Goal: Transaction & Acquisition: Purchase product/service

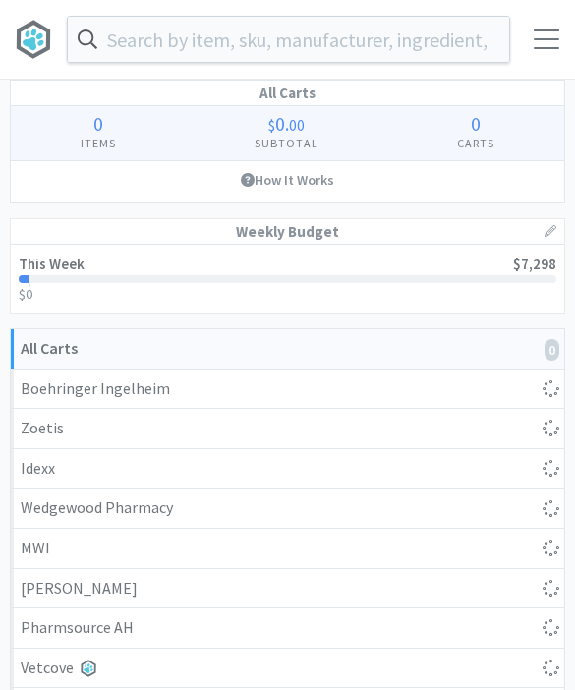
select select "1"
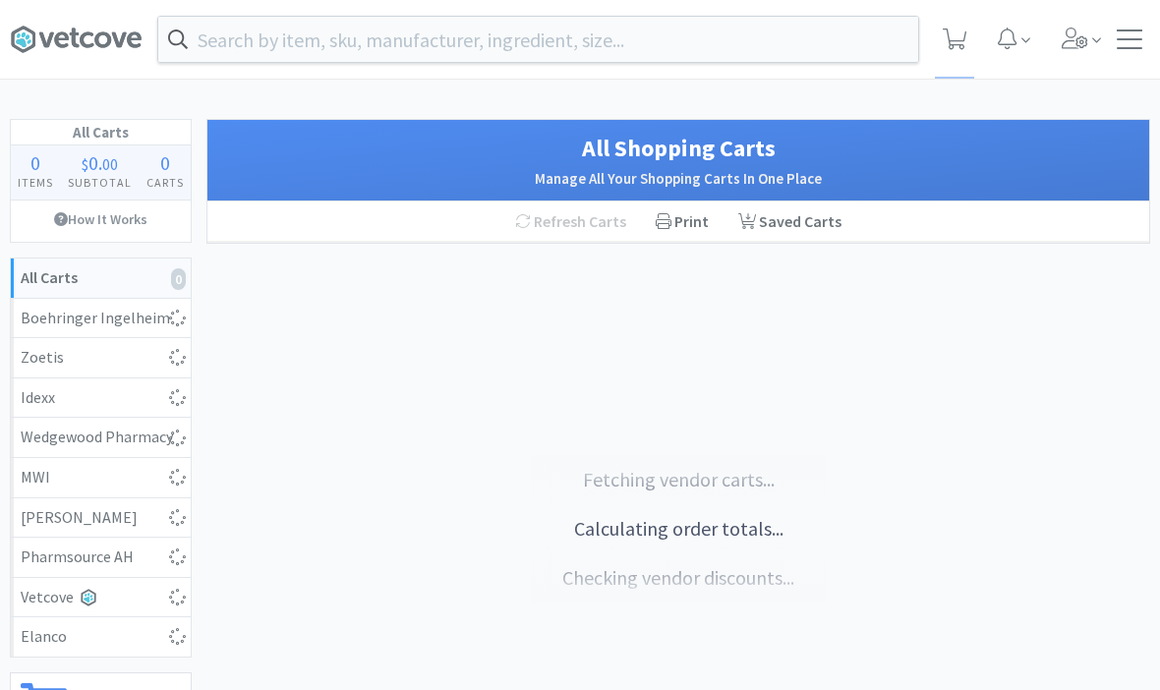
scroll to position [1, 0]
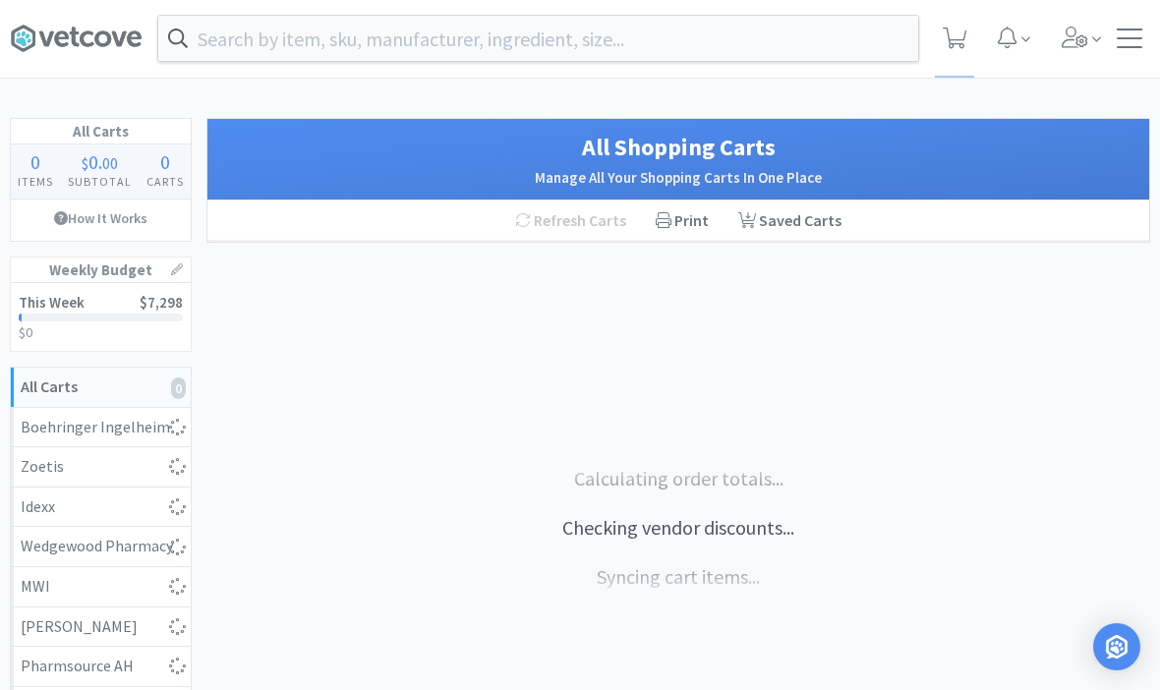
select select "1"
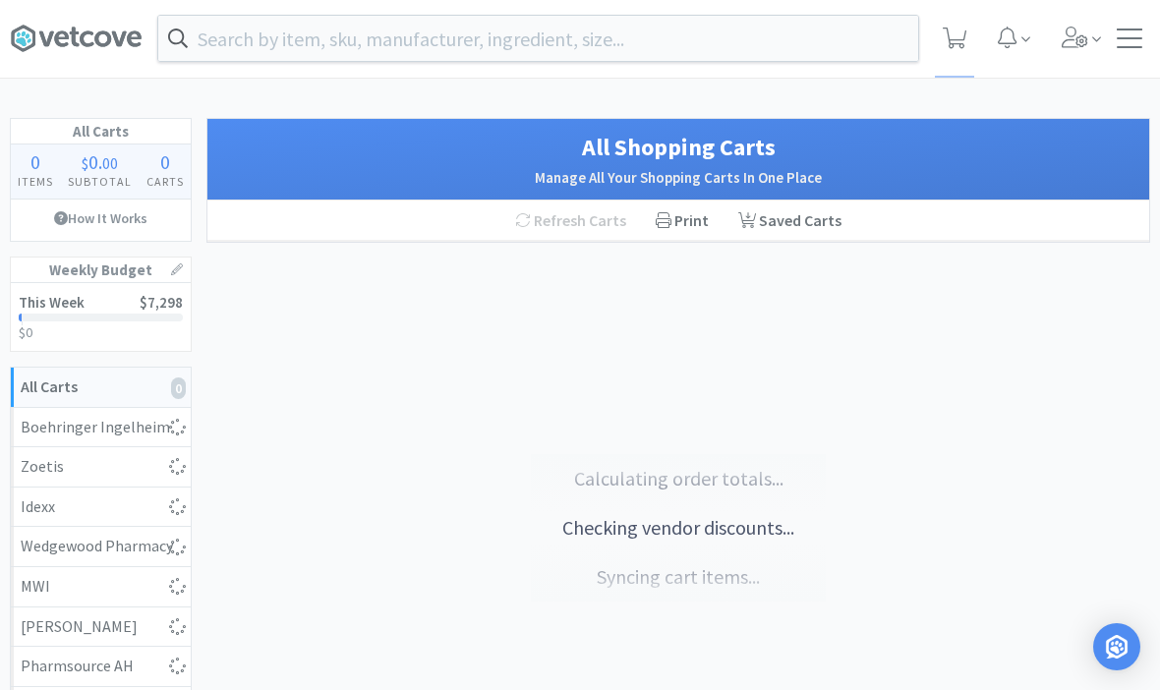
select select "10"
select select "2"
select select "1"
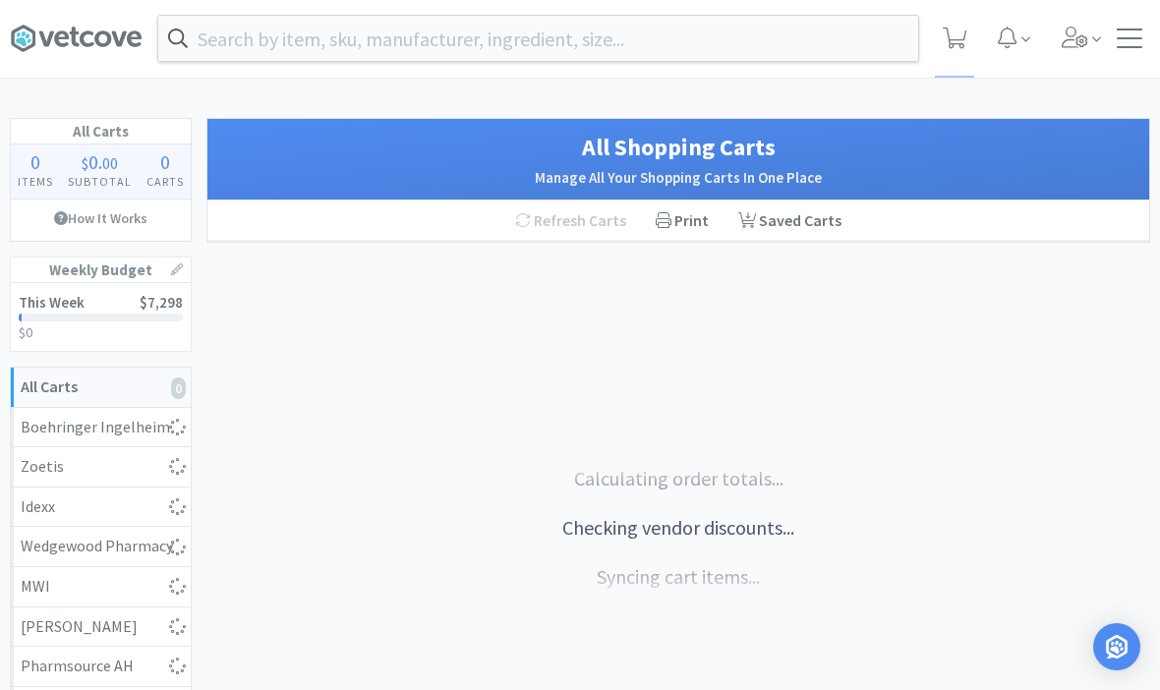
select select "1"
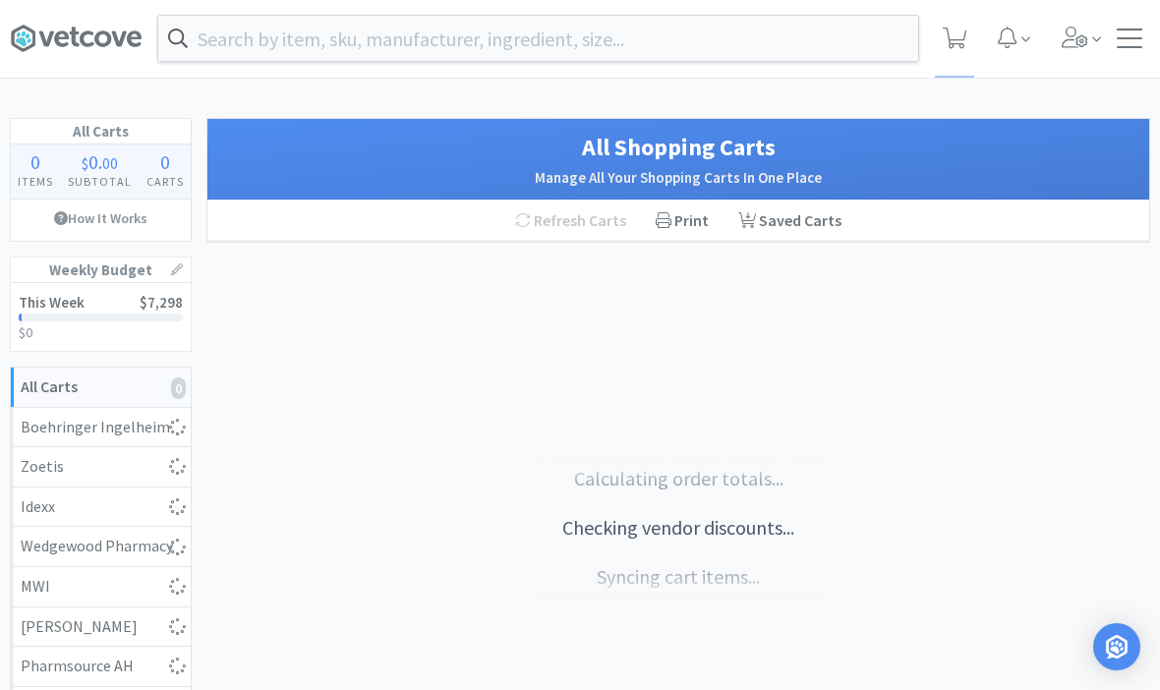
select select "1"
select select "3"
select select "1"
select select "2"
select select "1"
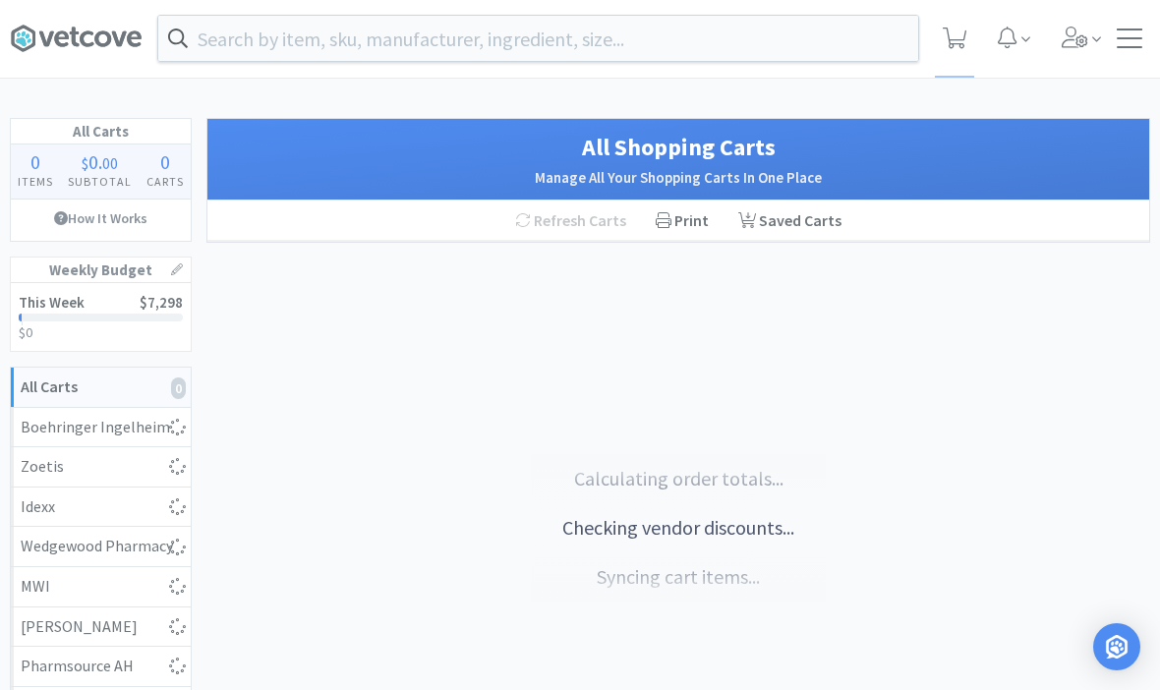
select select "1"
select select "2"
select select "1"
select select "2"
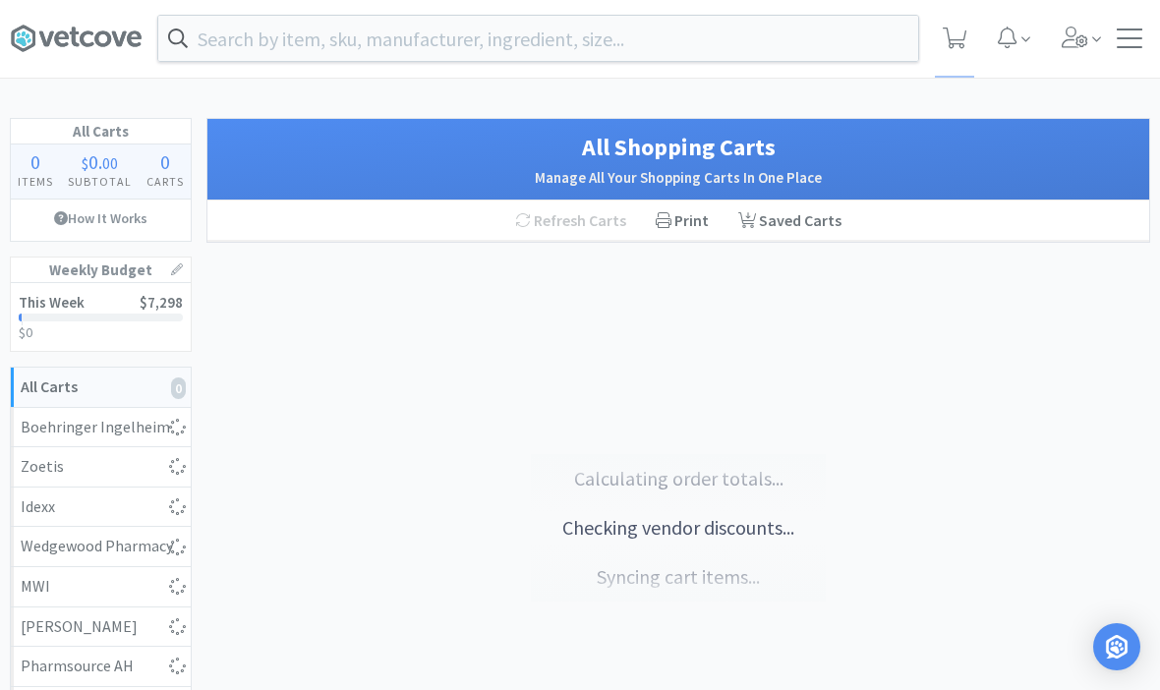
select select "1"
select select "3"
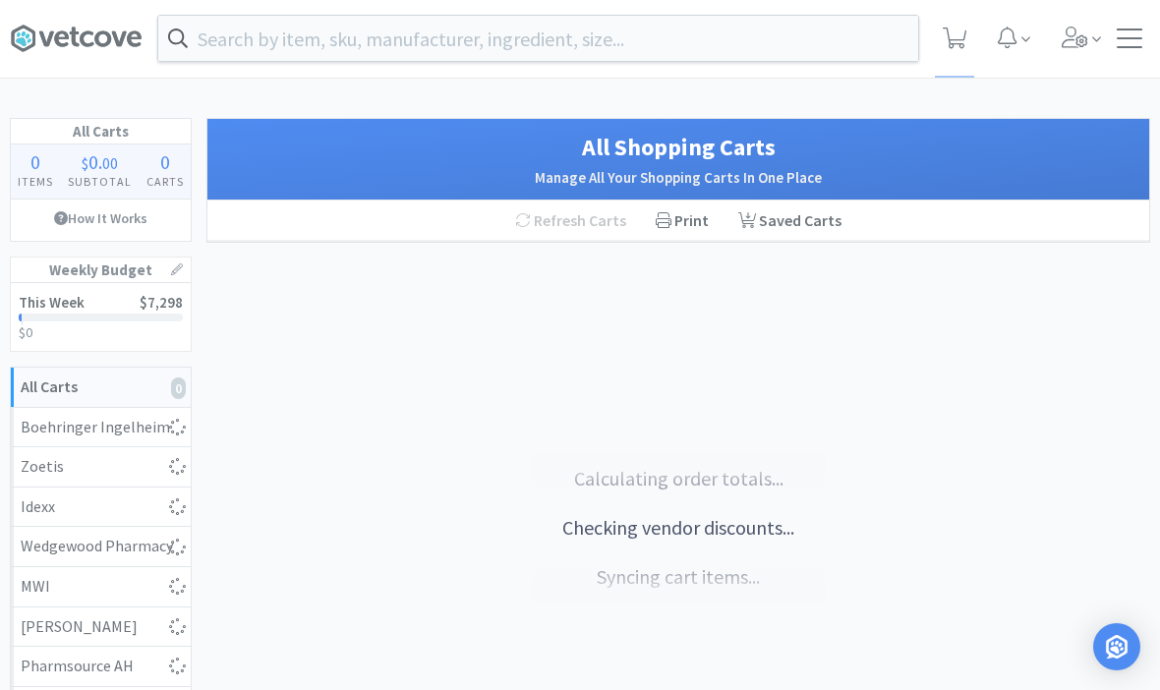
select select "3"
select select "4"
select select "3"
select select "1"
select select "3"
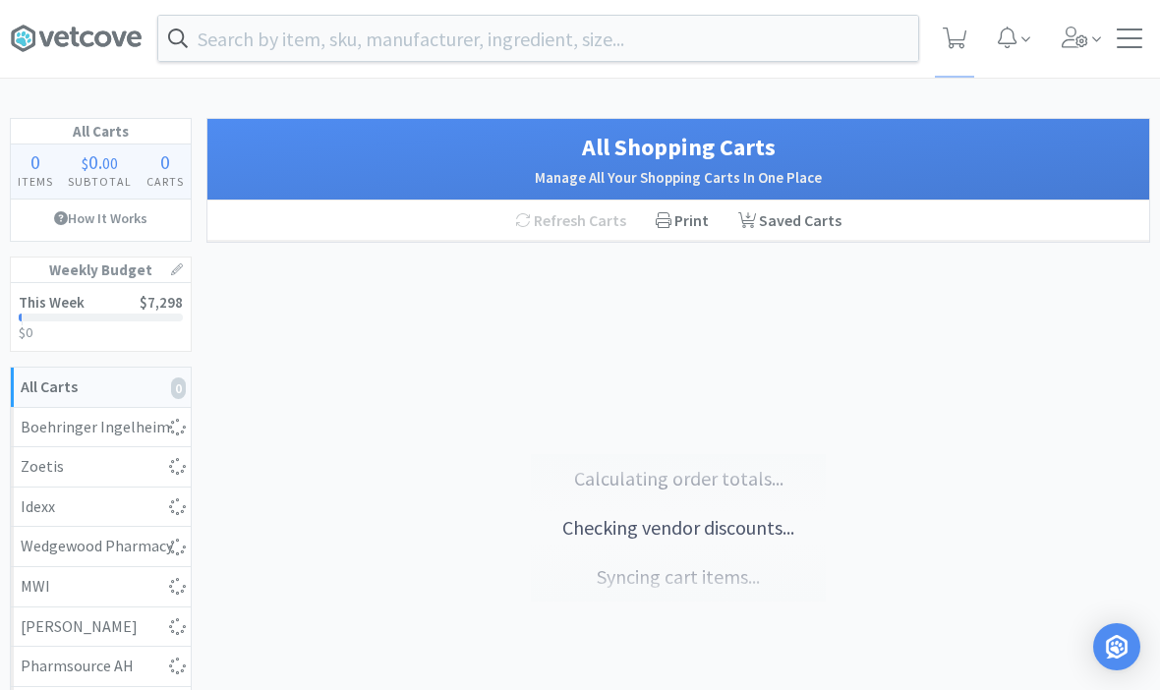
select select "3"
select select "1"
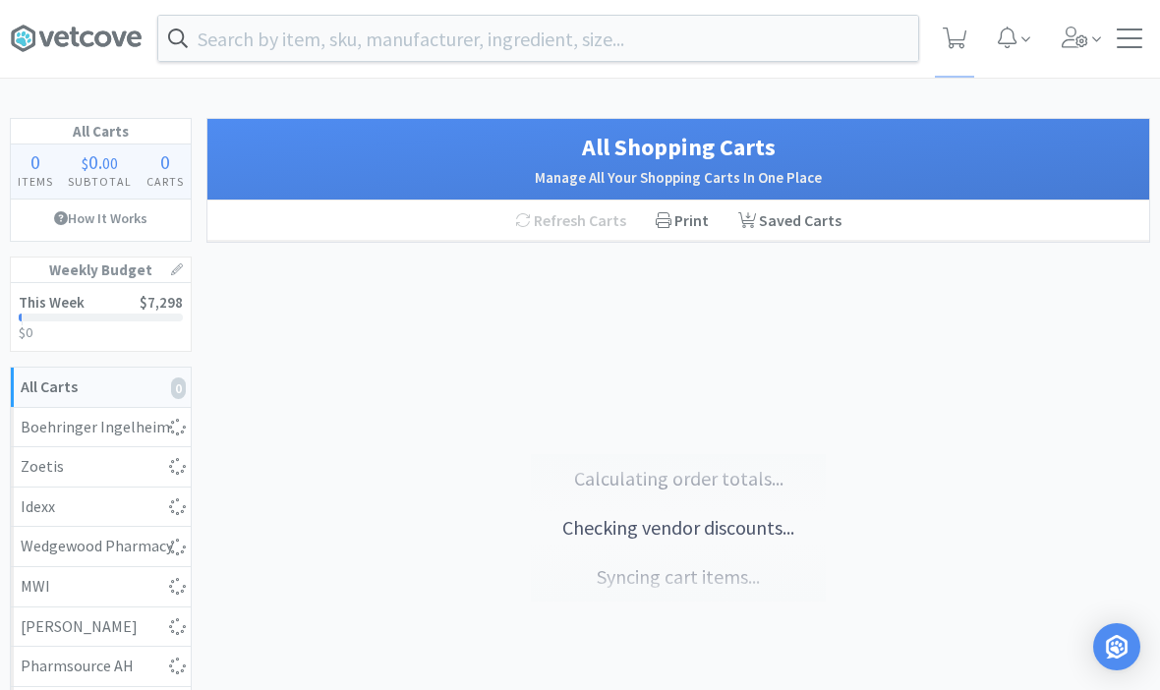
select select "1"
select select "3"
select select "1"
select select "50"
select select "2"
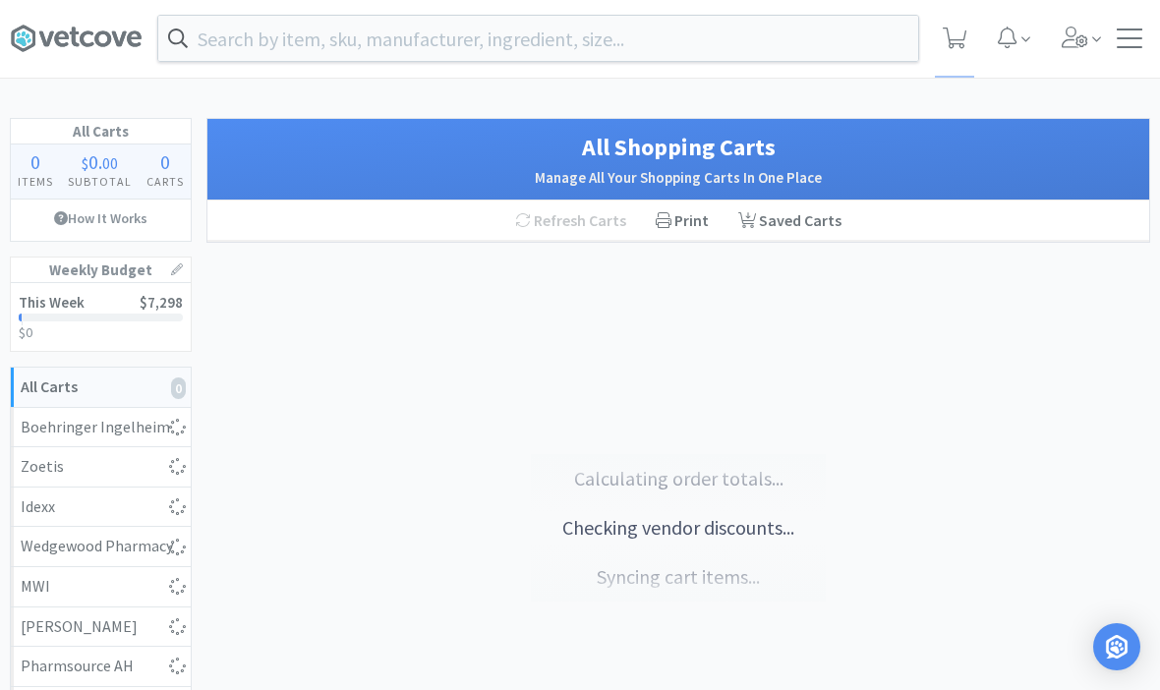
select select "2"
select select "1"
select select "4"
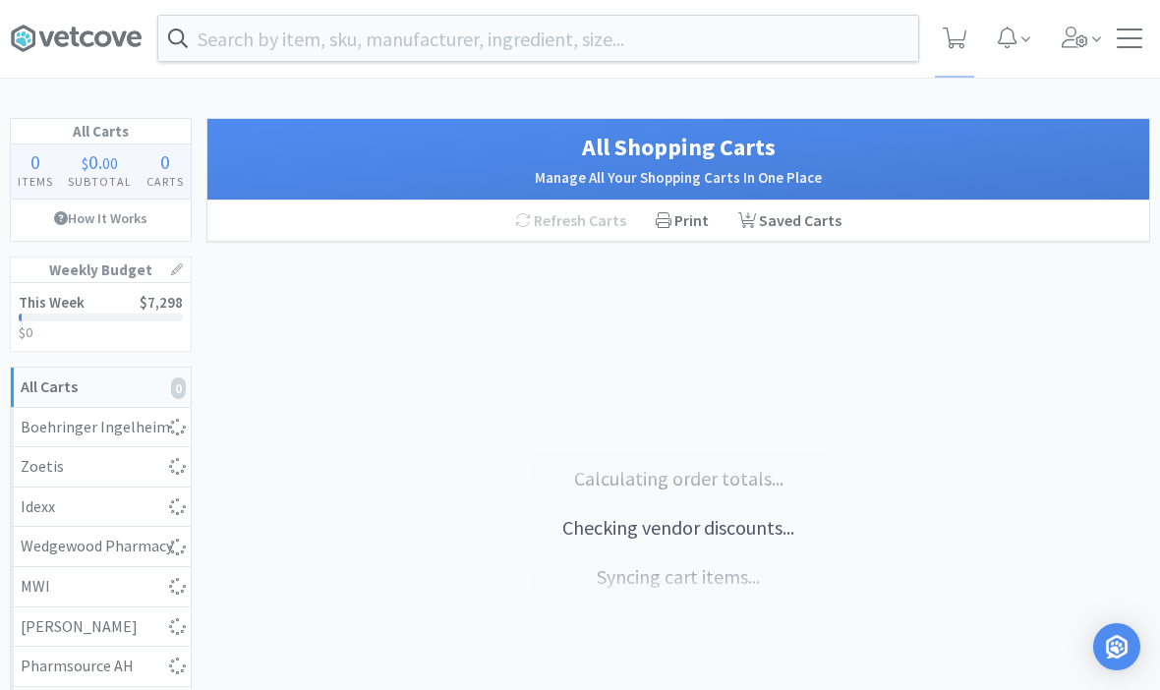
select select "2"
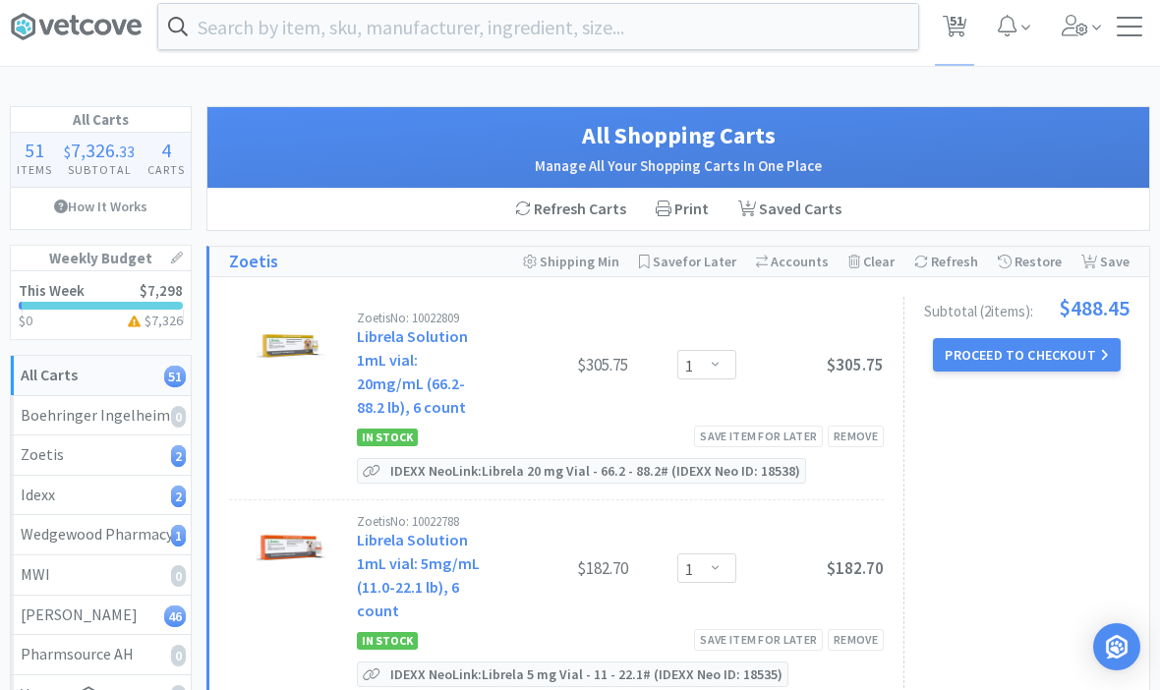
scroll to position [0, 0]
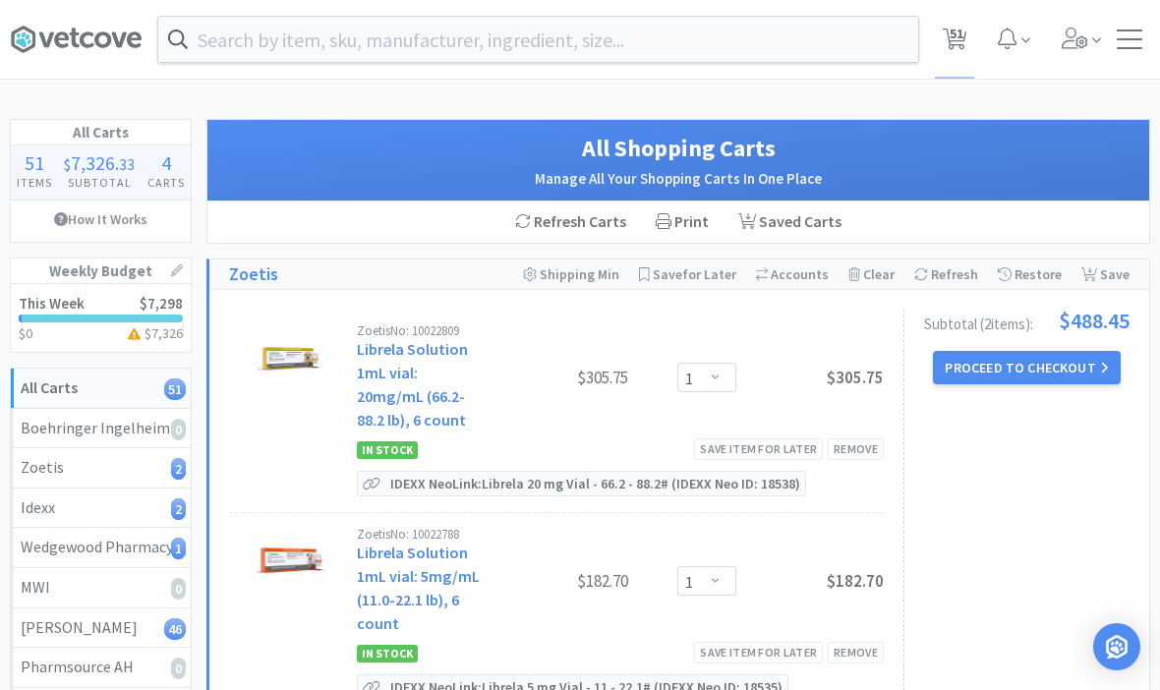
click at [690, 38] on input "text" at bounding box center [538, 39] width 760 height 45
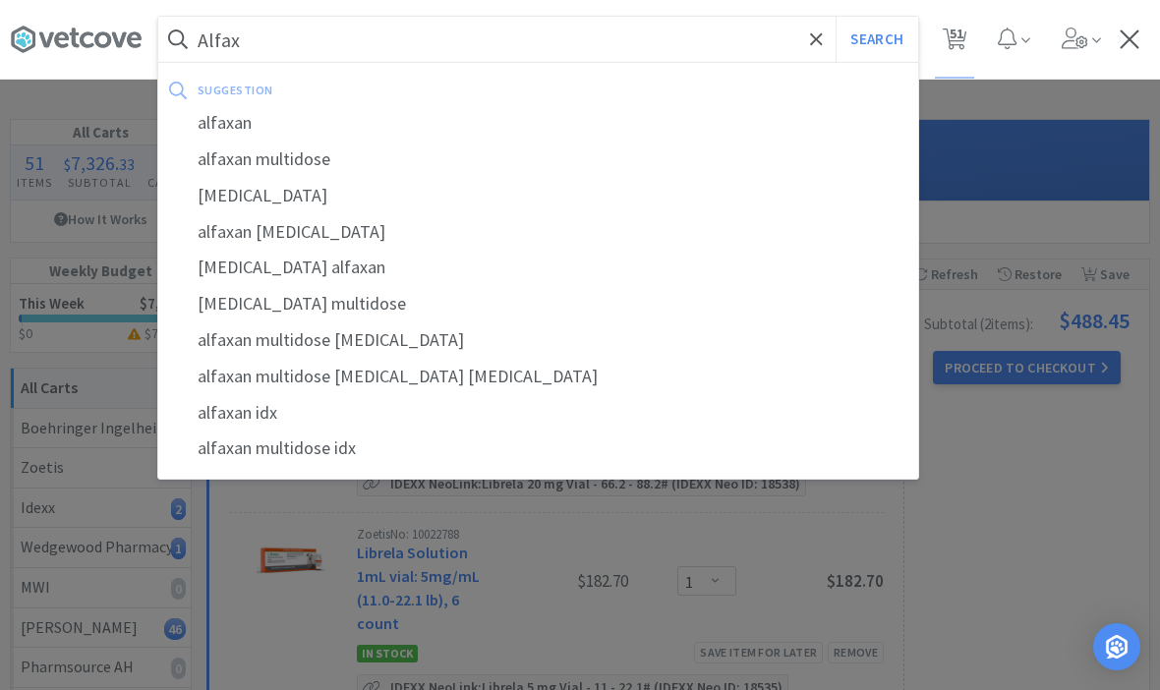
type input "Alfax"
click at [227, 135] on div "alfaxan" at bounding box center [538, 123] width 760 height 36
select select "10"
select select "2"
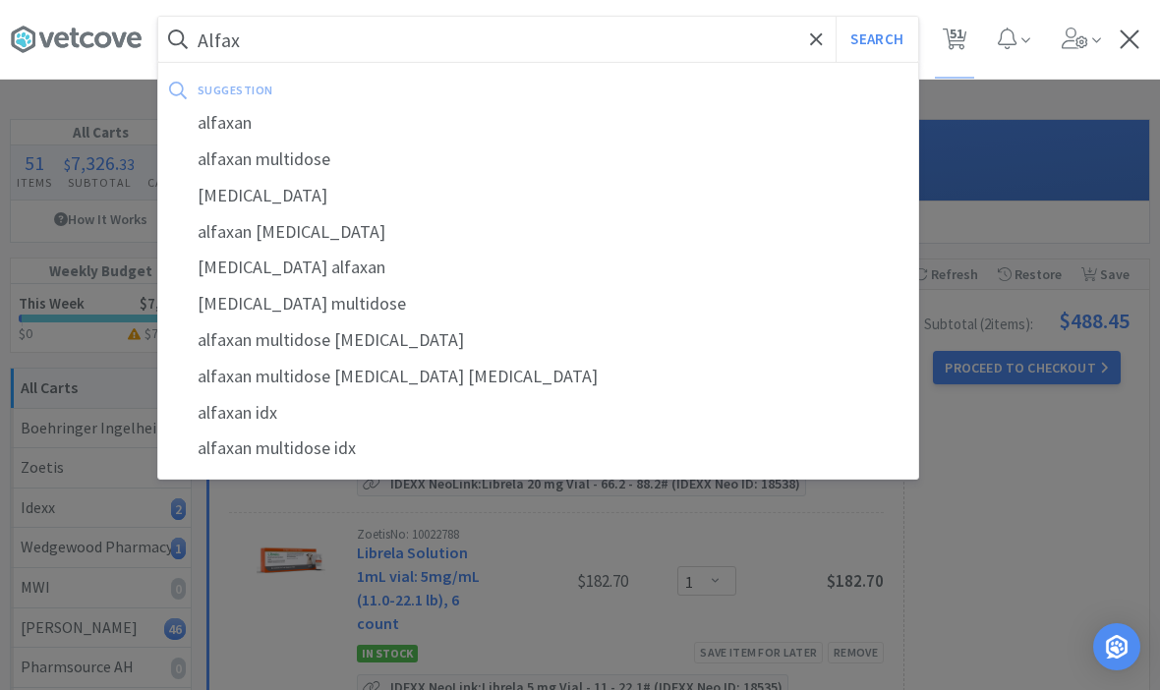
select select "2"
select select "1"
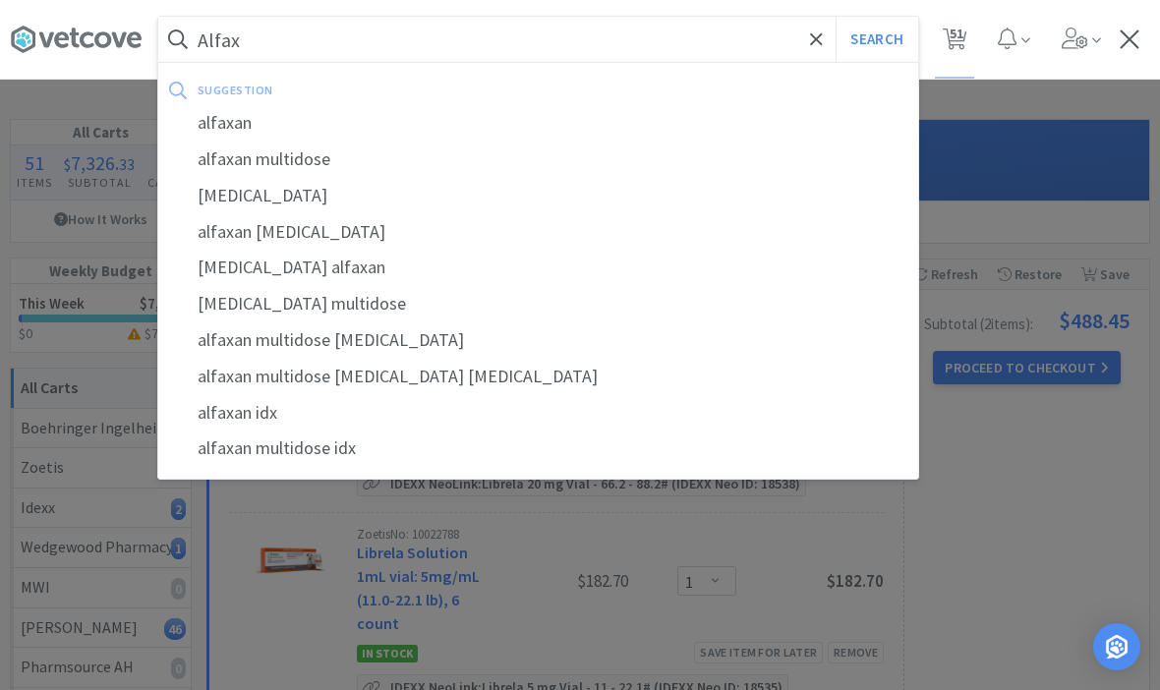
select select "1"
select select "3"
select select "1"
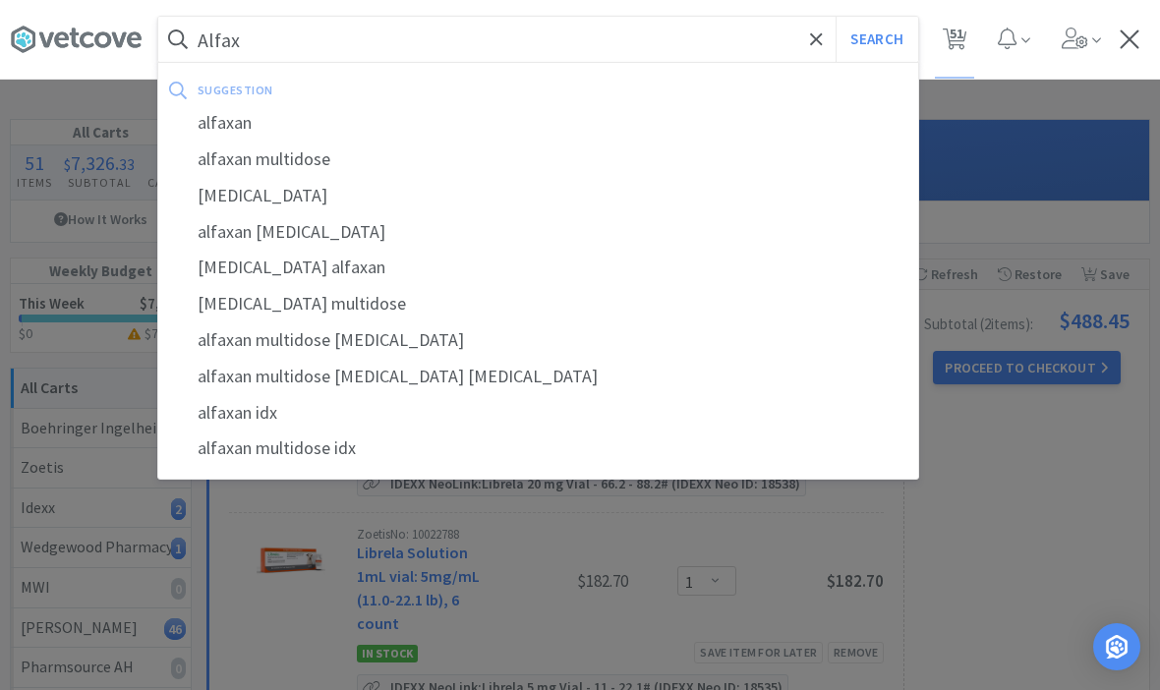
select select "2"
select select "1"
select select "2"
select select "1"
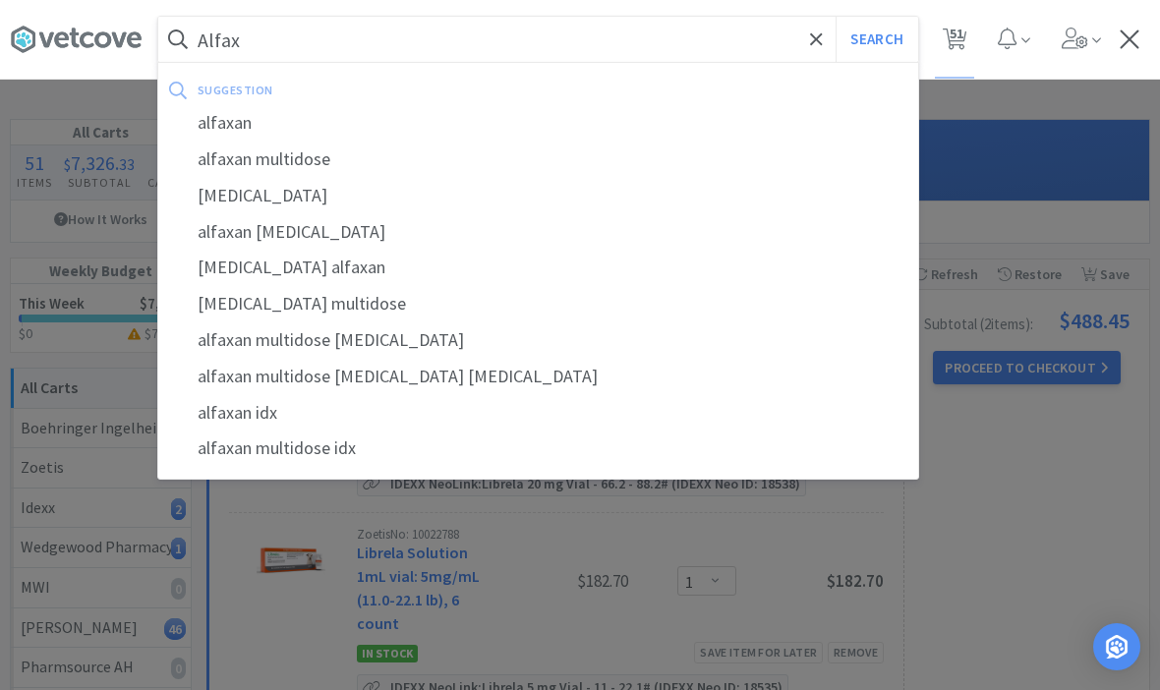
select select "1"
select select "2"
select select "1"
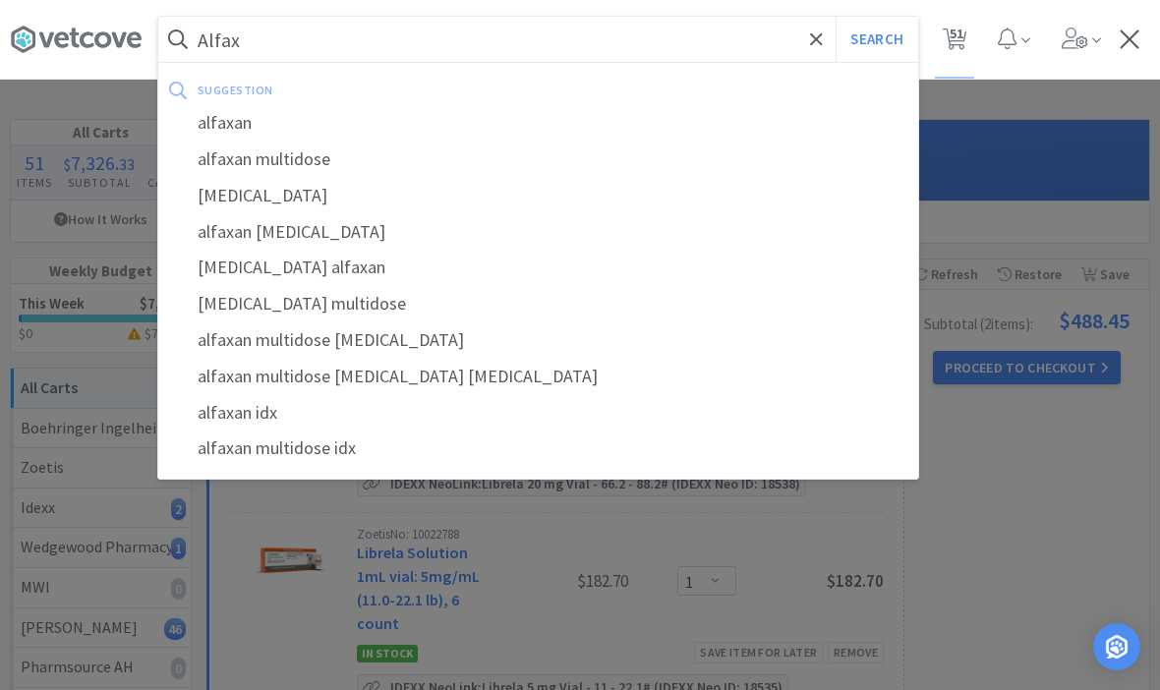
select select "1"
select select "3"
select select "4"
select select "3"
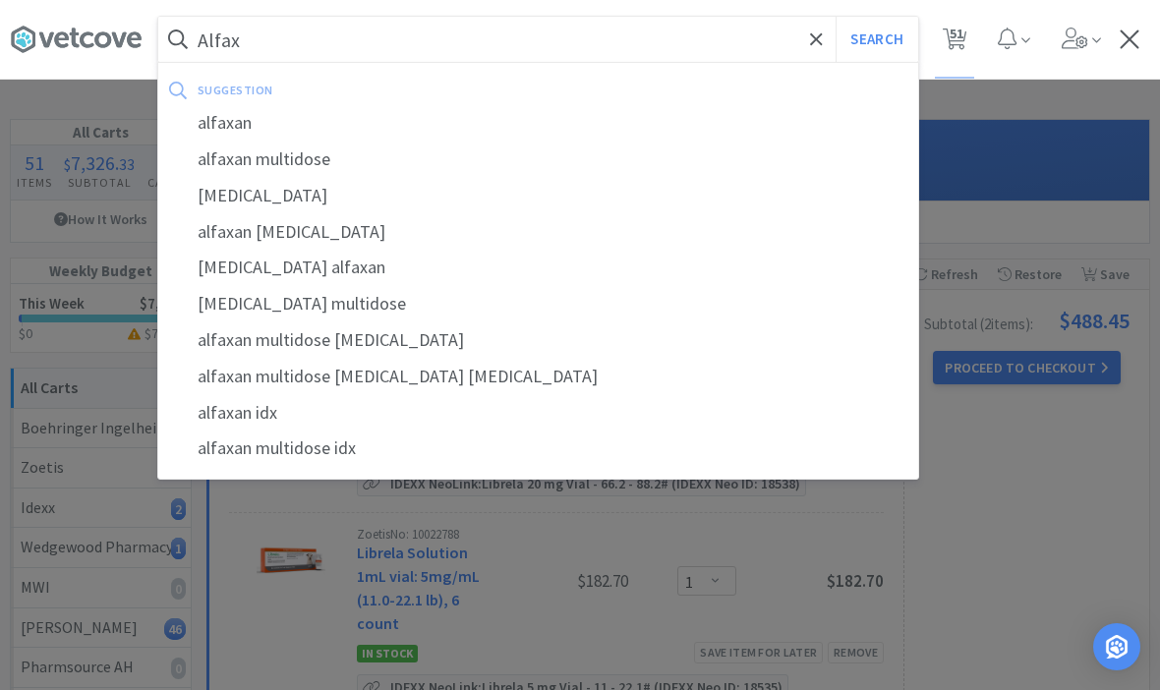
select select "1"
select select "3"
select select "1"
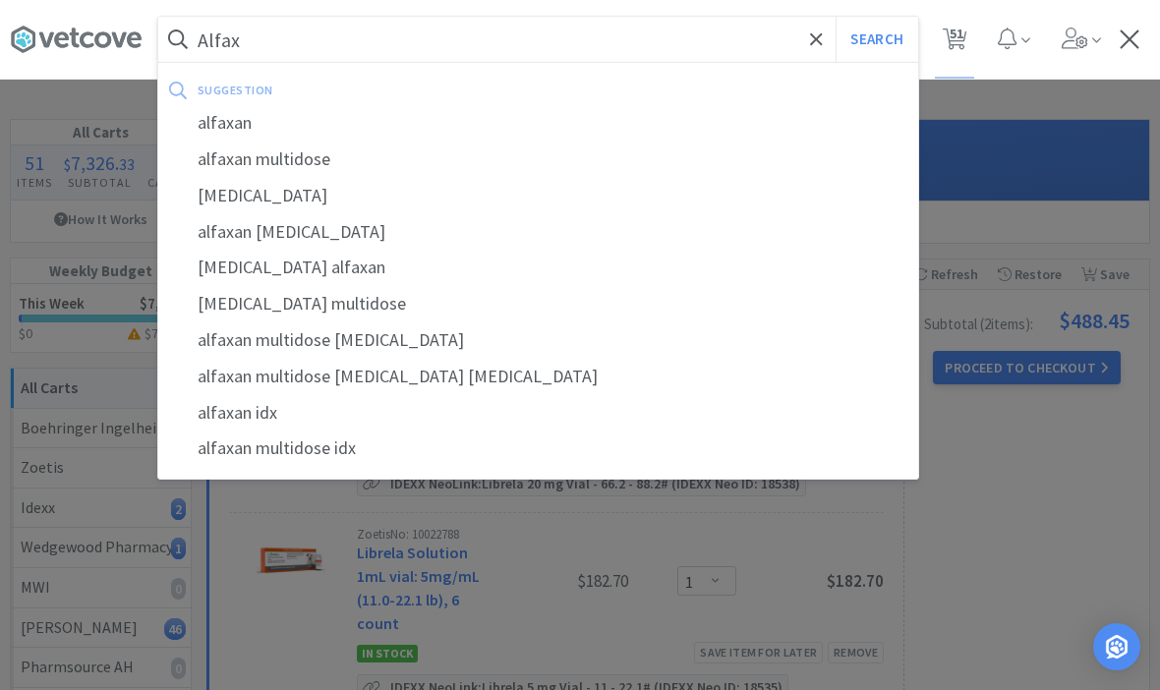
select select "1"
select select "3"
select select "1"
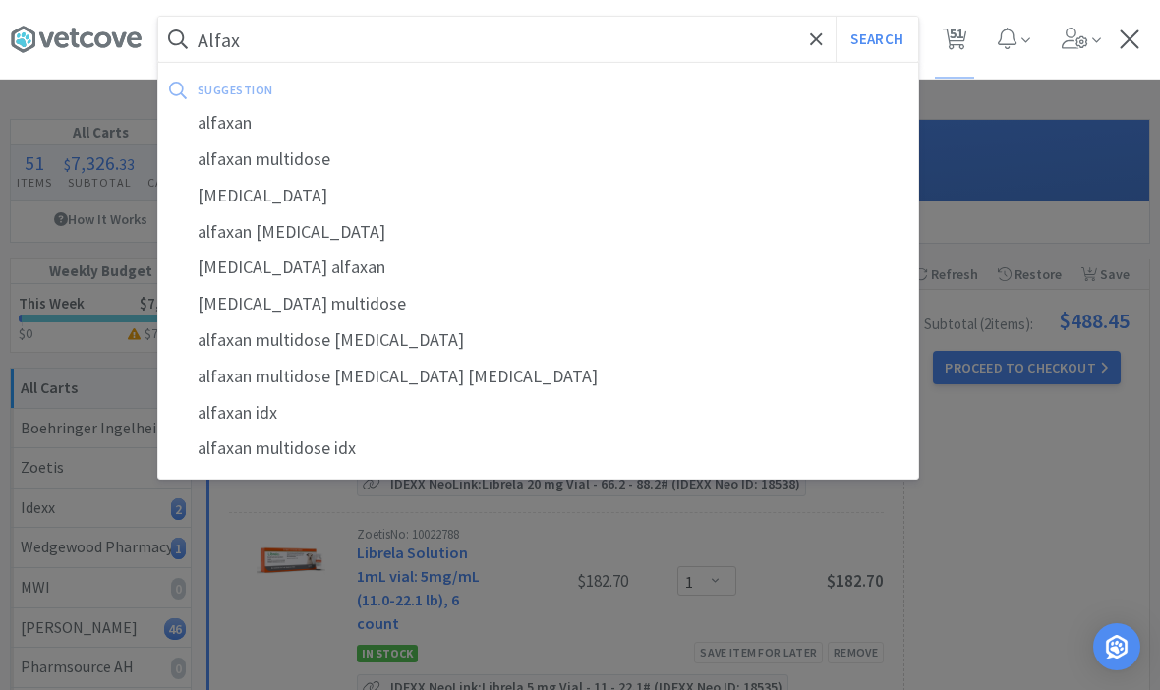
select select "50"
select select "2"
select select "1"
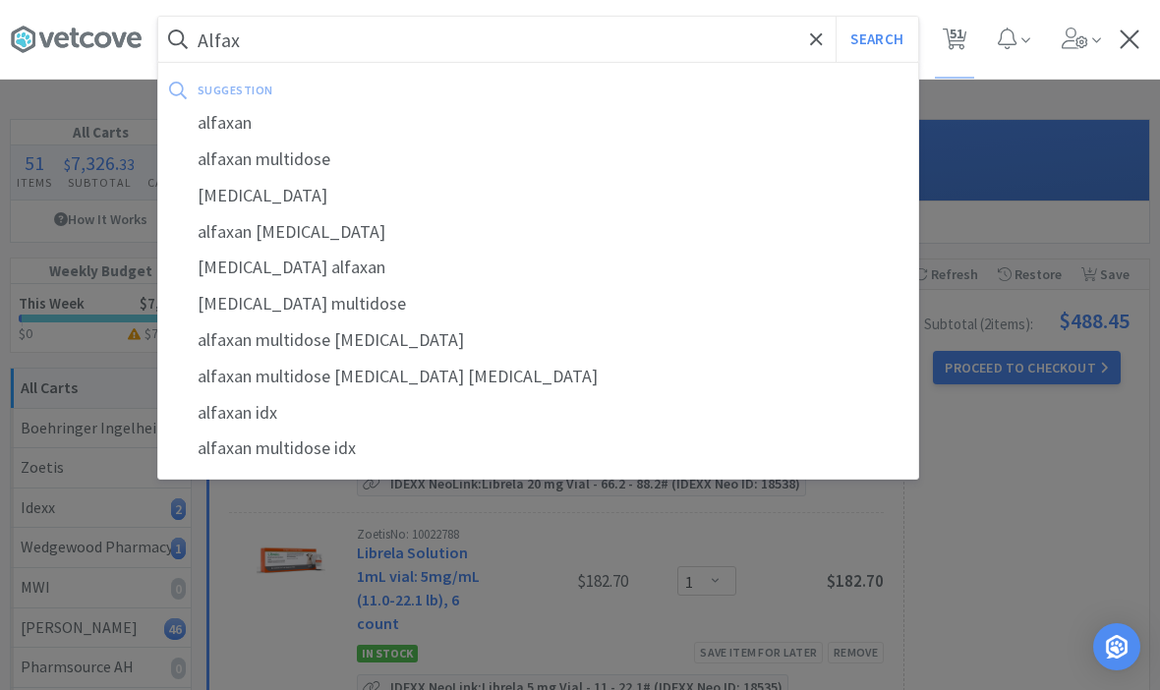
select select "1"
select select "4"
select select "2"
select select "1"
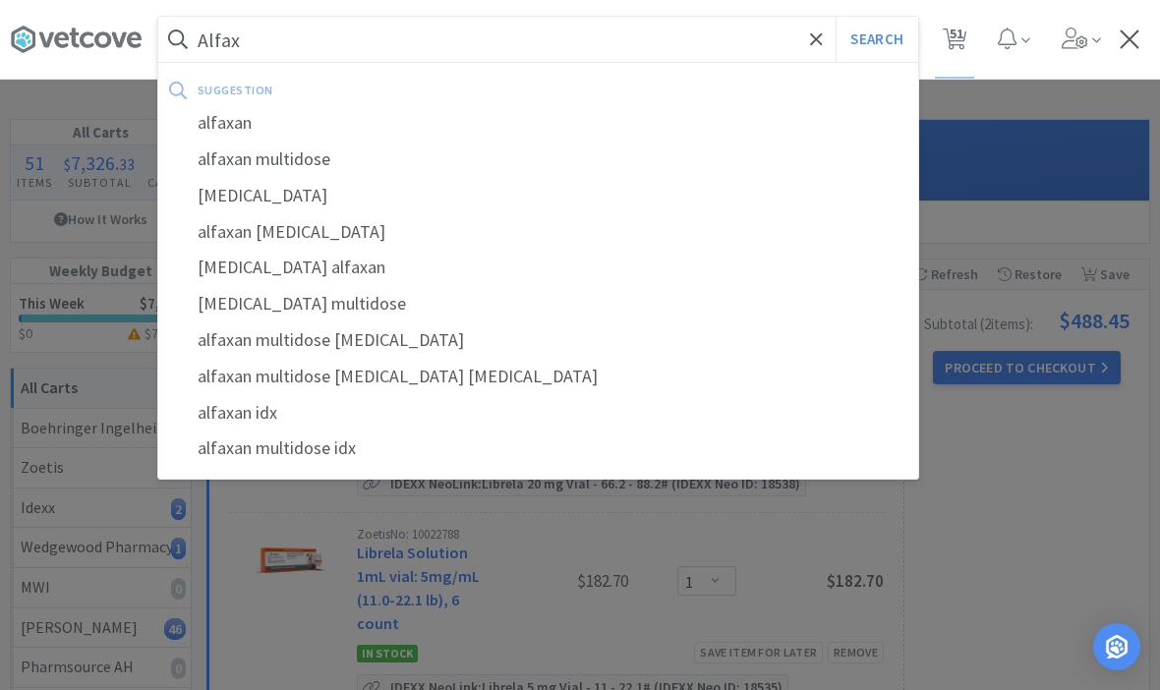
select select "1"
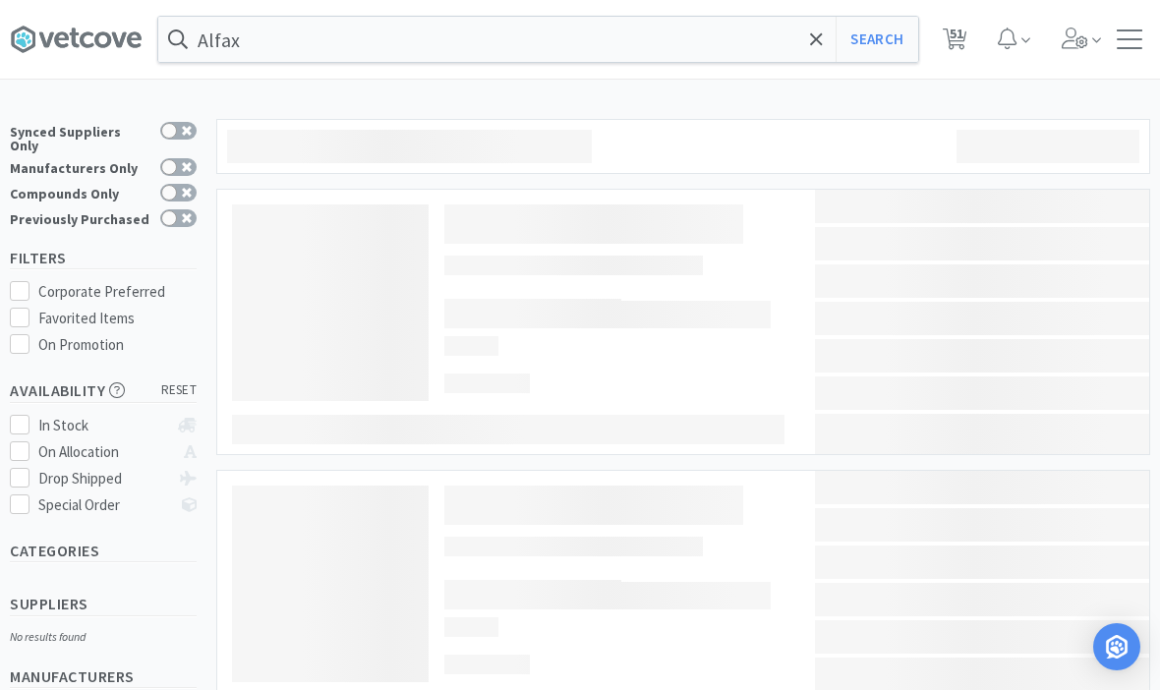
type input "alfaxan"
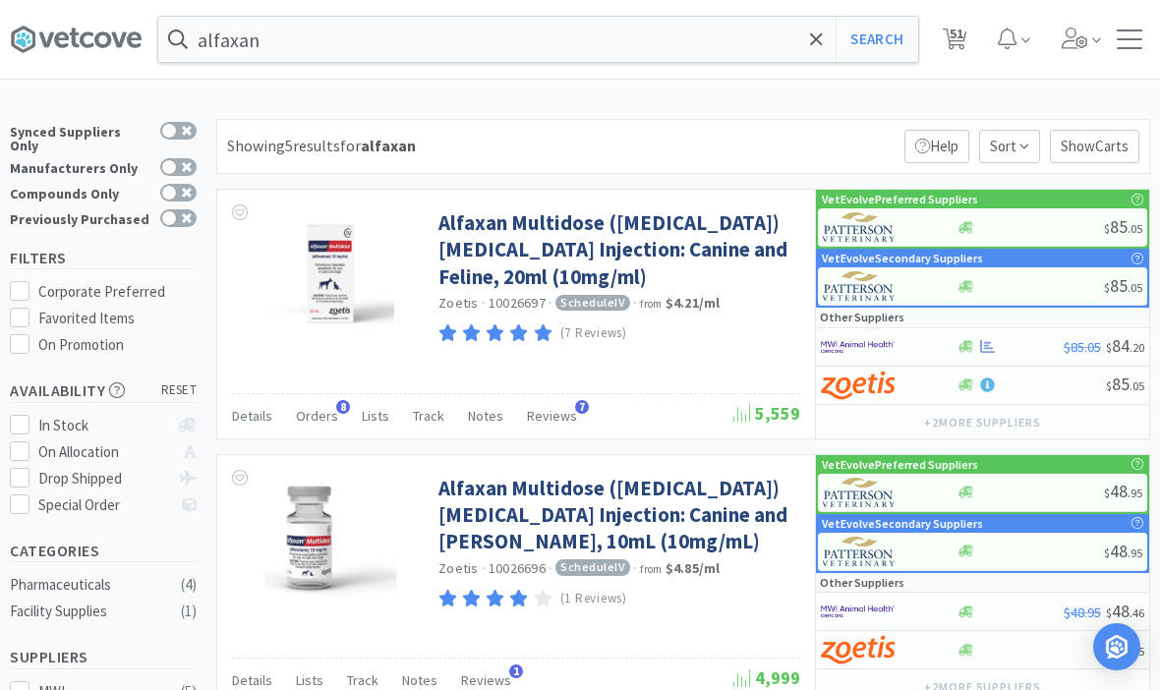
click at [483, 285] on link "Alfaxan Multidose ([MEDICAL_DATA]) [MEDICAL_DATA] Injection: Canine and Feline,…" at bounding box center [617, 249] width 357 height 81
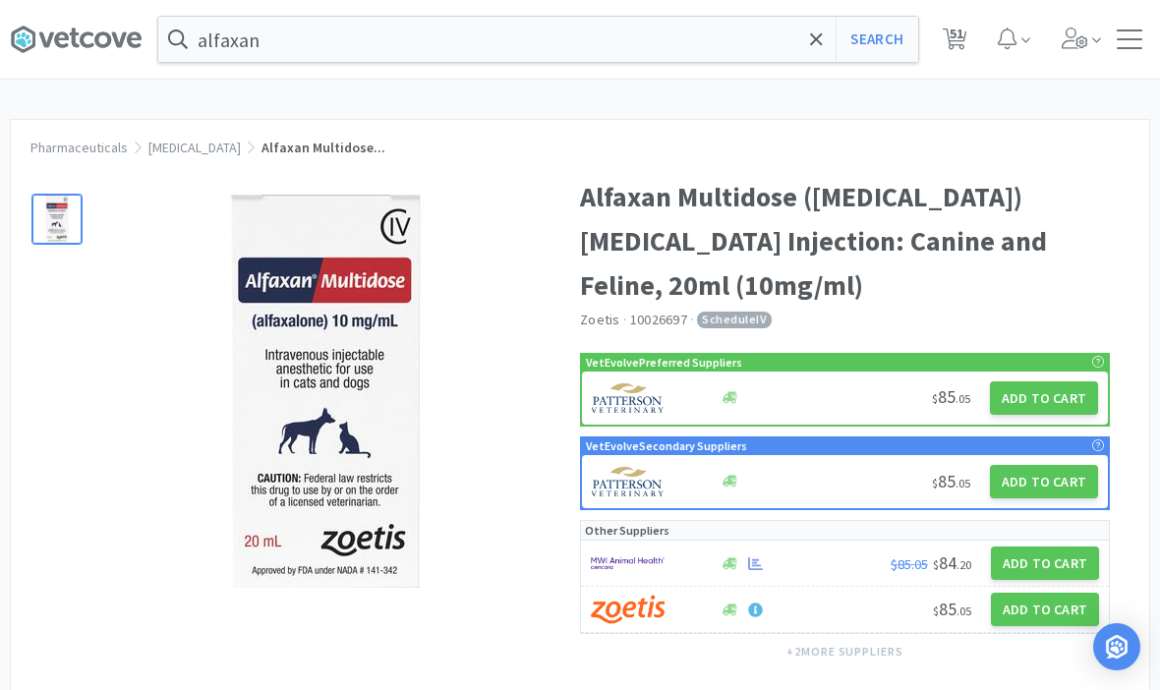
click at [1070, 407] on button "Add to Cart" at bounding box center [1044, 398] width 108 height 33
select select "1"
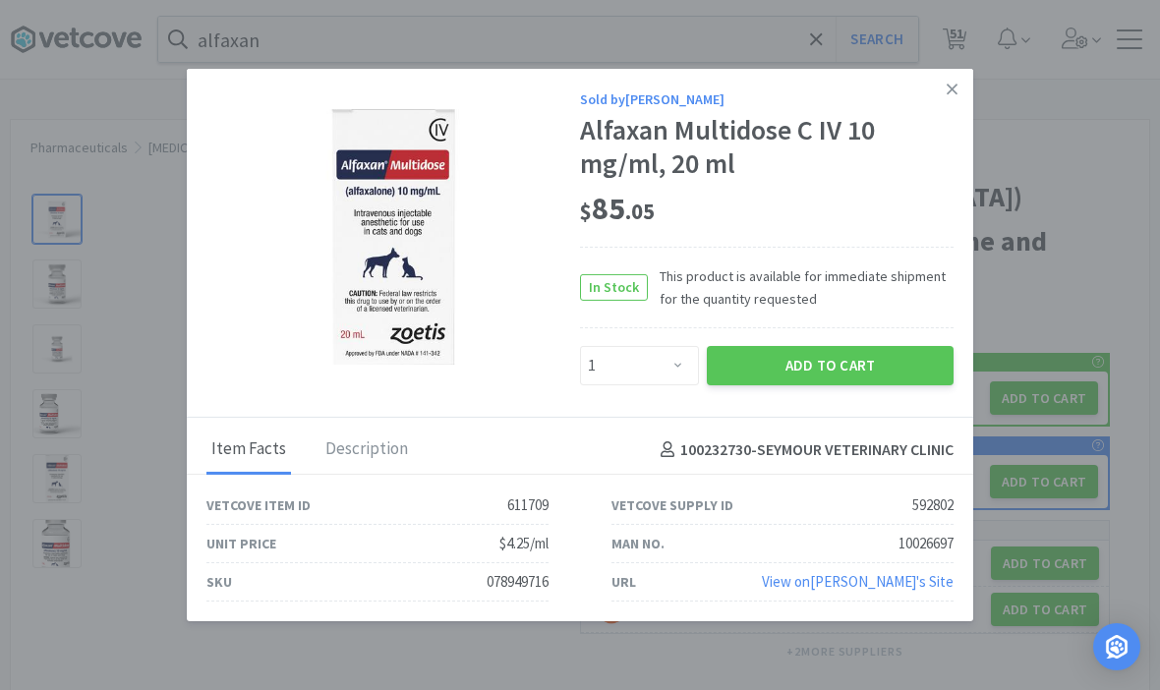
click at [861, 377] on button "Add to Cart" at bounding box center [830, 365] width 247 height 39
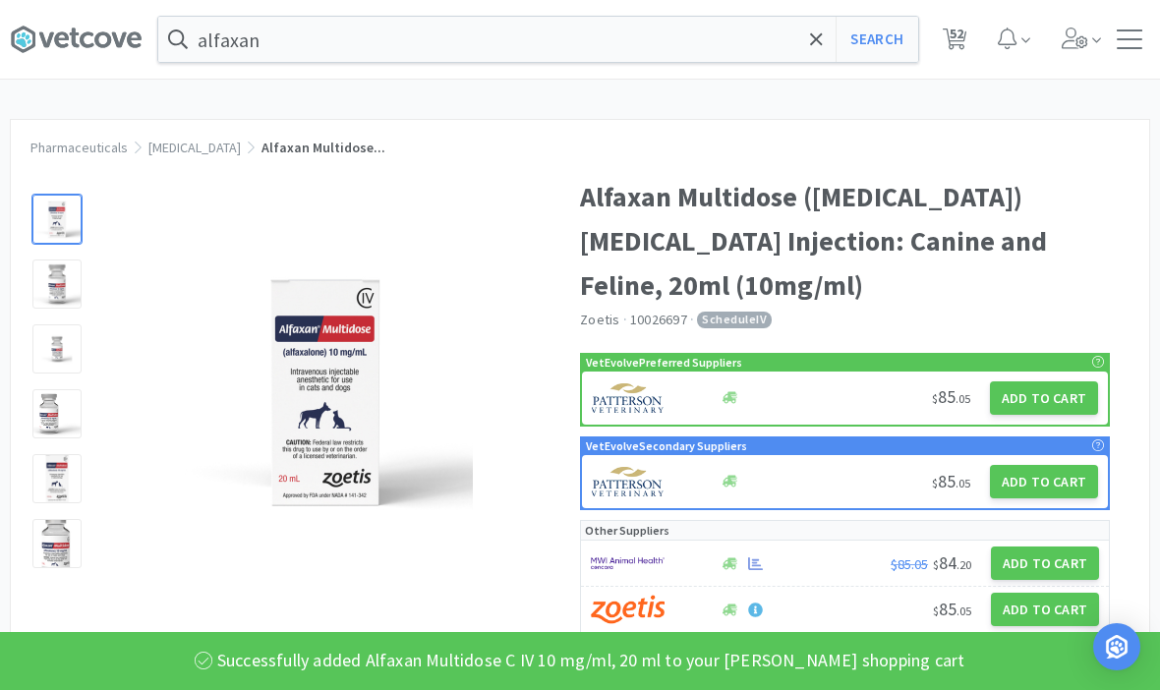
click at [812, 42] on icon at bounding box center [816, 38] width 12 height 12
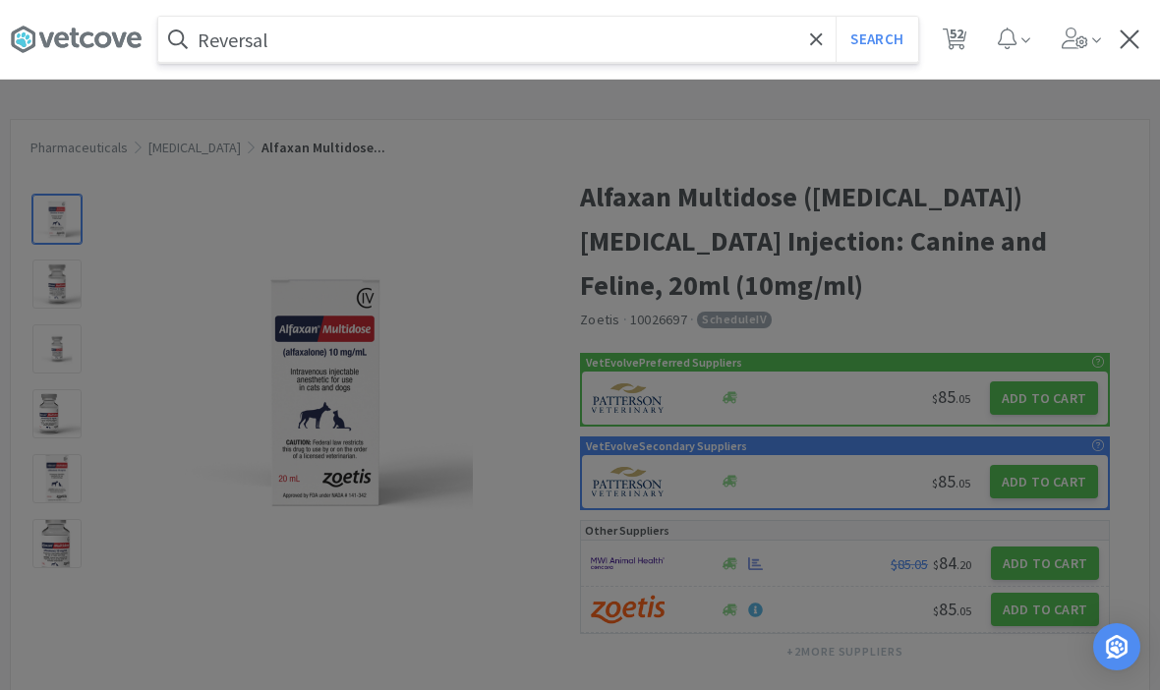
type input "Reversal"
click at [876, 39] on button "Search" at bounding box center [877, 39] width 82 height 45
select select "1"
select select "10"
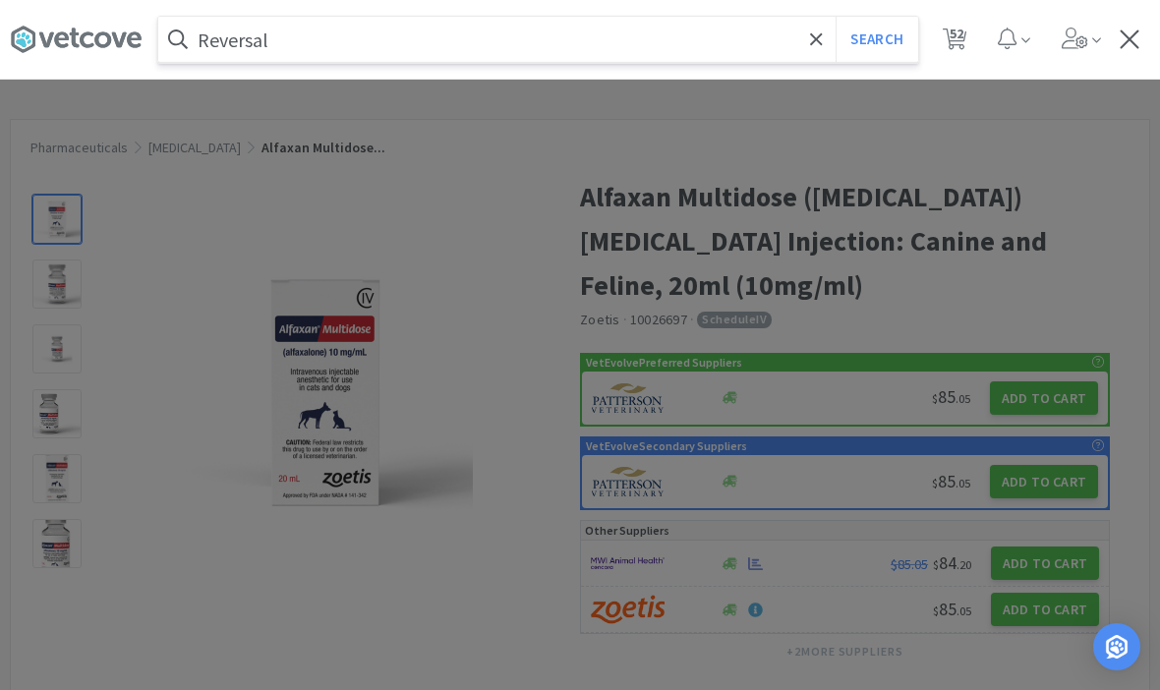
select select "2"
select select "1"
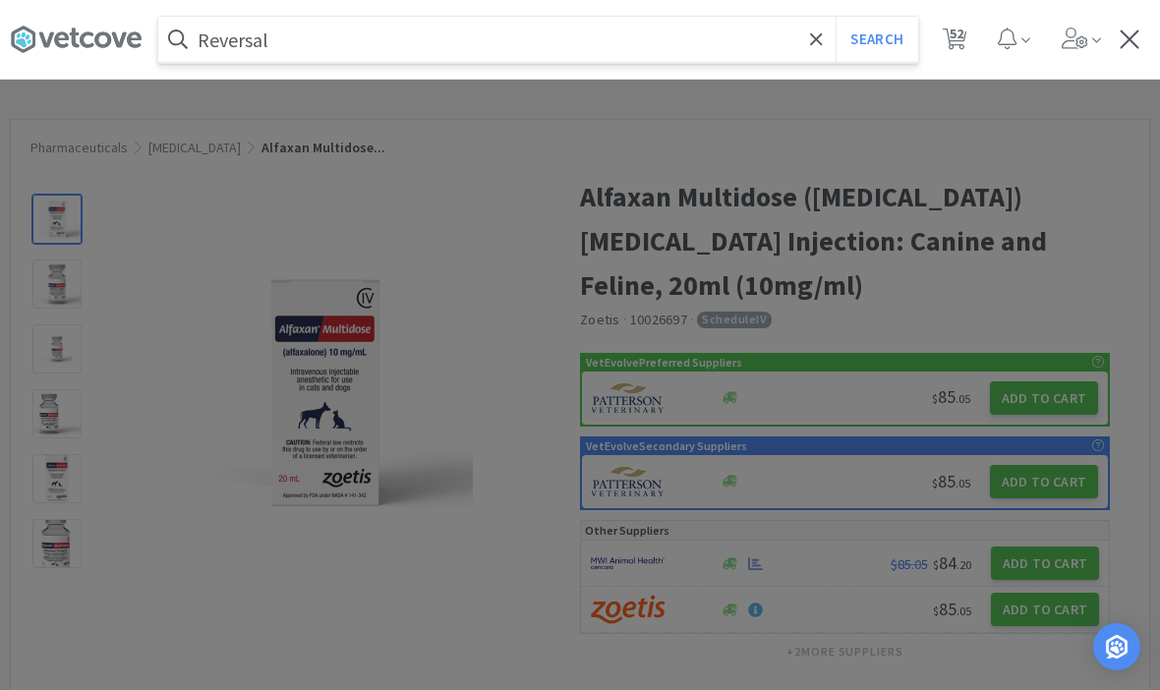
select select "1"
select select "3"
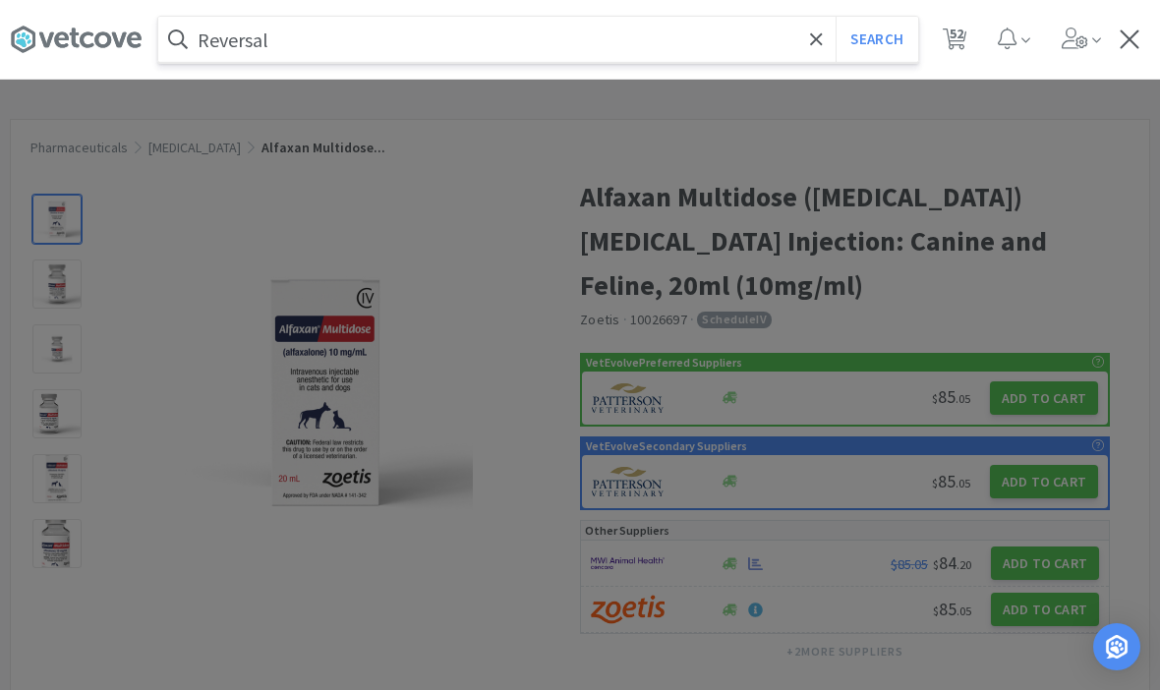
select select "1"
select select "2"
select select "1"
select select "2"
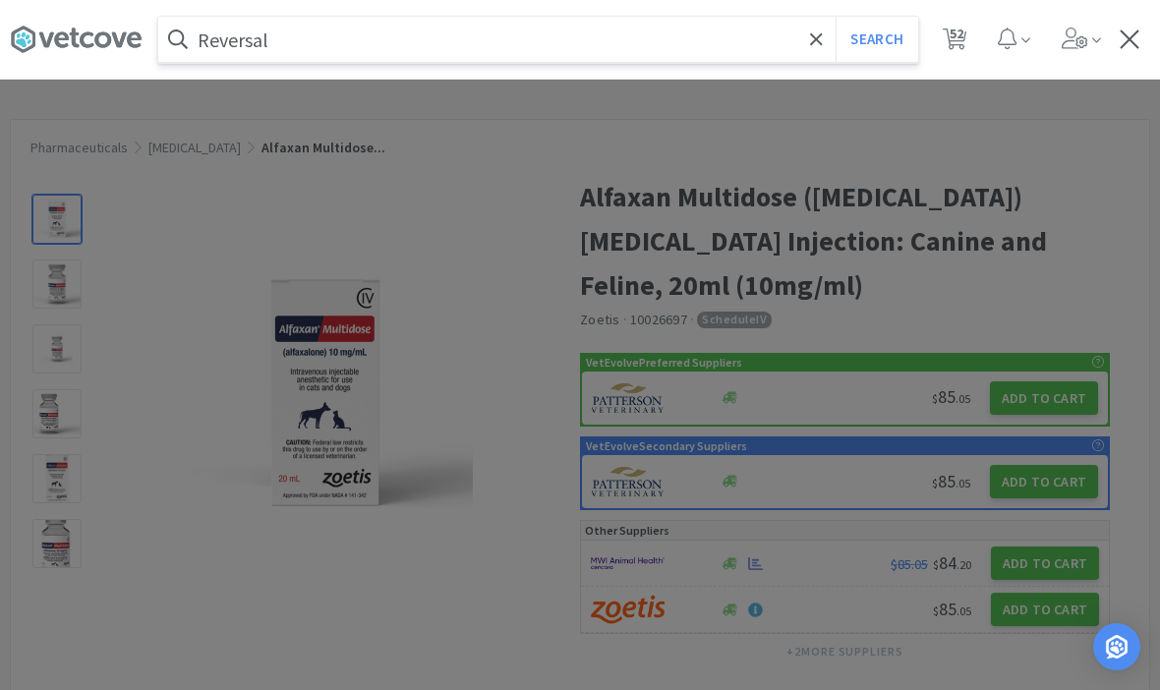
select select "1"
select select "2"
select select "1"
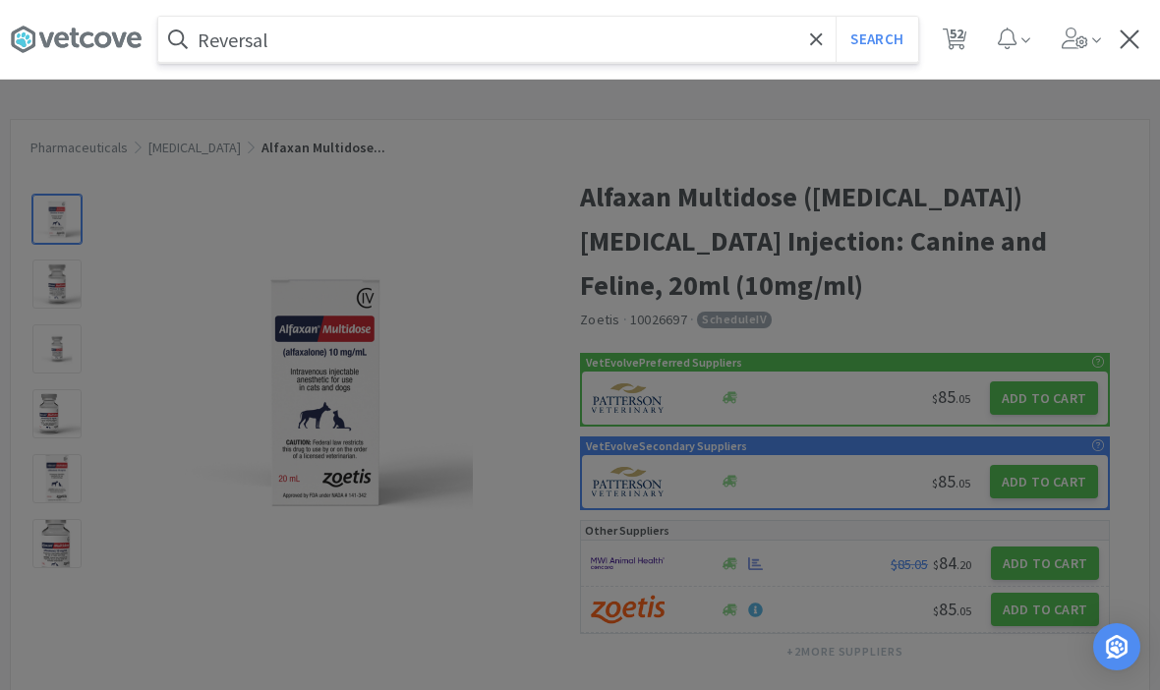
select select "1"
select select "3"
select select "4"
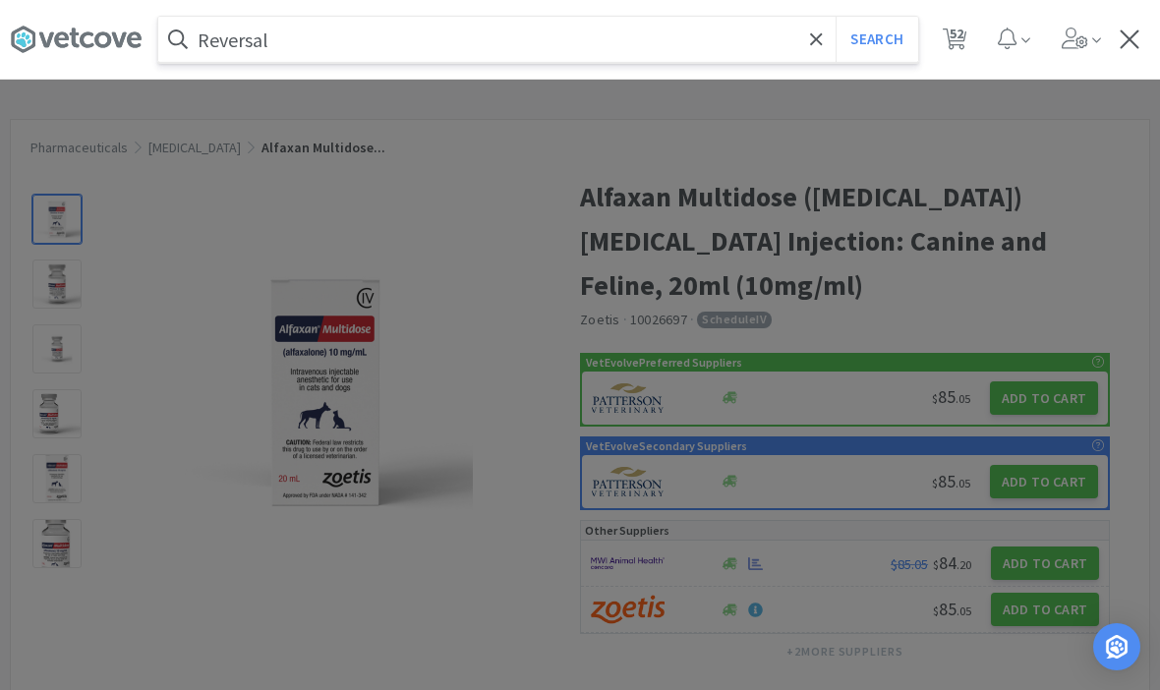
select select "3"
select select "1"
select select "3"
select select "1"
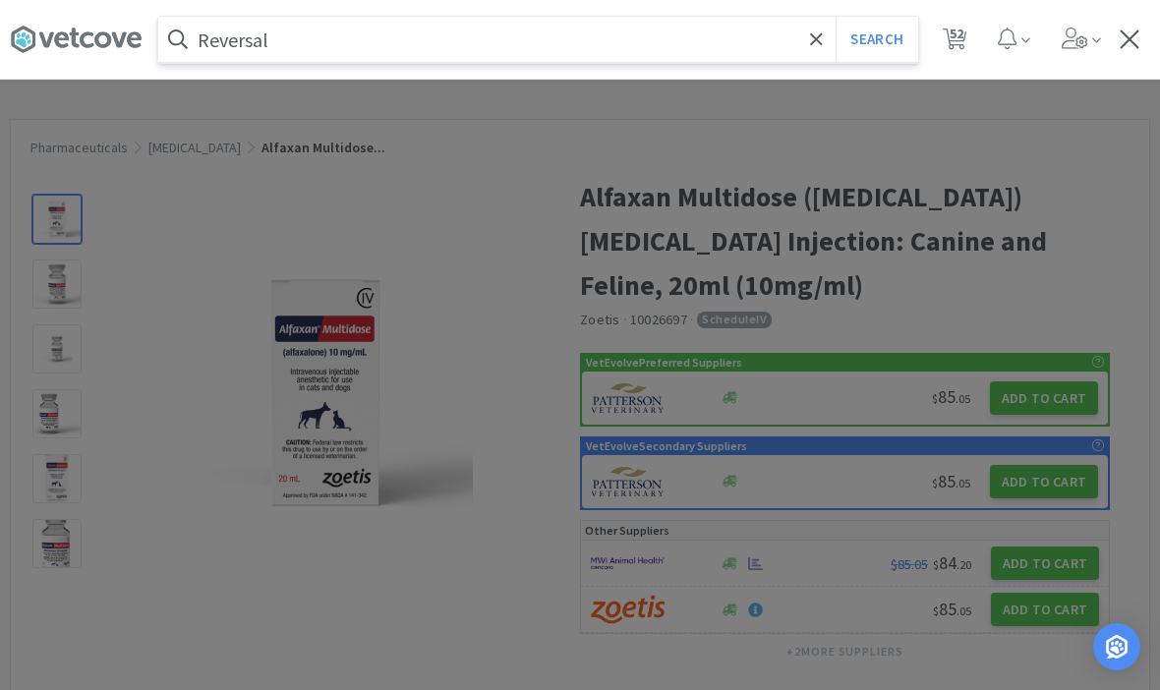
select select "1"
select select "3"
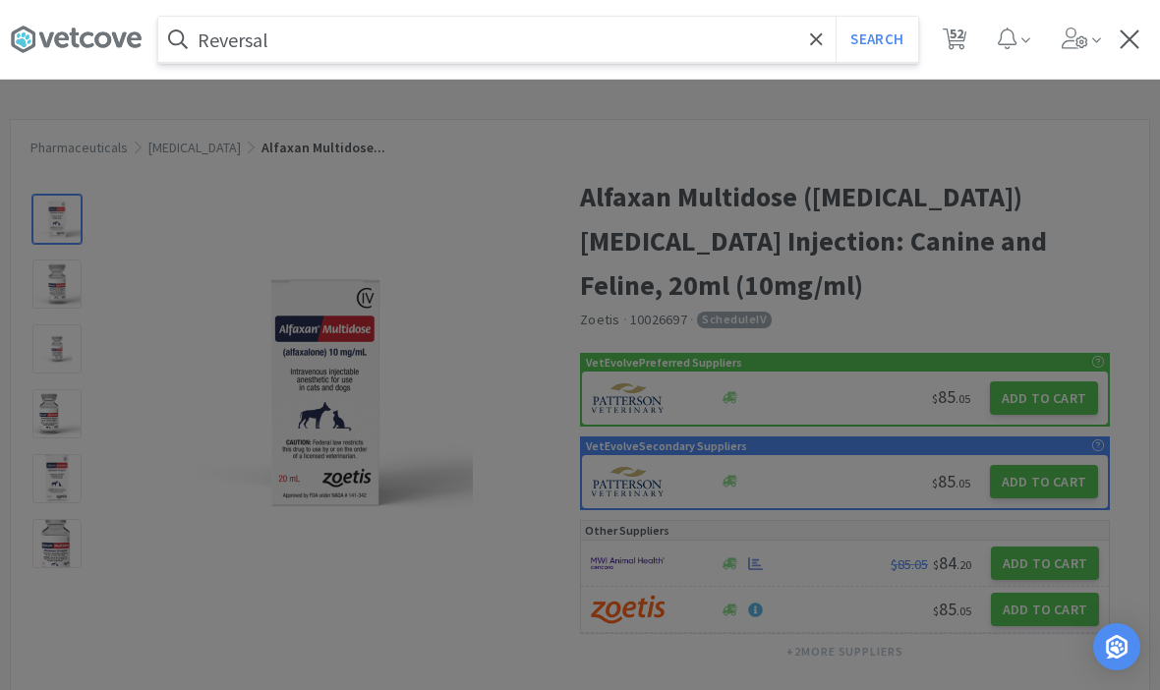
select select "1"
select select "50"
select select "2"
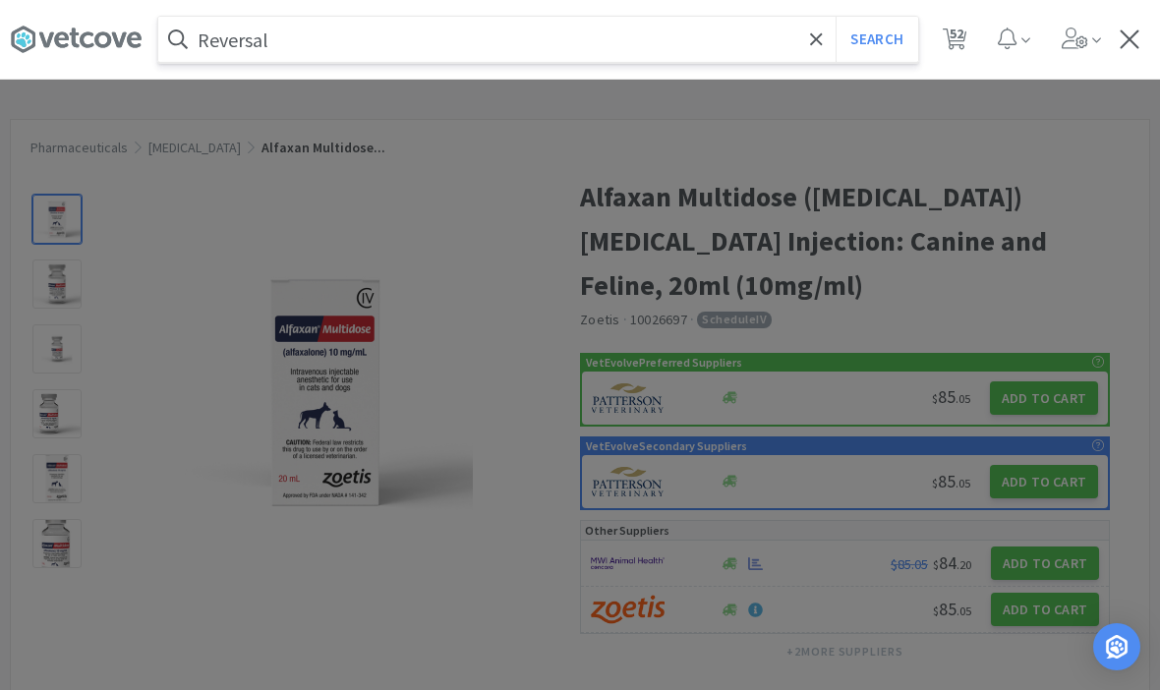
select select "1"
select select "4"
select select "2"
select select "1"
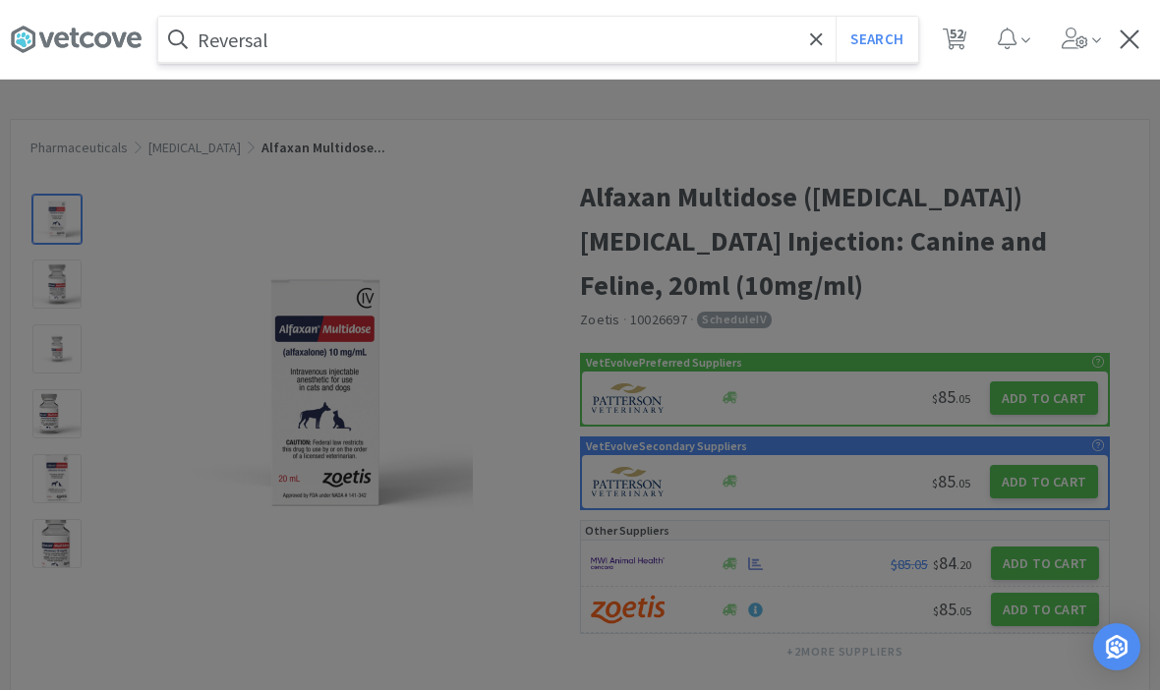
select select "1"
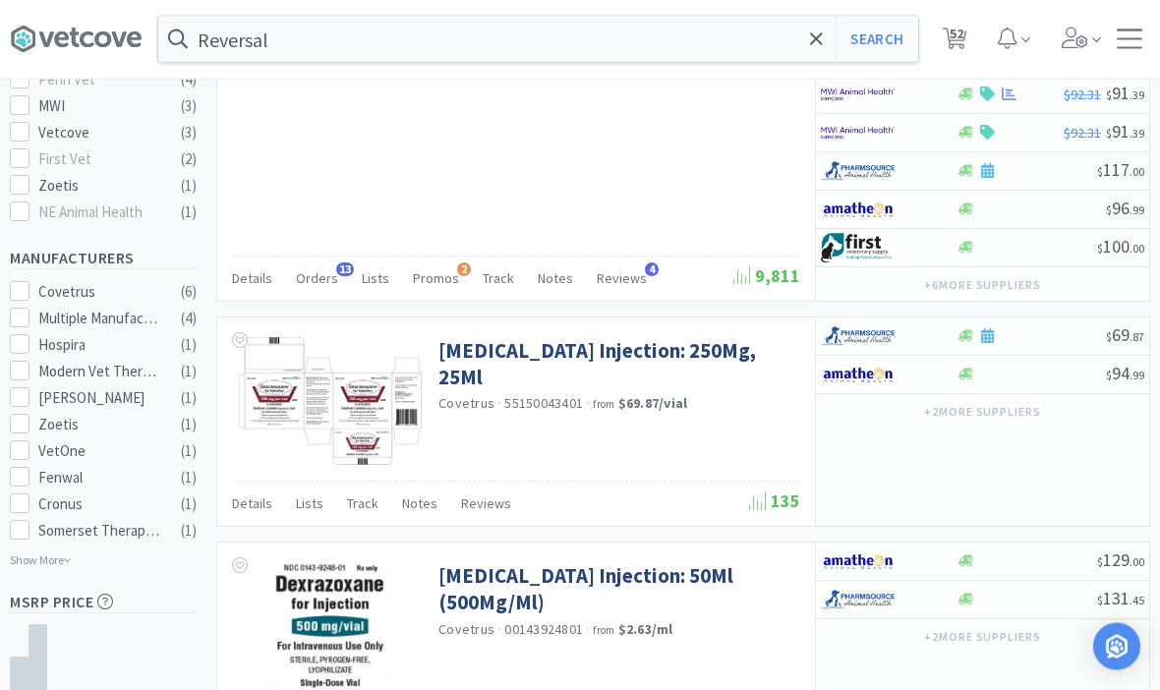
scroll to position [894, 0]
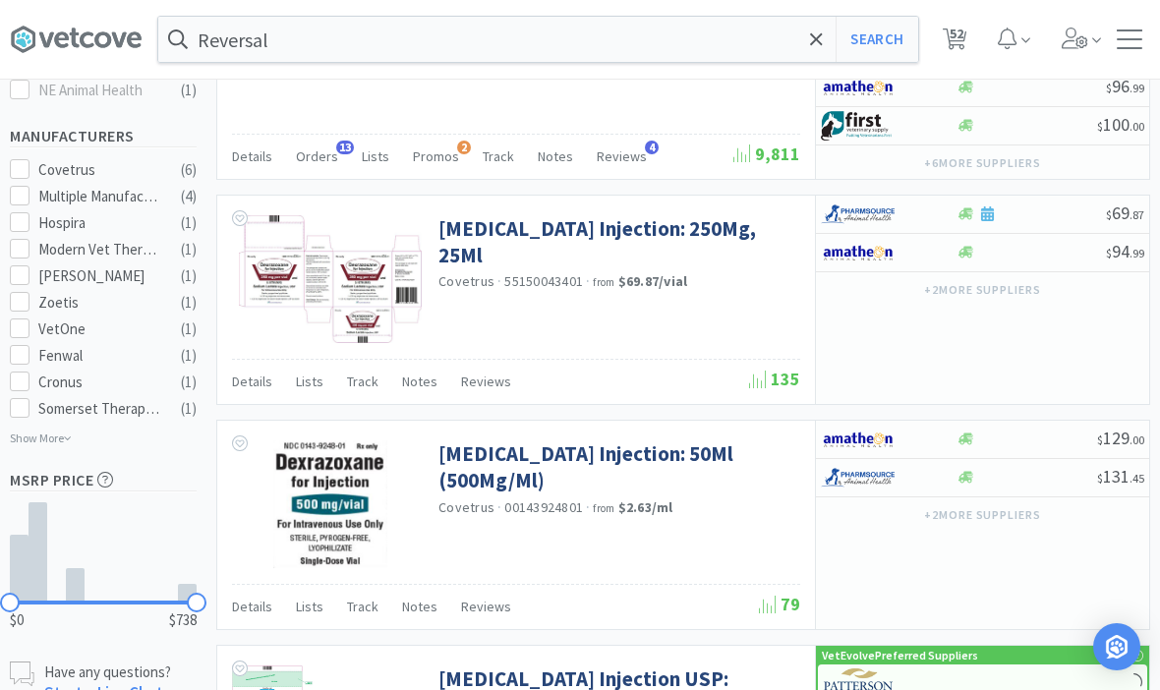
click at [814, 35] on icon at bounding box center [816, 39] width 13 height 20
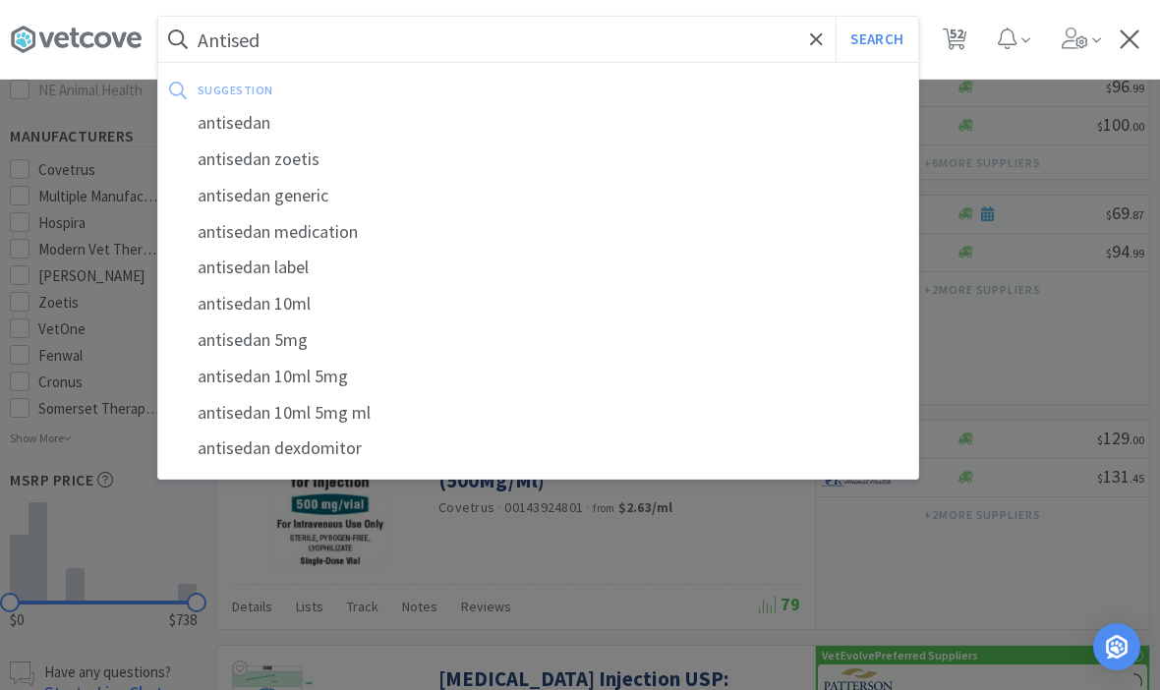
click at [248, 136] on div "antisedan" at bounding box center [538, 123] width 760 height 36
type input "antisedan"
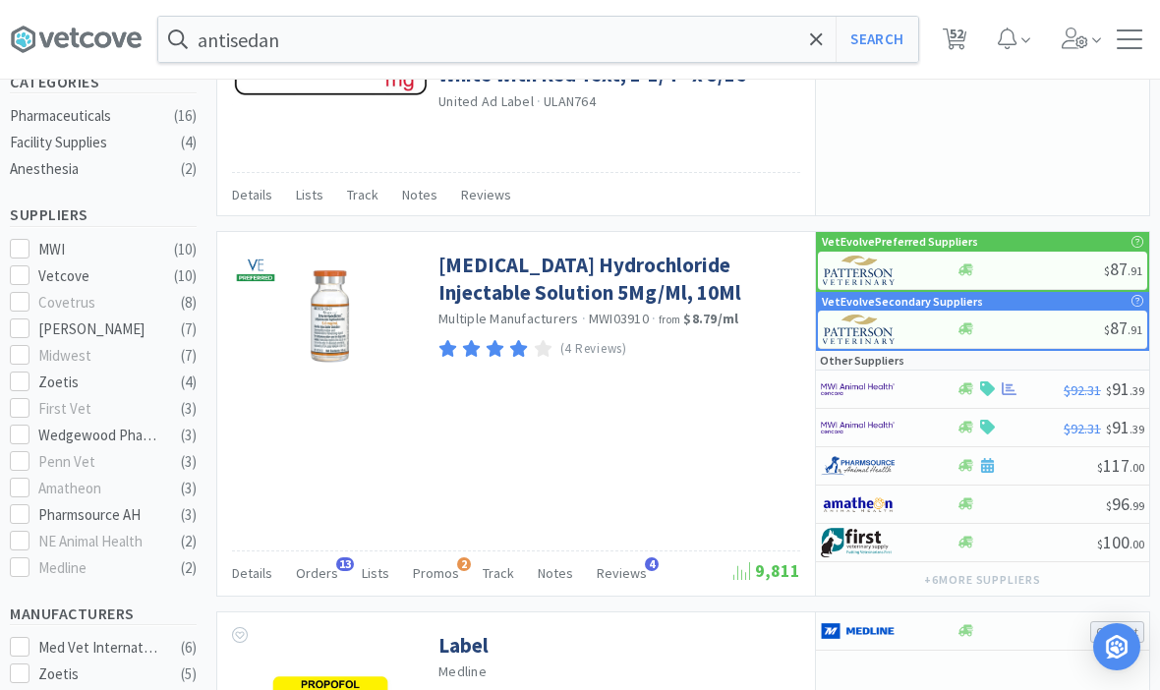
scroll to position [496, 0]
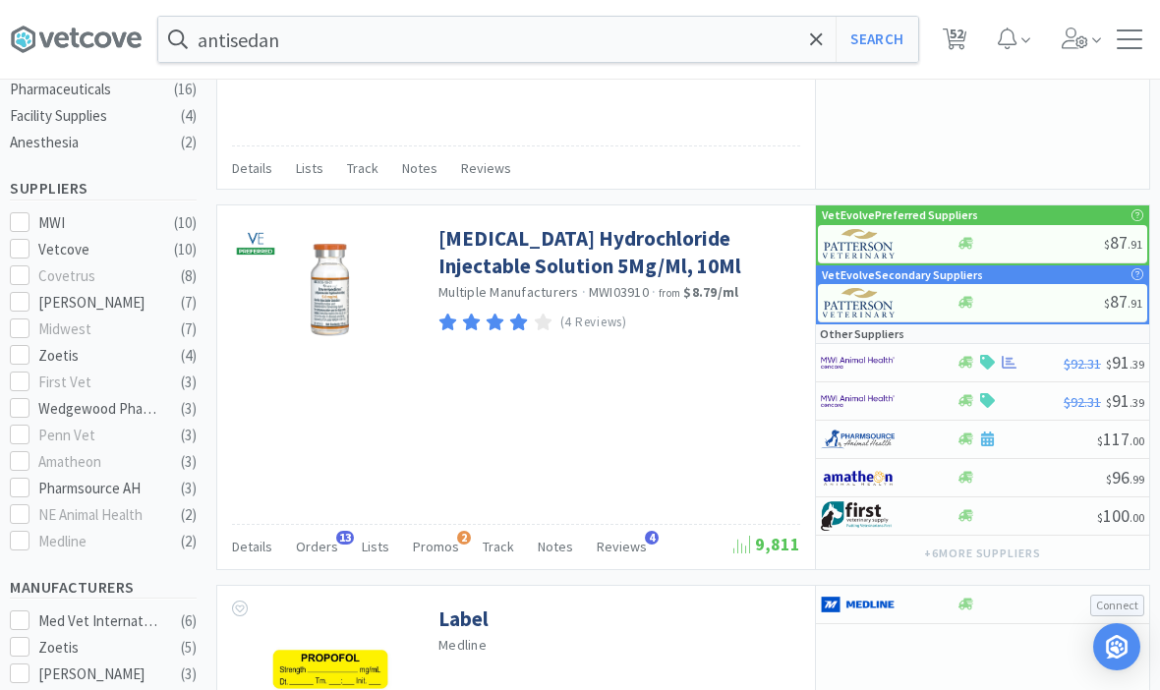
click at [658, 248] on link "[MEDICAL_DATA] Hydrochloride Injectable Solution 5Mg/Ml, 10Ml" at bounding box center [617, 252] width 357 height 54
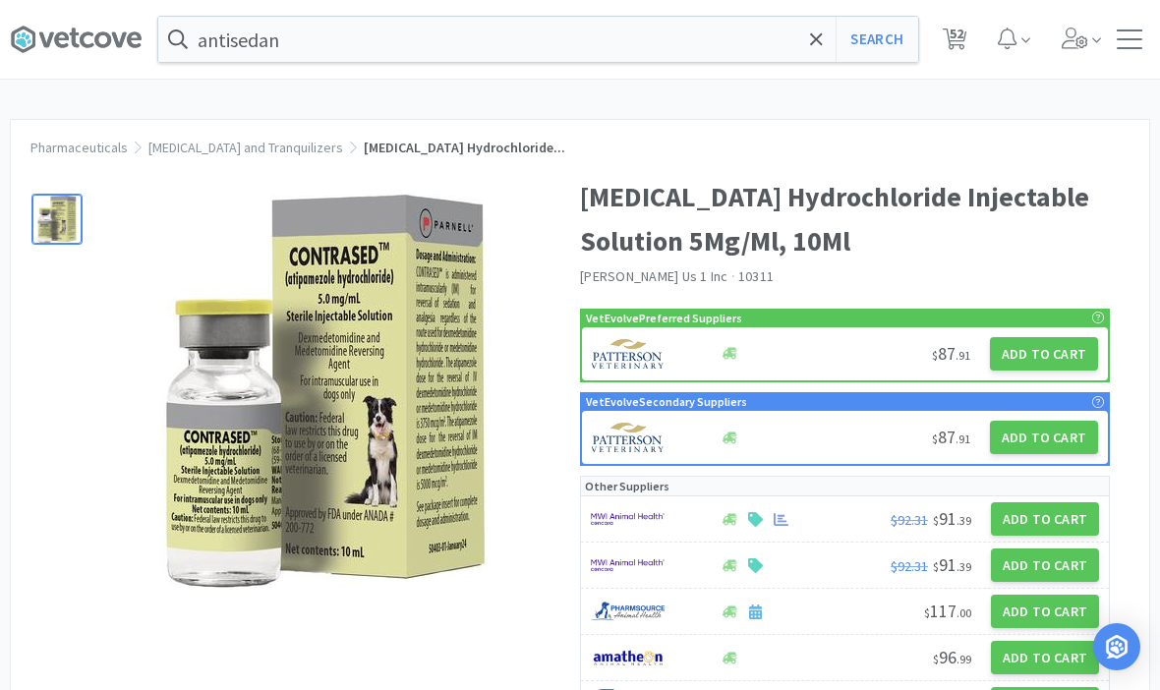
click at [1052, 443] on button "Add to Cart" at bounding box center [1044, 437] width 108 height 33
select select "1"
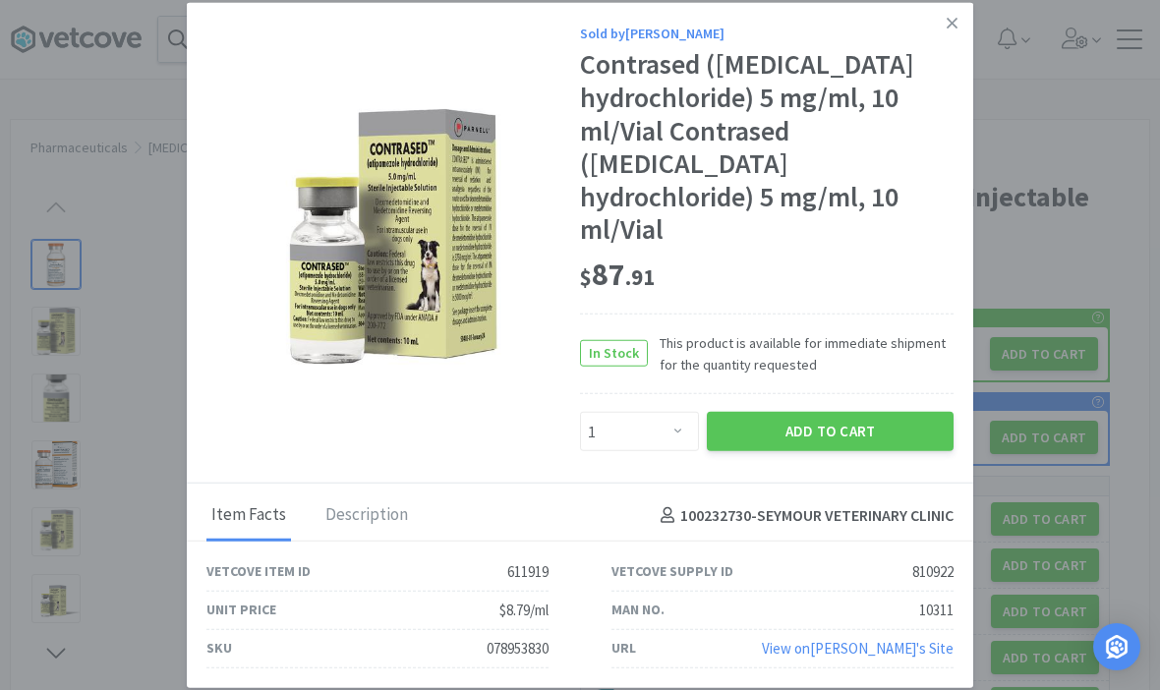
click at [948, 32] on icon at bounding box center [952, 24] width 11 height 18
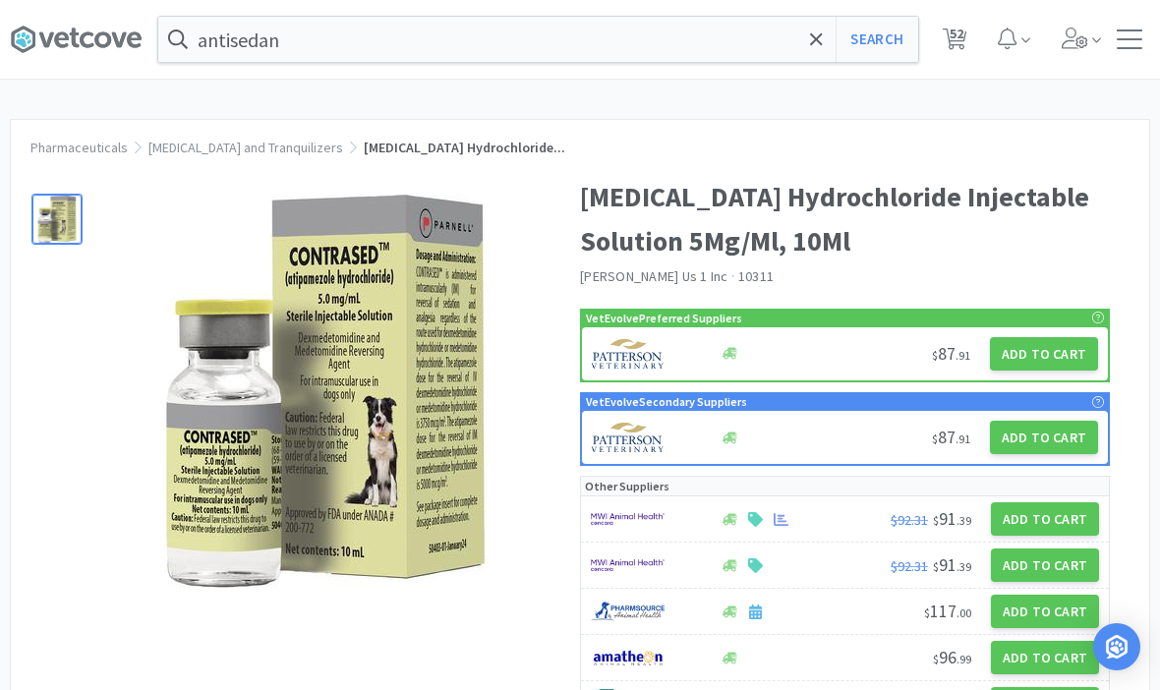
click at [1057, 355] on button "Add to Cart" at bounding box center [1044, 353] width 108 height 33
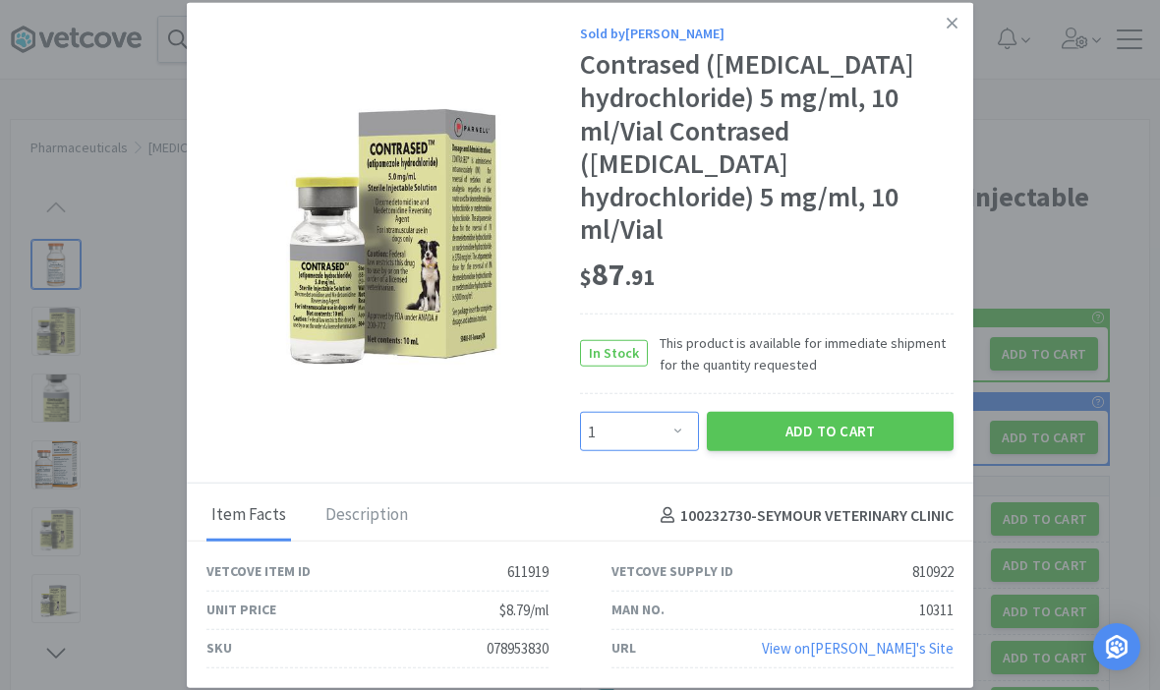
click at [697, 451] on select "Enter Quantity 1 2 3 4 5 6 7 8 9 10 11 12 13 14 15 16 17 18 19 20 Enter Quantity" at bounding box center [639, 431] width 119 height 39
select select "2"
click at [870, 451] on button "Add to Cart" at bounding box center [830, 431] width 247 height 39
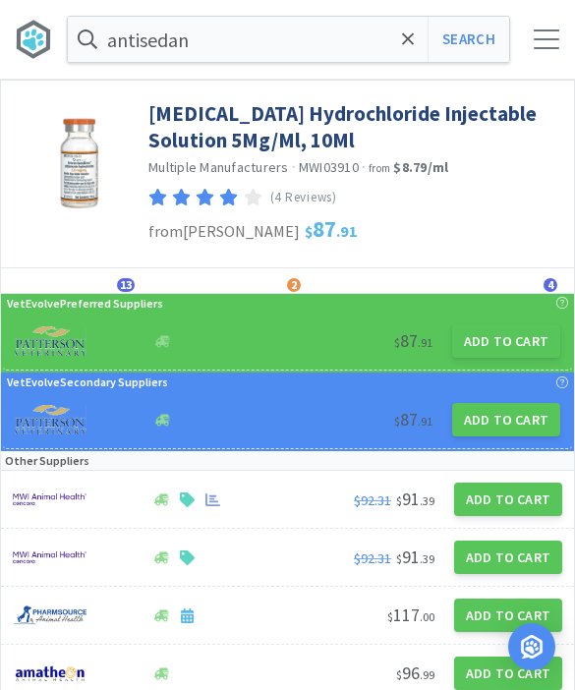
click at [409, 36] on icon at bounding box center [408, 39] width 13 height 20
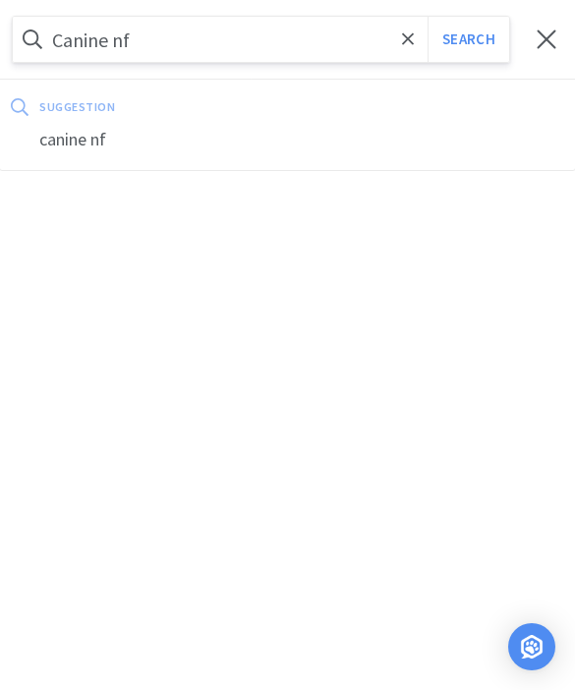
type input "Canine nf"
click at [468, 39] on button "Search" at bounding box center [469, 39] width 82 height 45
select select "1"
select select "10"
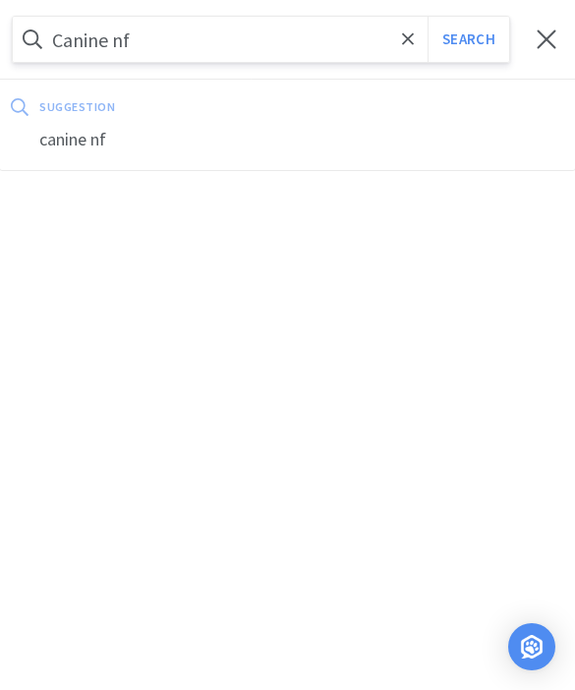
select select "2"
select select "1"
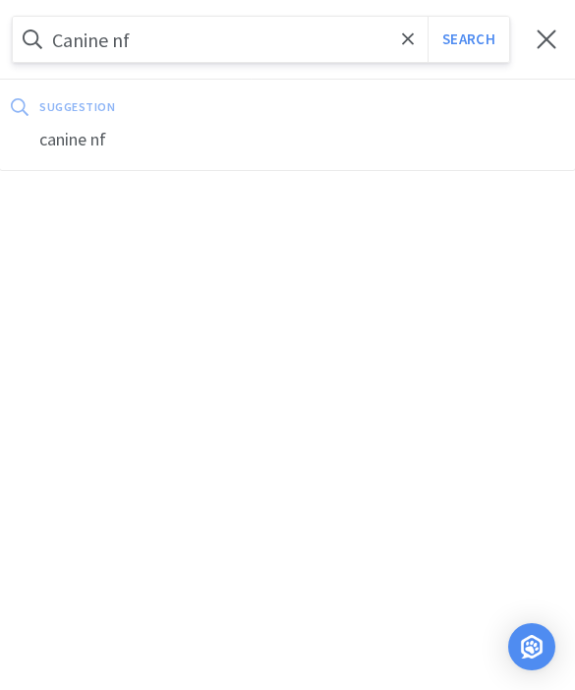
select select "1"
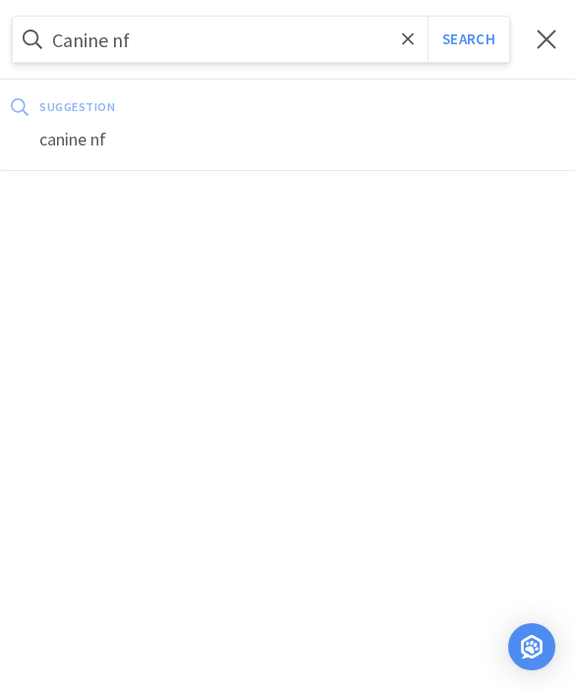
select select "3"
select select "1"
select select "2"
select select "1"
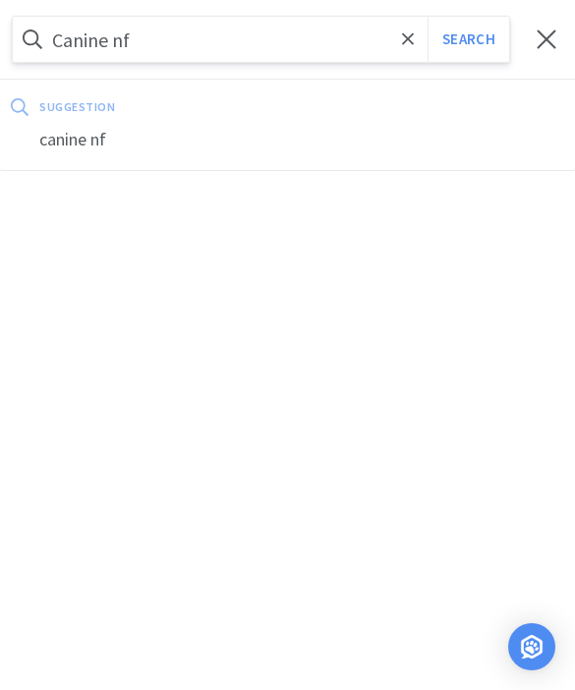
select select "2"
select select "1"
select select "2"
select select "1"
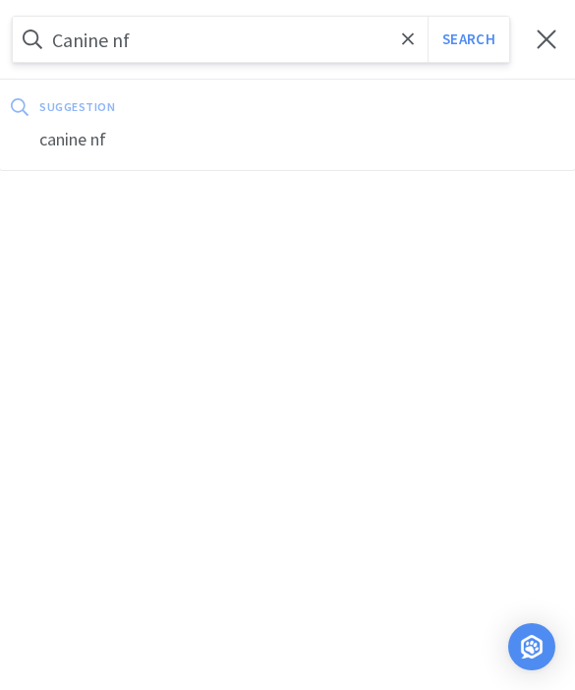
select select "1"
select select "3"
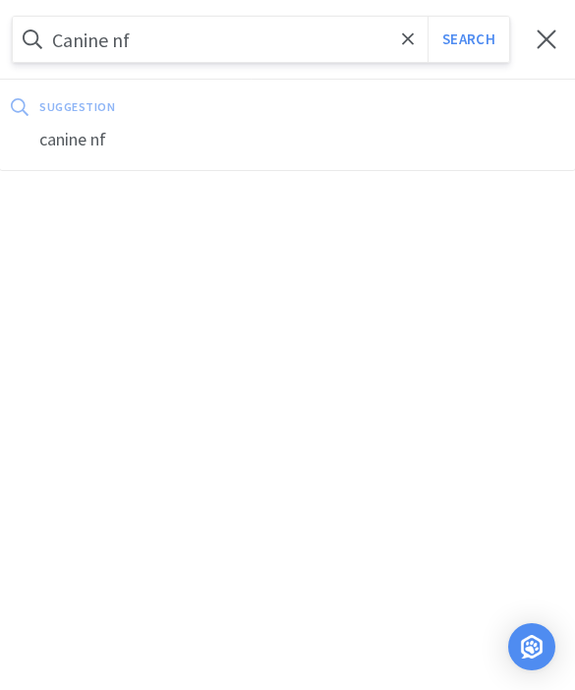
select select "4"
select select "3"
select select "1"
select select "3"
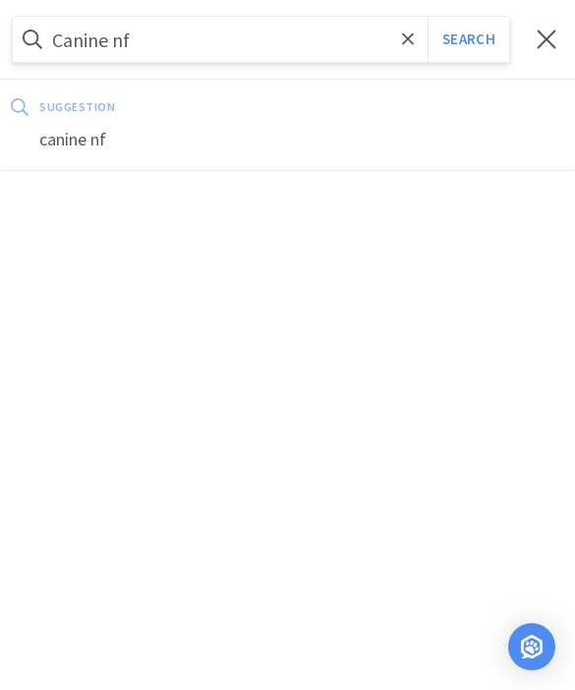
select select "1"
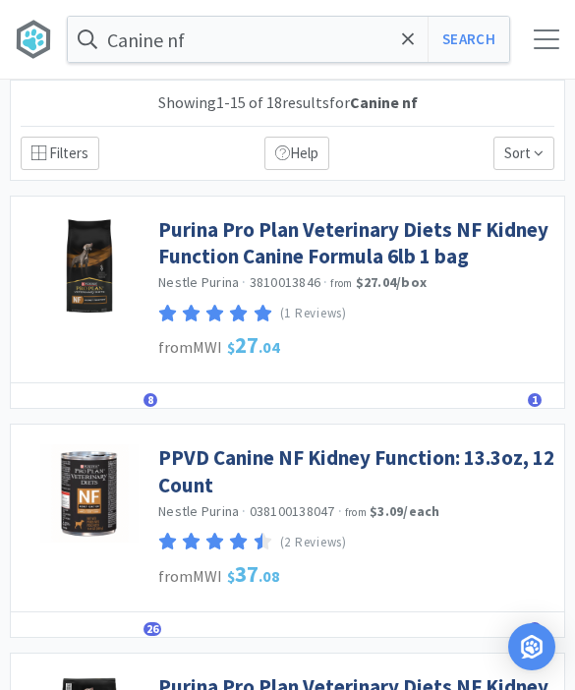
click at [185, 265] on link "Purina Pro Plan Veterinary Diets NF Kidney Function Canine Formula 6lb 1 bag" at bounding box center [356, 243] width 396 height 54
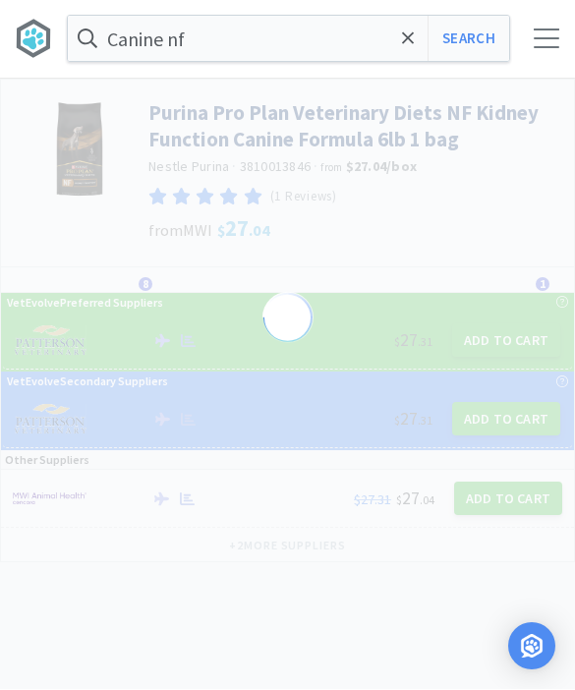
scroll to position [1, 0]
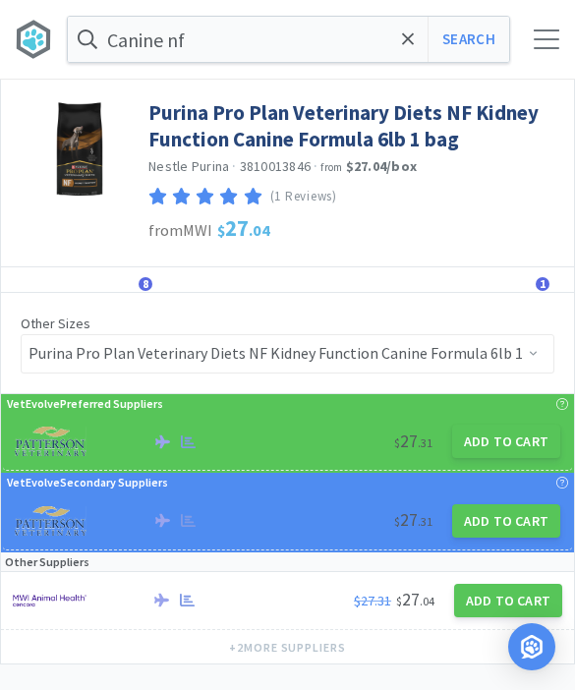
click at [499, 437] on button "Add to Cart" at bounding box center [506, 441] width 108 height 33
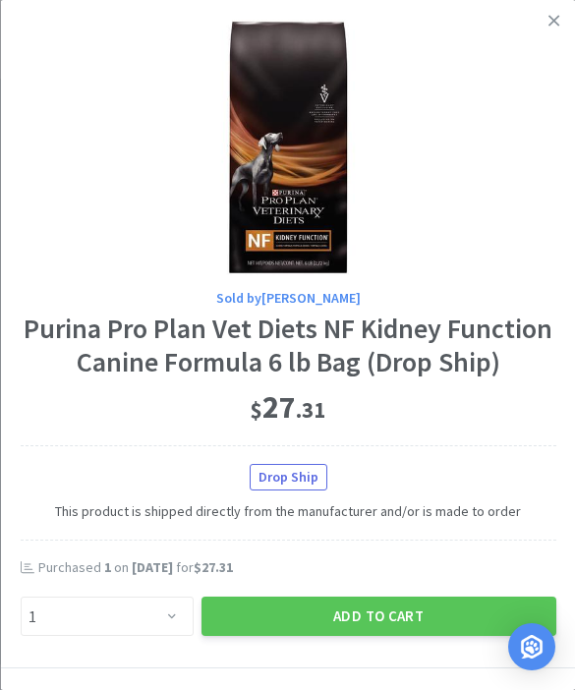
click at [389, 620] on button "Add to Cart" at bounding box center [378, 616] width 355 height 39
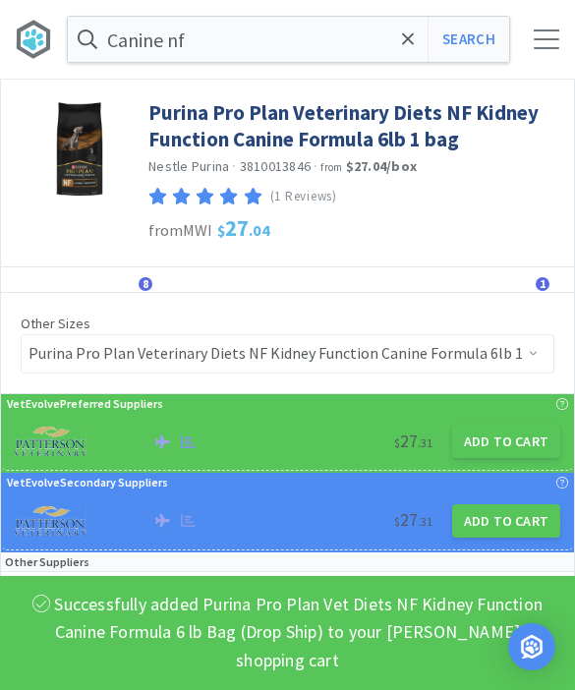
click at [400, 51] on span at bounding box center [408, 39] width 23 height 41
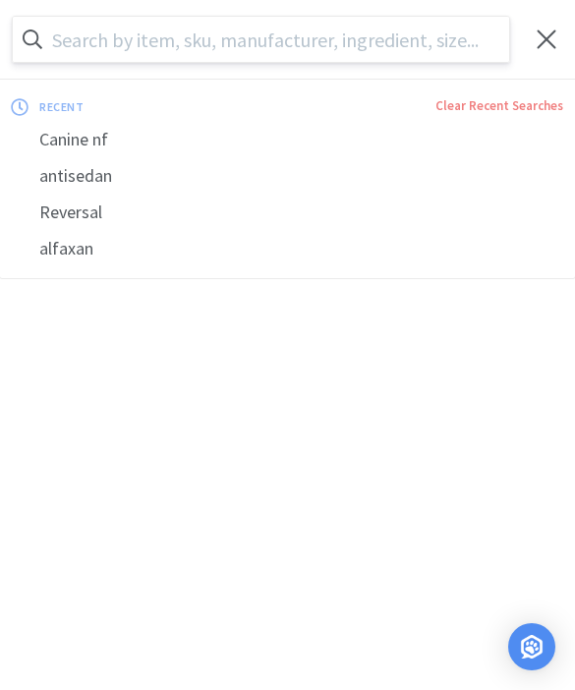
scroll to position [0, 0]
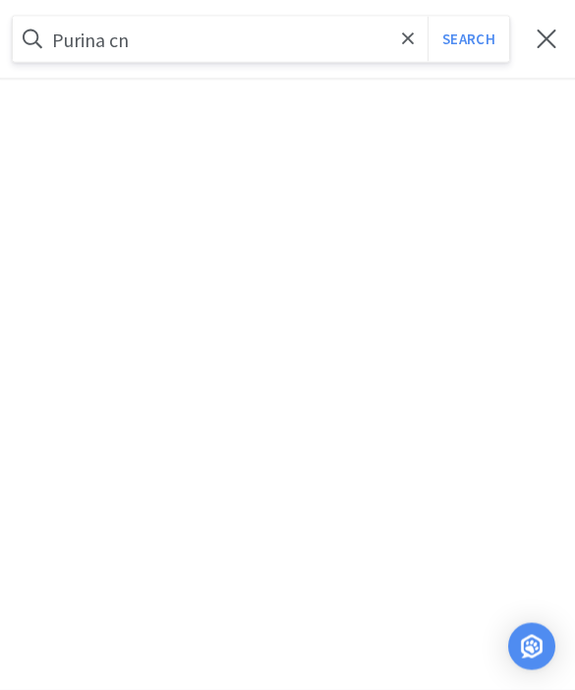
click at [468, 38] on button "Search" at bounding box center [469, 39] width 82 height 45
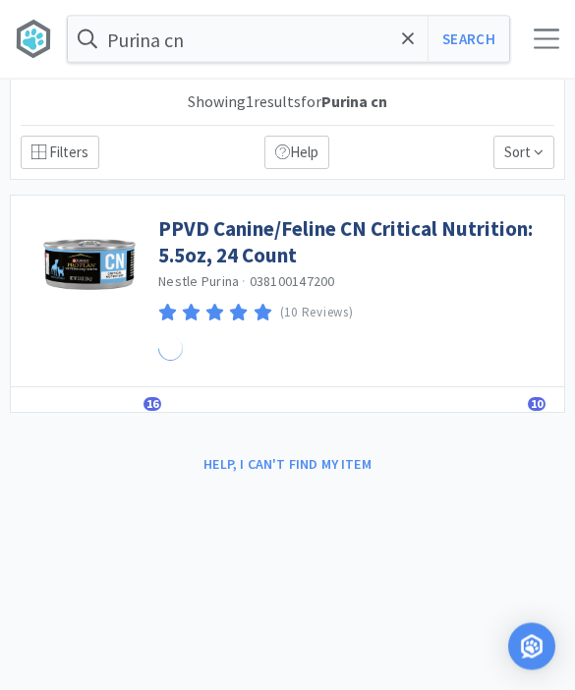
scroll to position [1, 0]
click at [223, 256] on link "PPVD Canine/Feline CN Critical Nutrition: 5.5oz, 24 Count" at bounding box center [356, 242] width 396 height 54
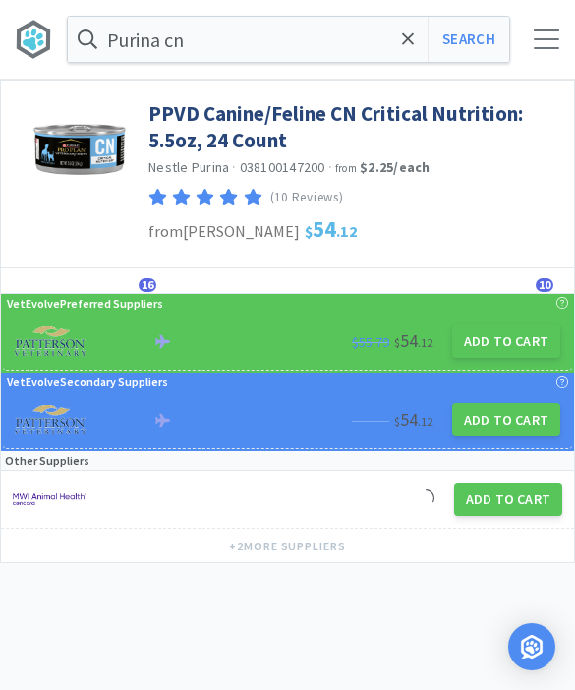
click at [514, 355] on button "Add to Cart" at bounding box center [506, 340] width 108 height 33
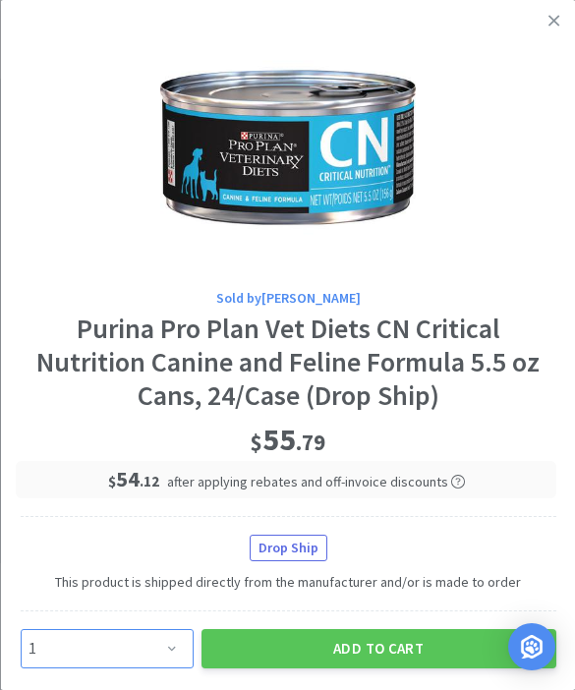
click at [163, 651] on select "Enter Quantity 1 2 3 4 5 6 7 8 9 10 11 12 13 14 15 16 17 18 19 20 Enter Quantity" at bounding box center [106, 648] width 173 height 39
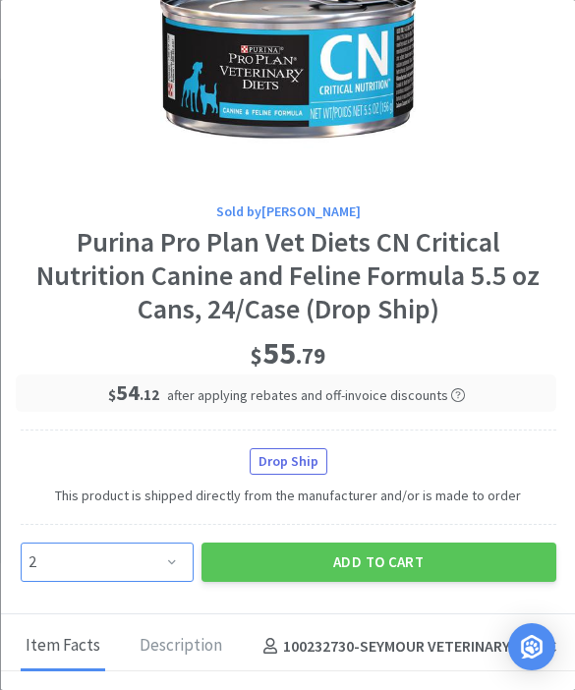
scroll to position [92, 0]
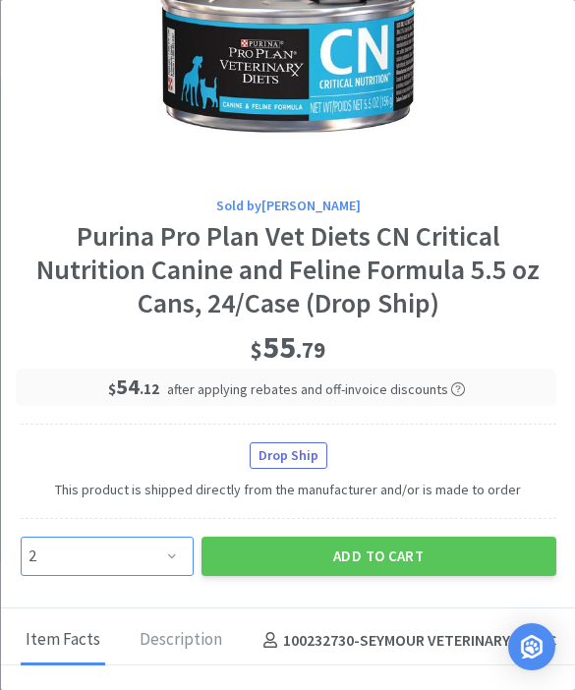
click at [166, 560] on select "Enter Quantity 1 2 3 4 5 6 7 8 9 10 11 12 13 14 15 16 17 18 19 20 Enter Quantity" at bounding box center [106, 556] width 173 height 39
click at [264, 553] on button "Add to Cart" at bounding box center [378, 556] width 355 height 39
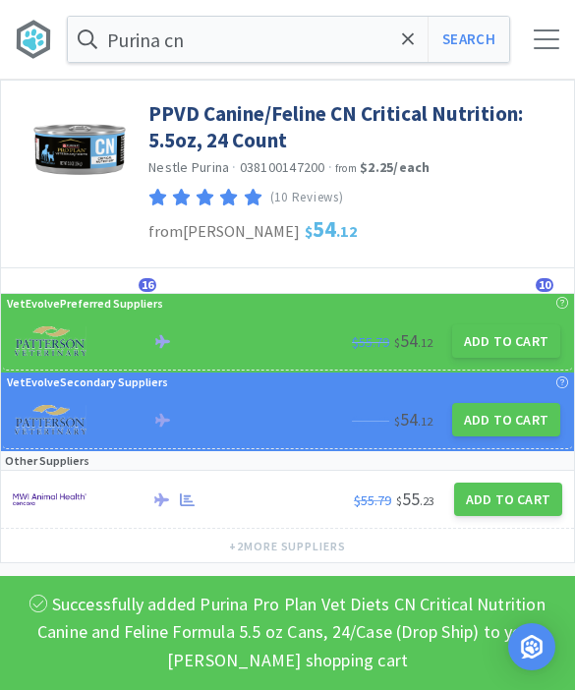
click at [416, 50] on span at bounding box center [408, 39] width 23 height 41
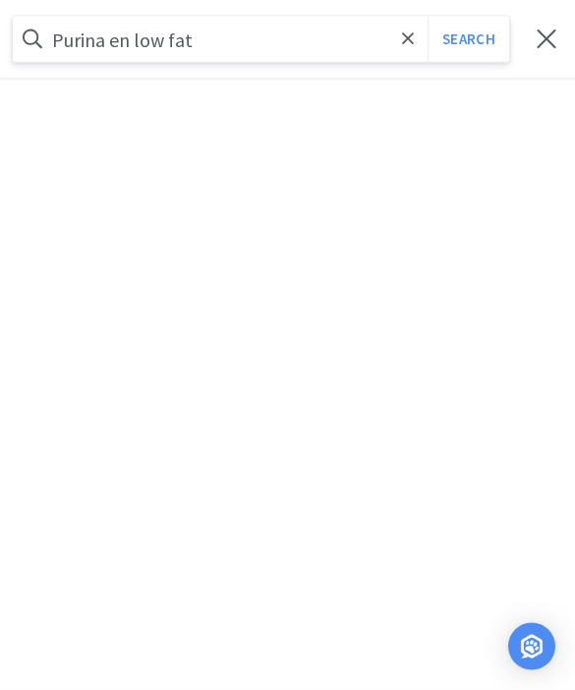
click at [468, 39] on button "Search" at bounding box center [469, 39] width 82 height 45
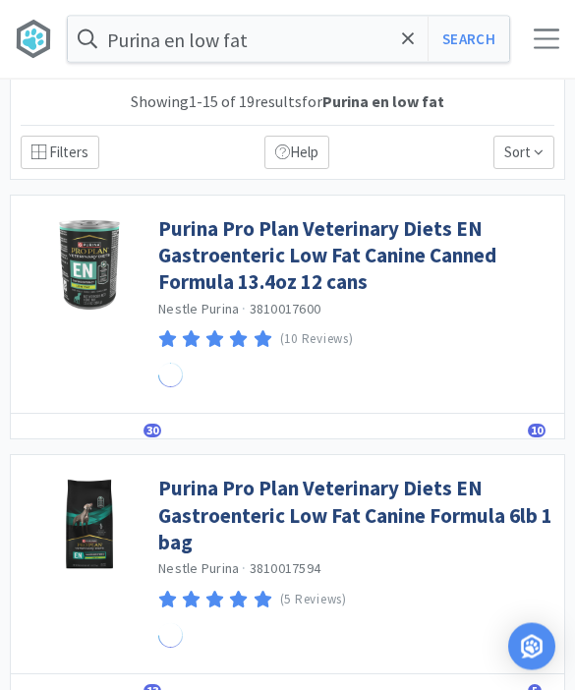
scroll to position [1, 0]
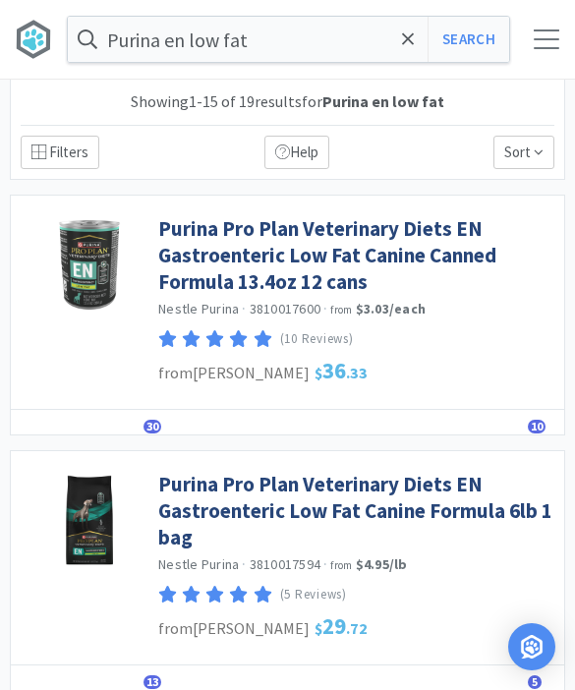
click at [191, 263] on link "Purina Pro Plan Veterinary Diets EN Gastroenteric Low Fat Canine Canned Formula…" at bounding box center [356, 255] width 396 height 81
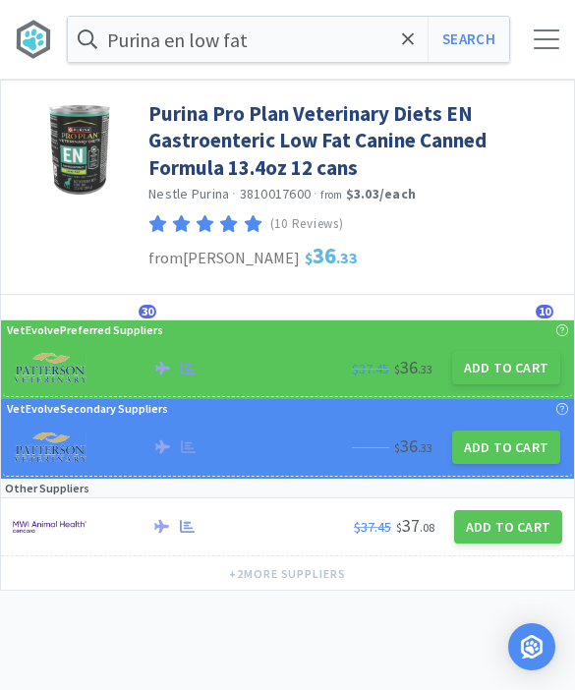
click at [499, 370] on button "Add to Cart" at bounding box center [506, 367] width 108 height 33
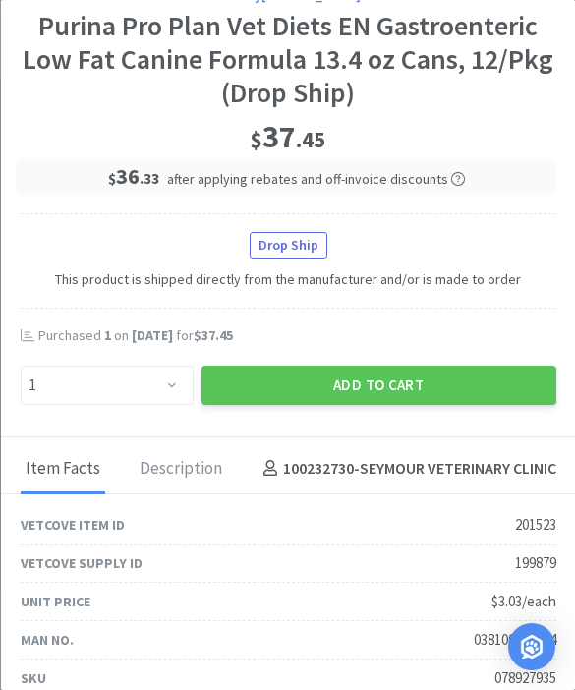
scroll to position [346, 0]
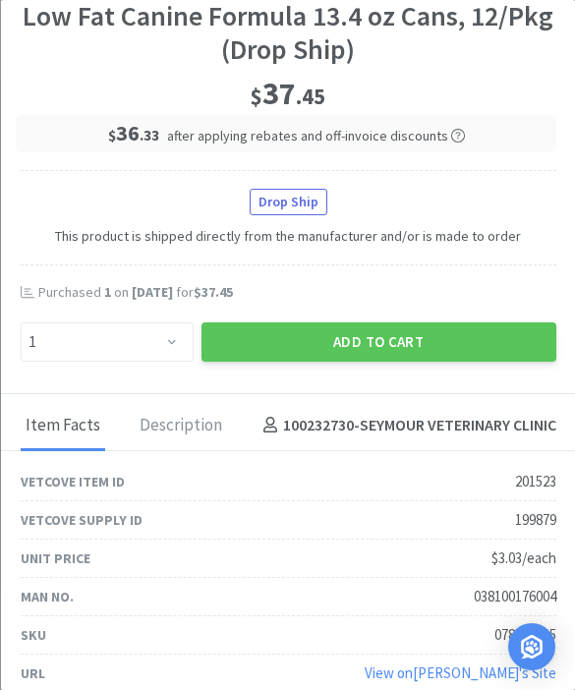
click at [376, 342] on button "Add to Cart" at bounding box center [378, 342] width 355 height 39
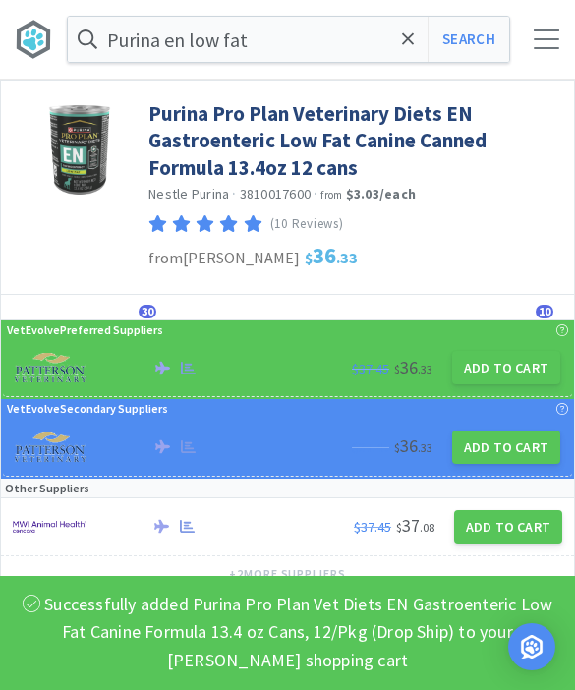
click at [413, 44] on icon at bounding box center [408, 38] width 12 height 12
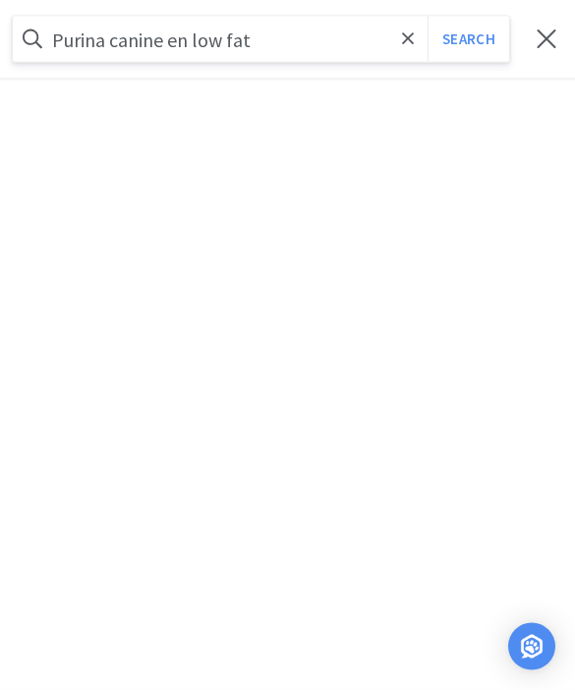
click at [468, 39] on button "Search" at bounding box center [469, 39] width 82 height 45
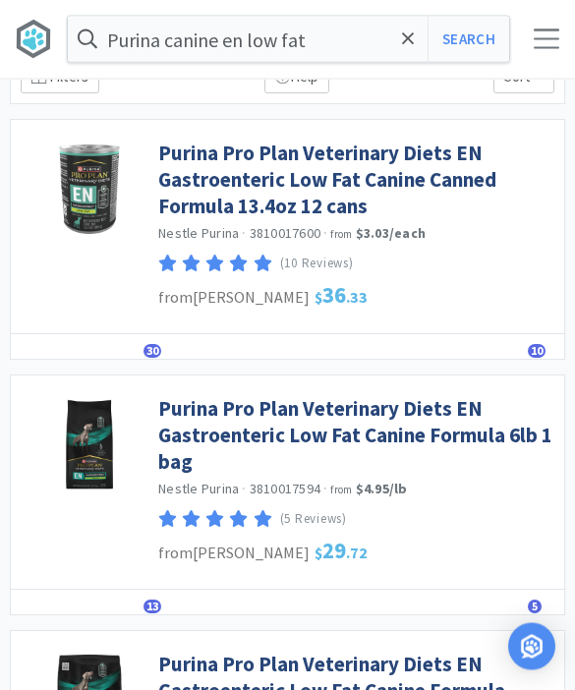
scroll to position [77, 0]
click at [256, 423] on link "Purina Pro Plan Veterinary Diets EN Gastroenteric Low Fat Canine Formula 6lb 1 …" at bounding box center [356, 435] width 396 height 81
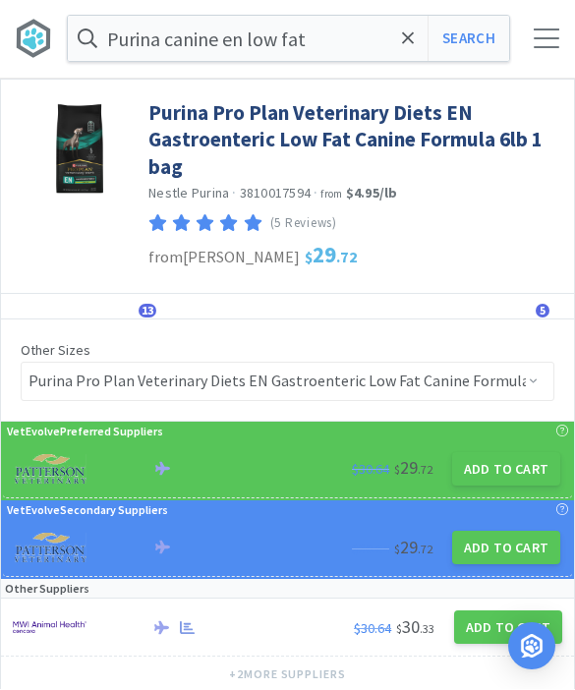
scroll to position [1, 0]
click at [511, 464] on button "Add to Cart" at bounding box center [506, 468] width 108 height 33
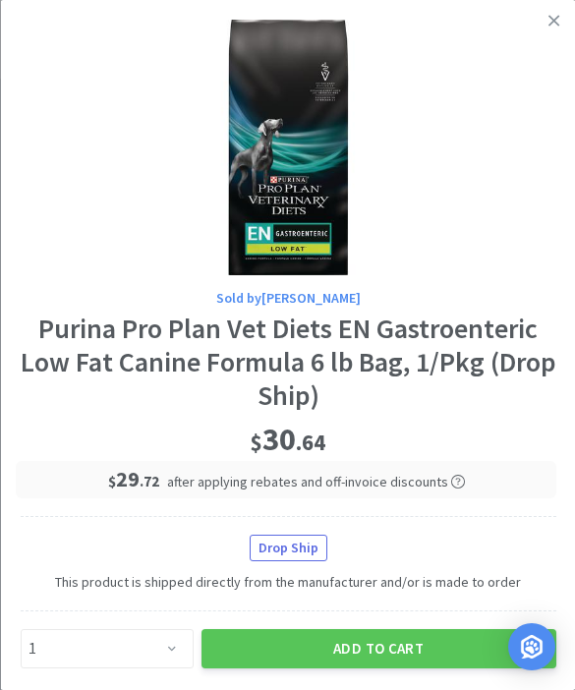
click at [389, 640] on button "Add to Cart" at bounding box center [378, 648] width 355 height 39
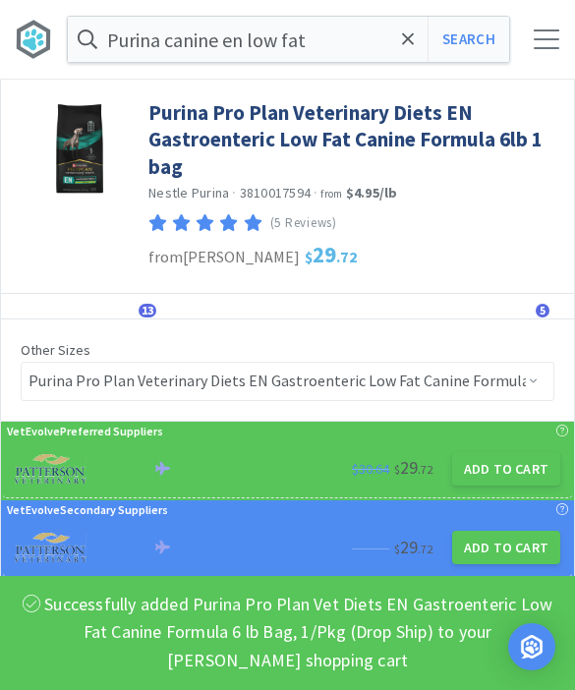
click at [349, 43] on input "Purina canine en low fat" at bounding box center [288, 39] width 441 height 45
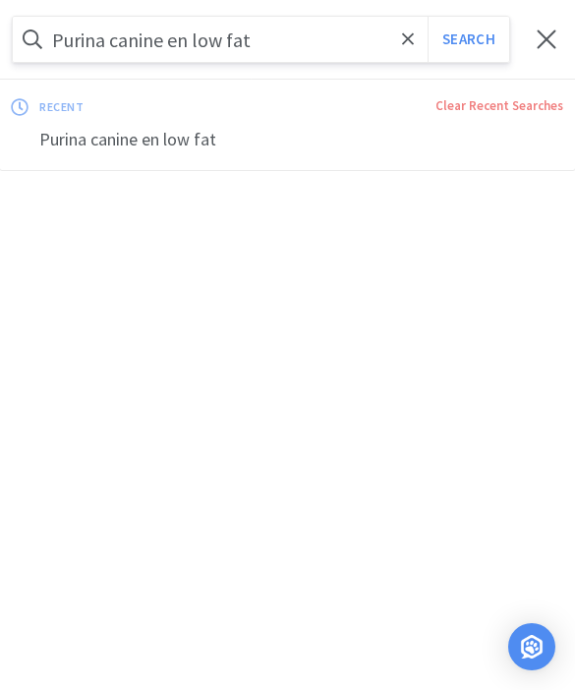
scroll to position [0, 0]
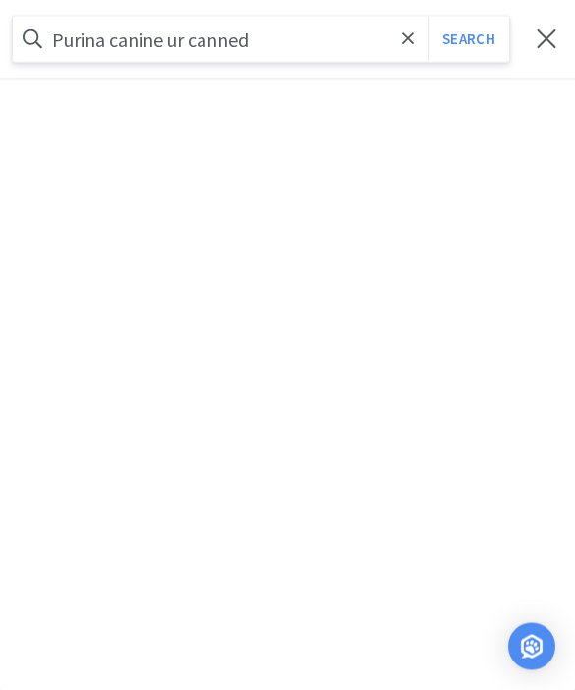
click at [468, 38] on button "Search" at bounding box center [469, 39] width 82 height 45
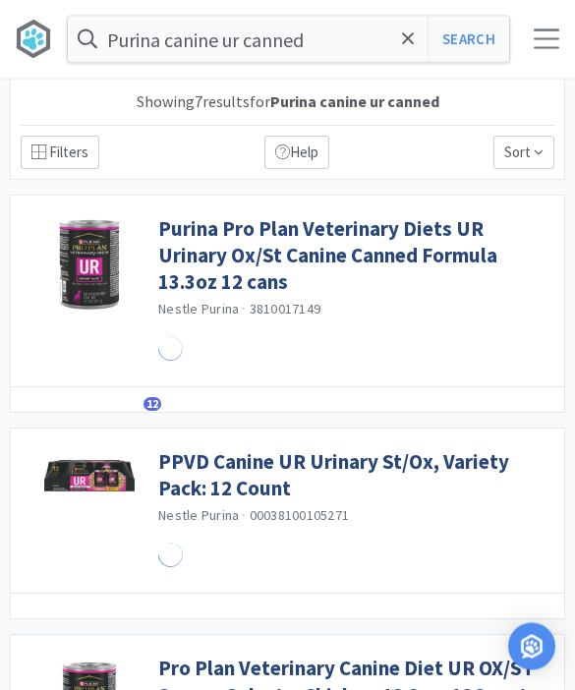
scroll to position [1, 0]
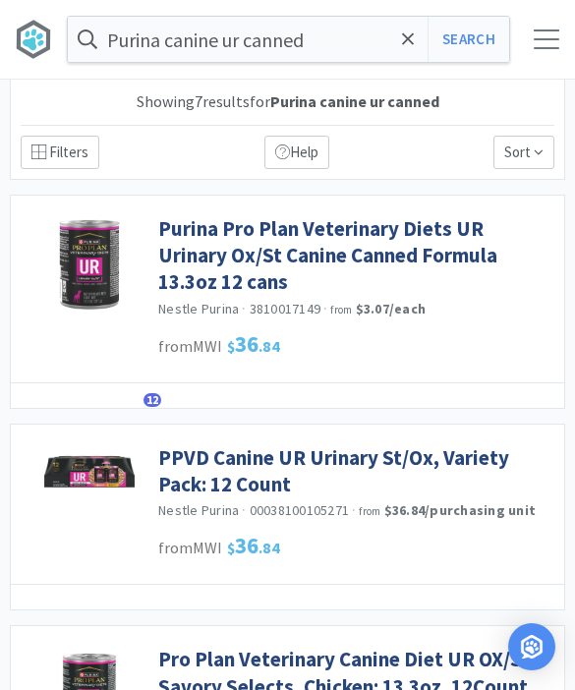
click at [223, 243] on link "Purina Pro Plan Veterinary Diets UR Urinary Ox/St Canine Canned Formula 13.3oz …" at bounding box center [356, 255] width 396 height 81
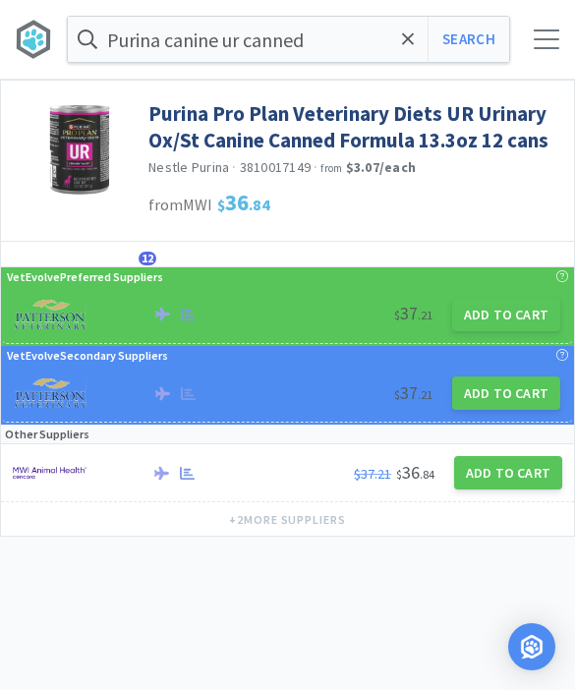
click at [498, 318] on button "Add to Cart" at bounding box center [506, 314] width 108 height 33
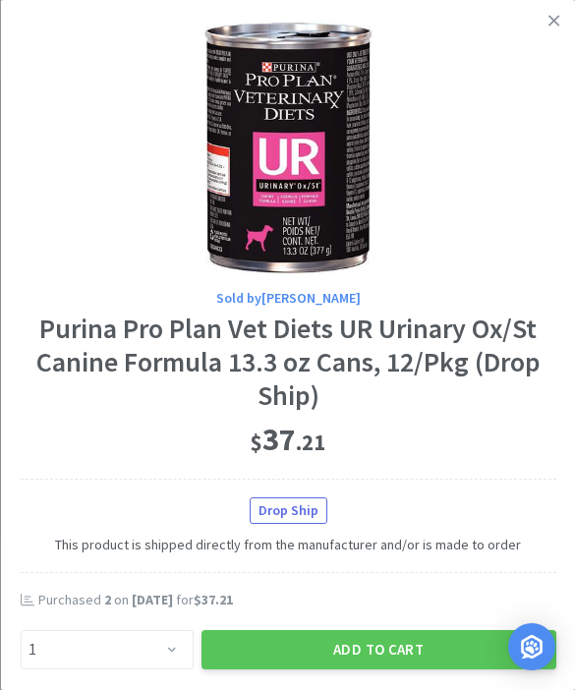
click at [366, 638] on button "Add to Cart" at bounding box center [378, 649] width 355 height 39
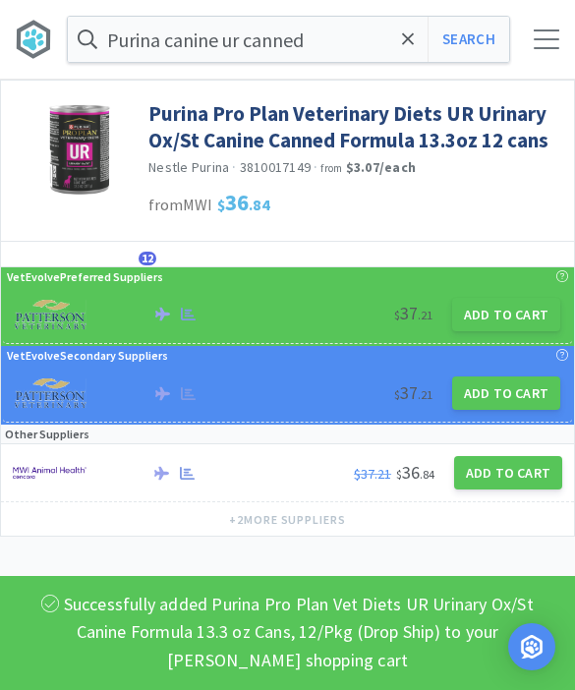
click at [406, 45] on icon at bounding box center [408, 39] width 13 height 20
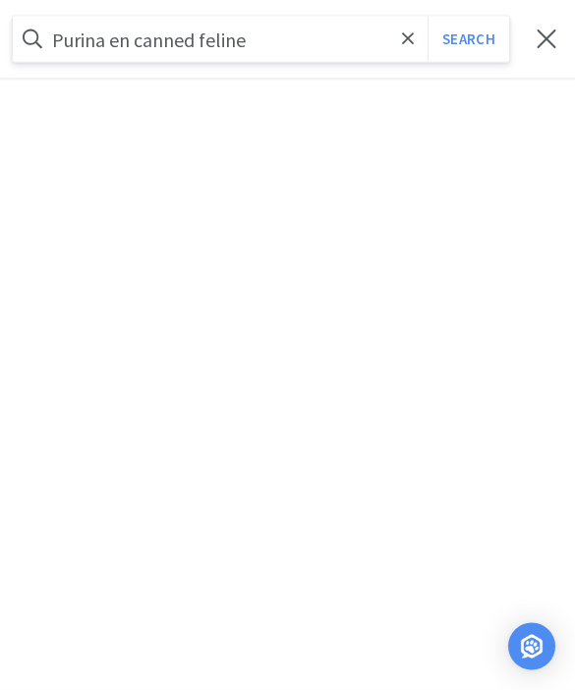
click at [468, 39] on button "Search" at bounding box center [469, 39] width 82 height 45
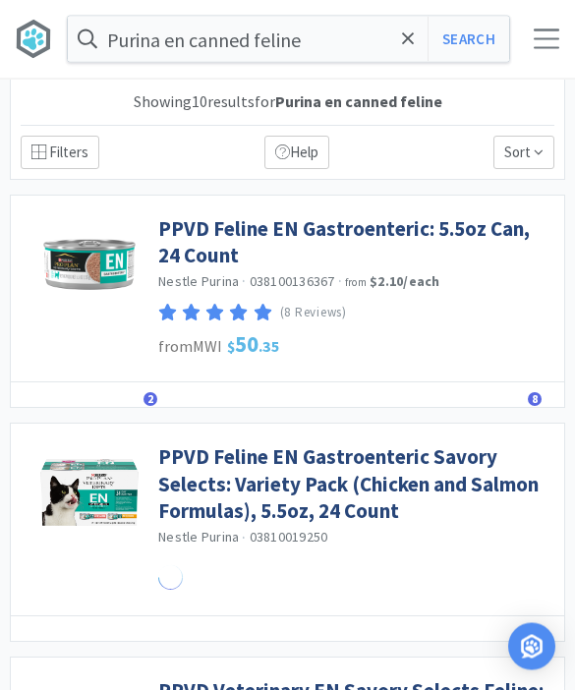
scroll to position [1, 0]
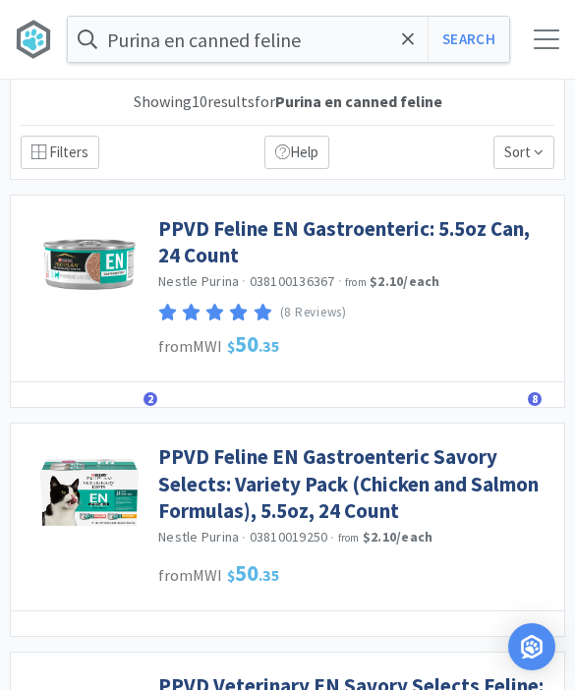
click at [180, 253] on link "PPVD Feline EN Gastroenteric: 5.5oz Can, 24 Count" at bounding box center [356, 242] width 396 height 54
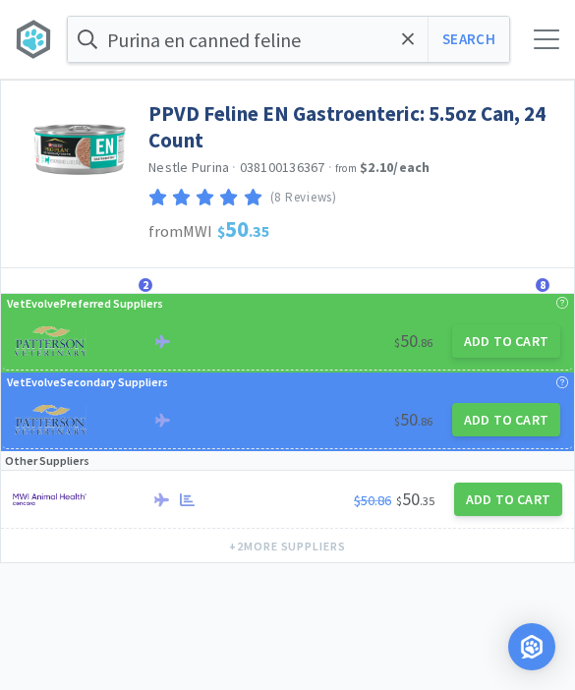
click at [500, 354] on button "Add to Cart" at bounding box center [506, 340] width 108 height 33
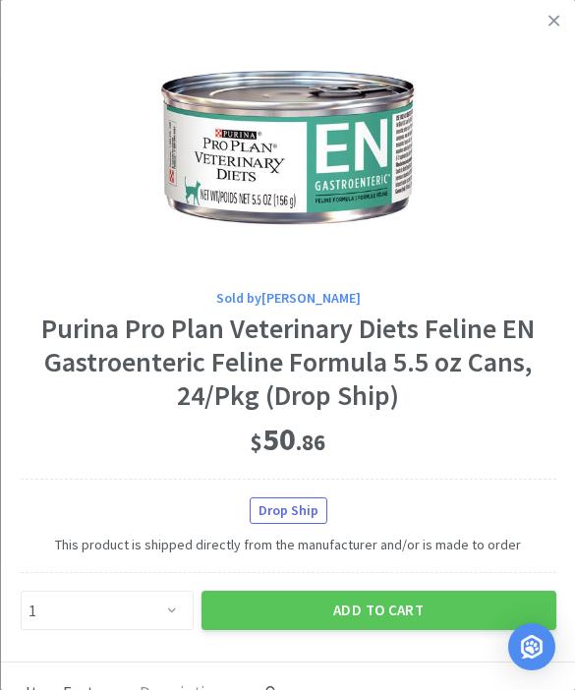
click at [362, 610] on button "Add to Cart" at bounding box center [378, 610] width 355 height 39
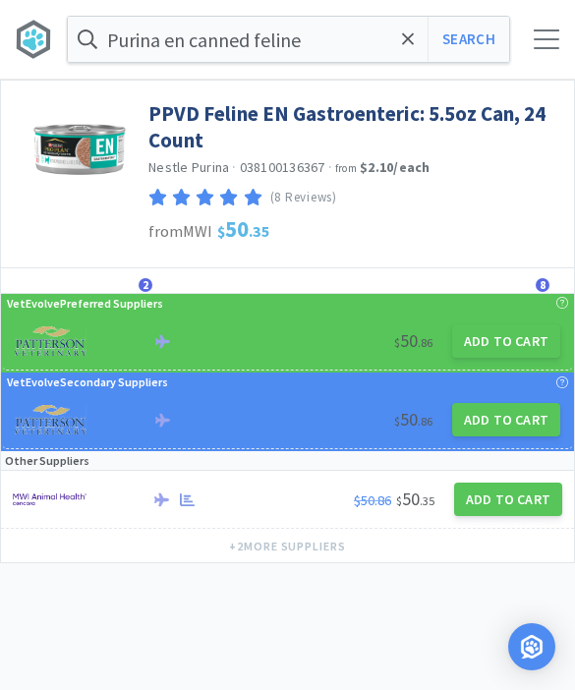
click at [537, 46] on div at bounding box center [547, 39] width 26 height 20
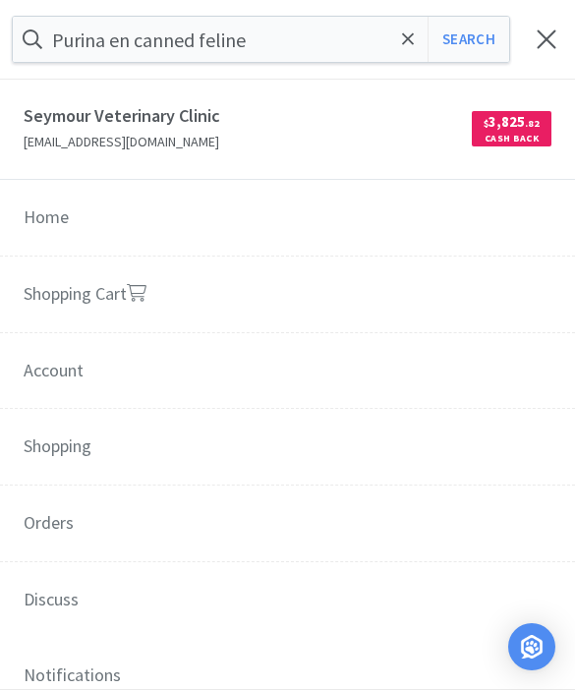
click at [156, 284] on link "Shopping Cart" at bounding box center [287, 296] width 575 height 78
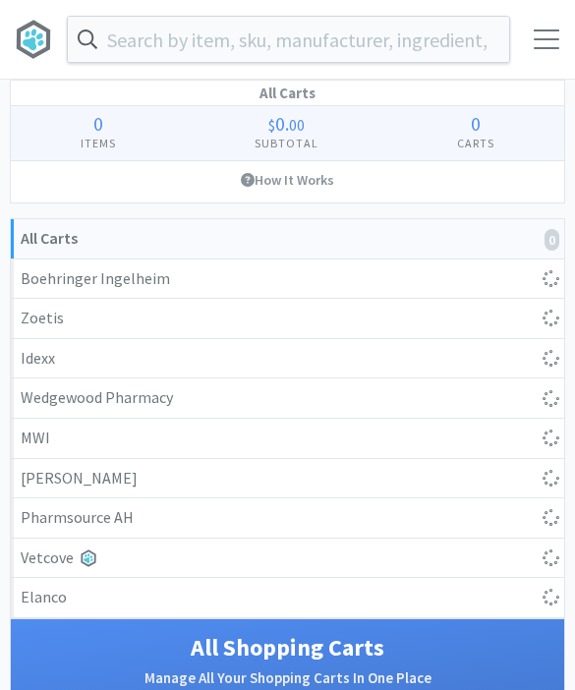
select select "1"
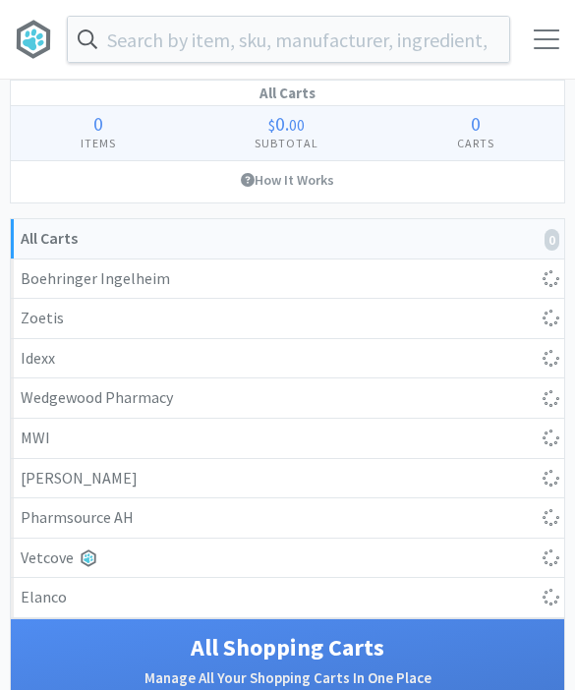
select select "10"
select select "2"
select select "1"
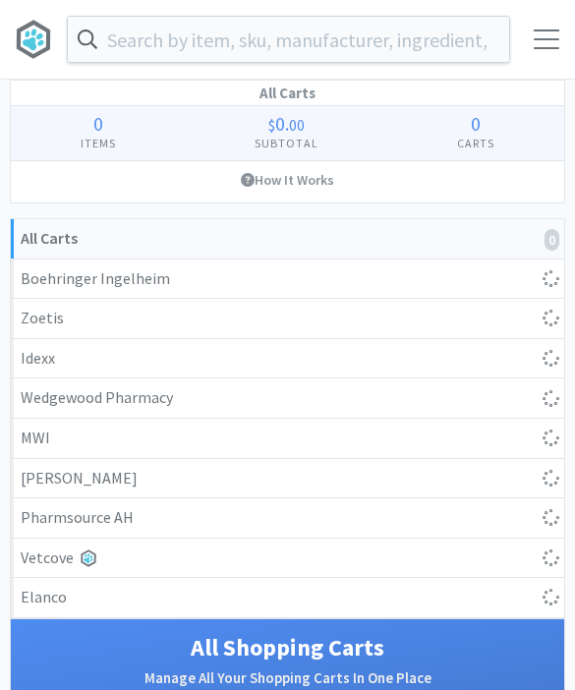
select select "1"
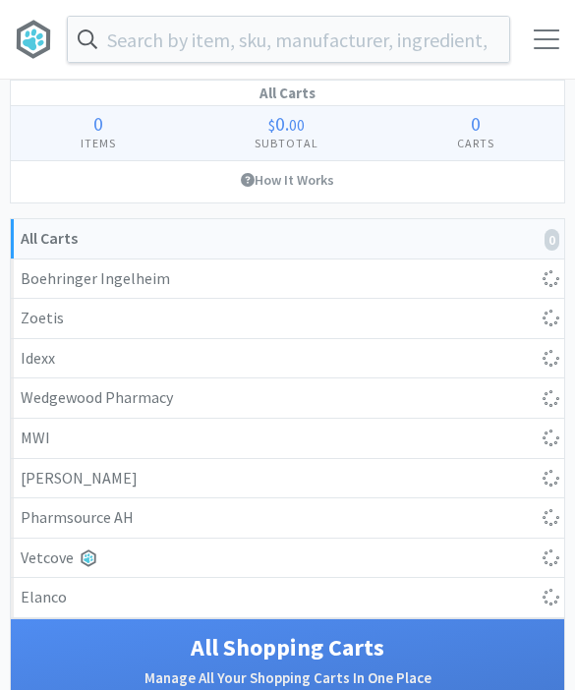
select select "1"
select select "3"
select select "1"
select select "2"
select select "1"
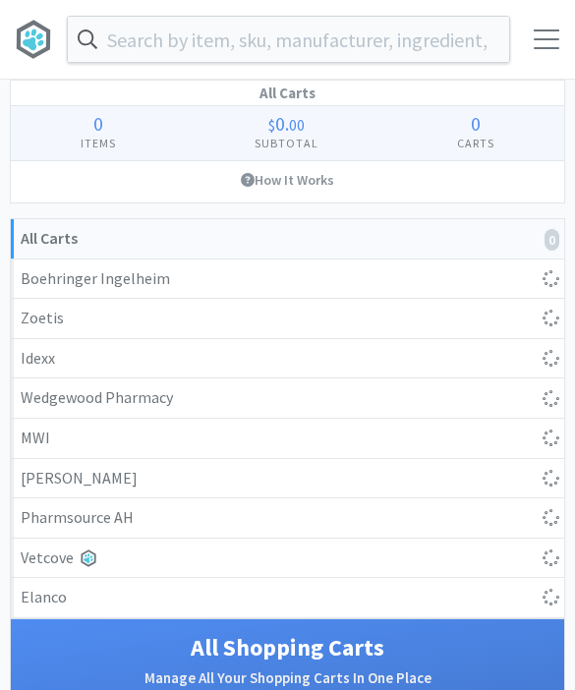
select select "1"
select select "2"
select select "1"
select select "2"
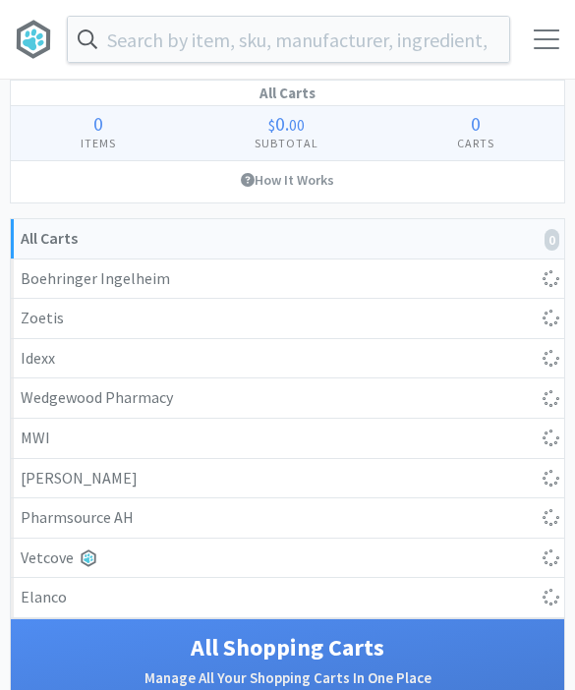
select select "1"
select select "3"
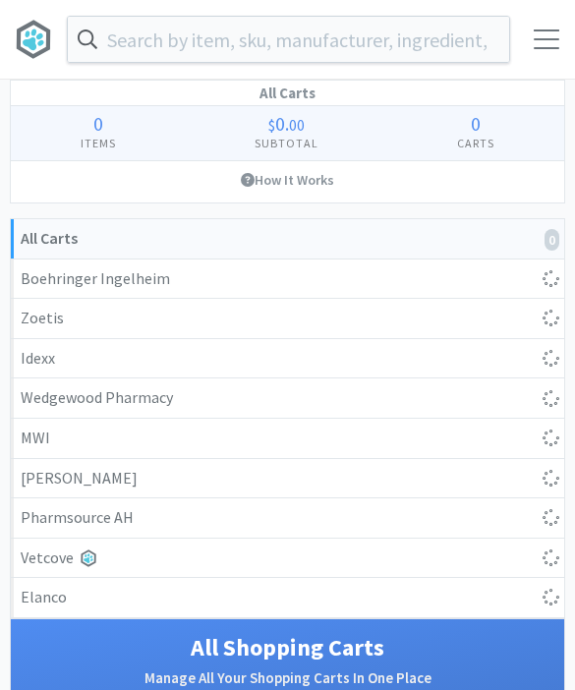
select select "3"
select select "4"
select select "3"
select select "1"
select select "3"
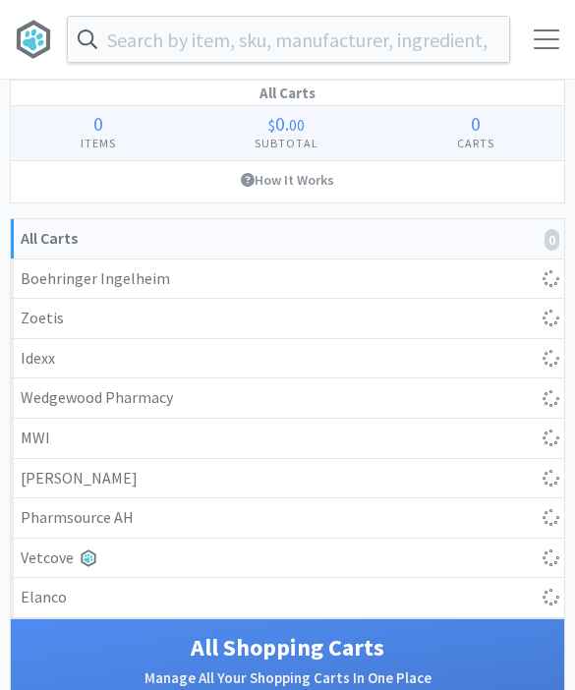
select select "3"
select select "1"
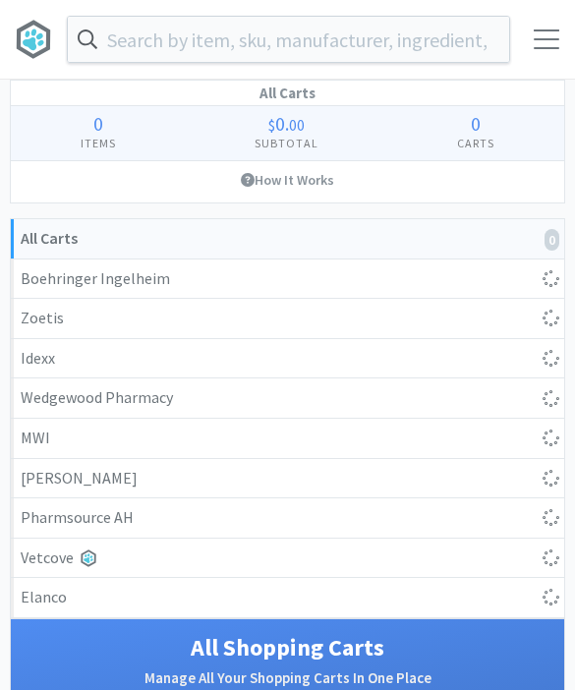
select select "1"
select select "3"
select select "1"
select select "50"
select select "2"
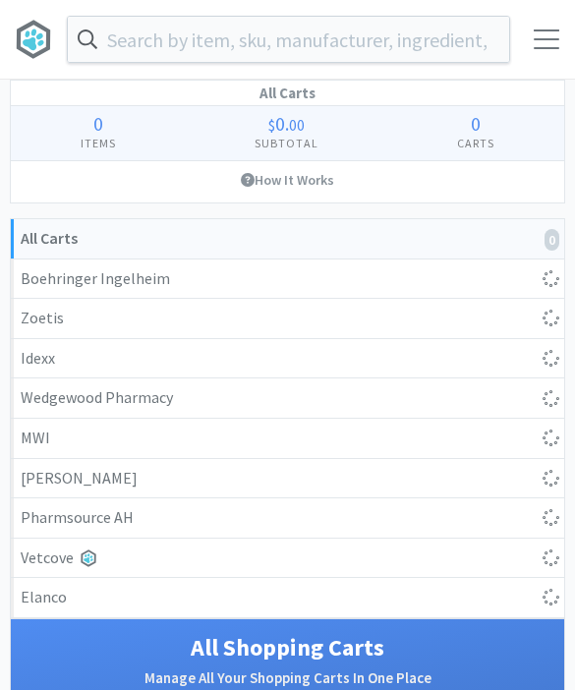
select select "2"
select select "1"
select select "4"
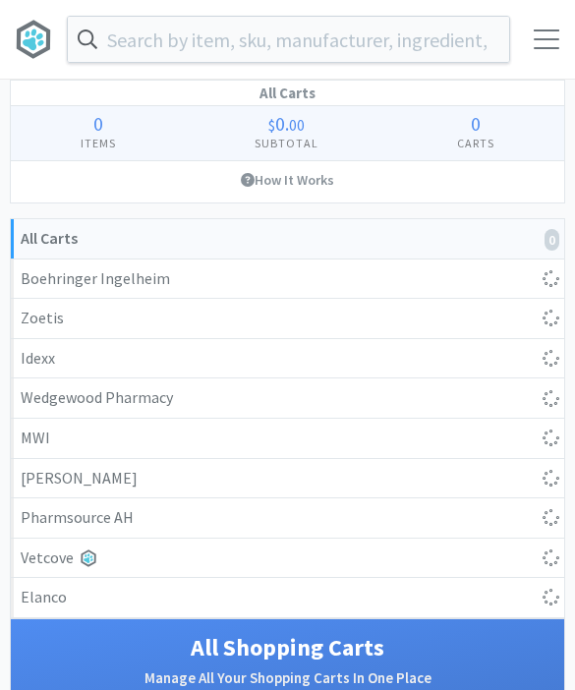
select select "2"
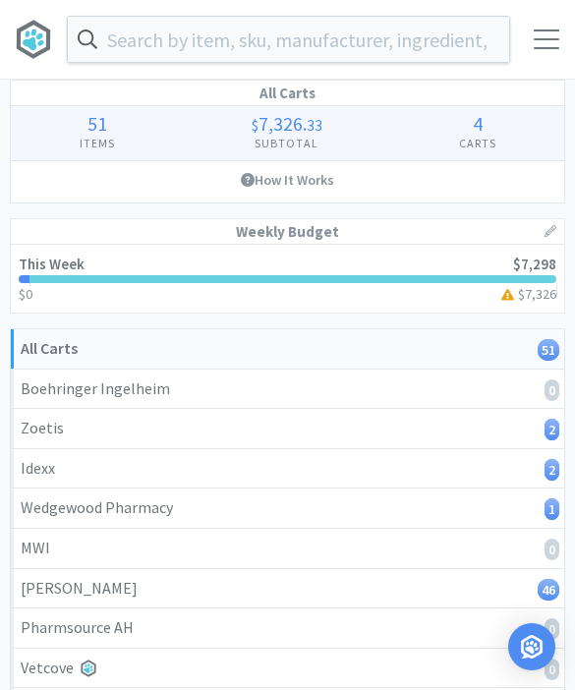
select select "1"
select select "10"
select select "2"
select select "1"
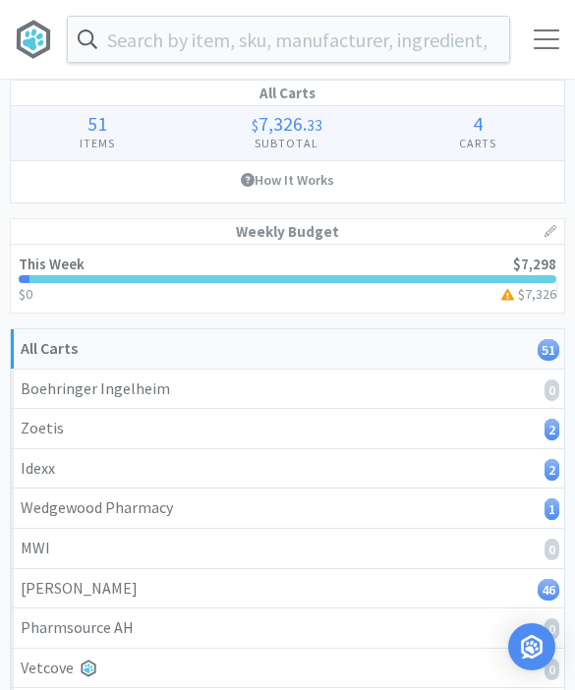
select select "3"
select select "2"
select select "1"
select select "2"
select select "1"
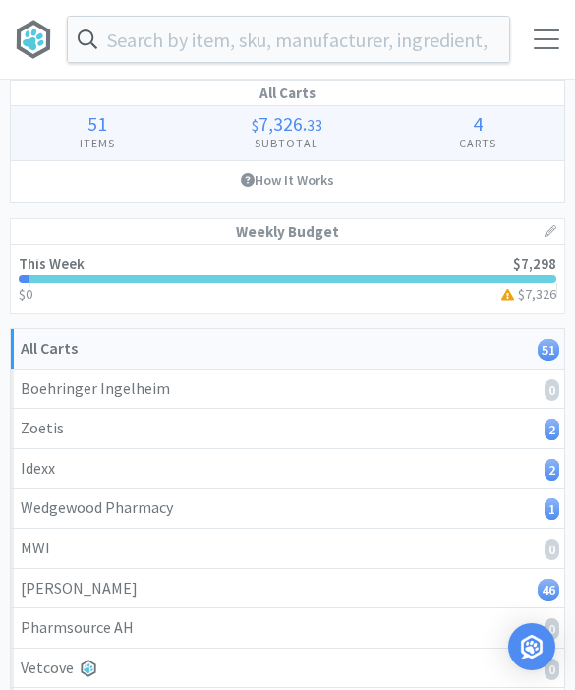
select select "2"
select select "1"
select select "3"
select select "4"
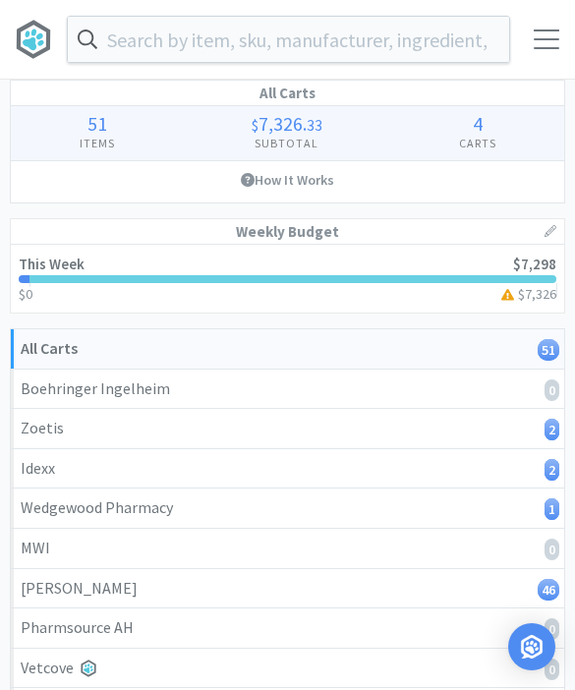
select select "1"
select select "3"
select select "1"
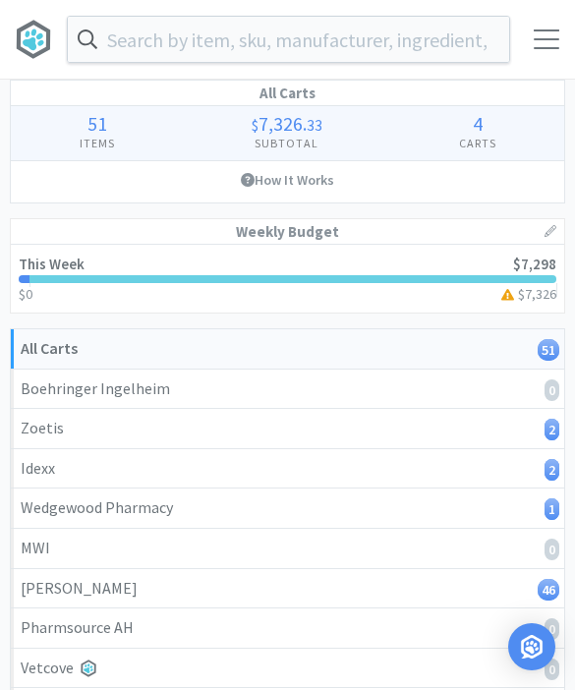
select select "1"
select select "3"
select select "1"
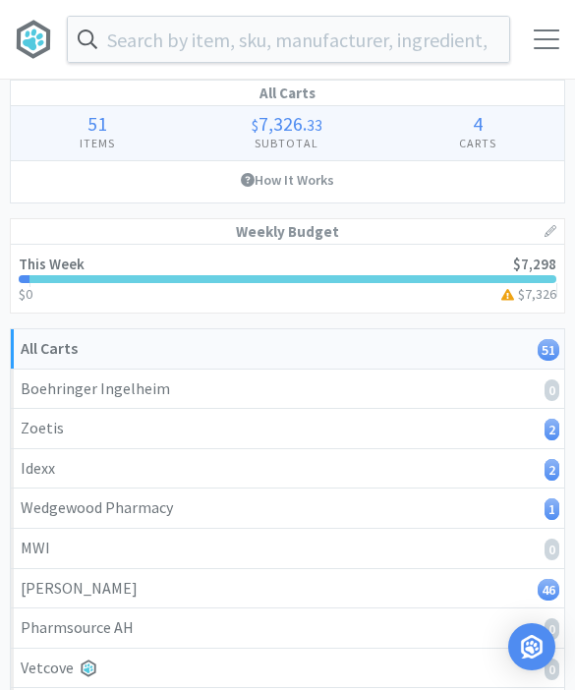
select select "50"
select select "2"
select select "1"
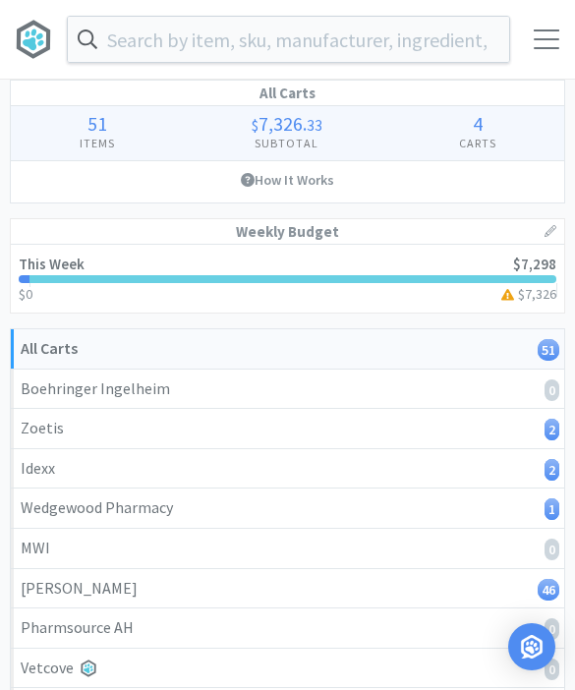
select select "1"
select select "4"
select select "2"
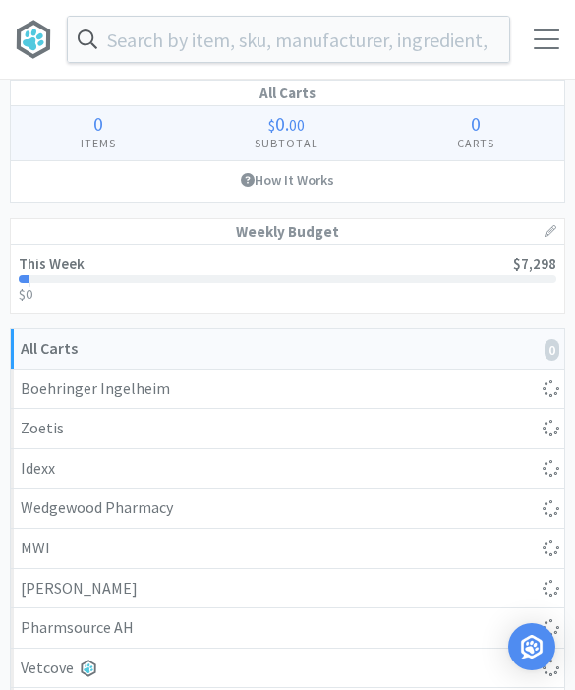
select select "1"
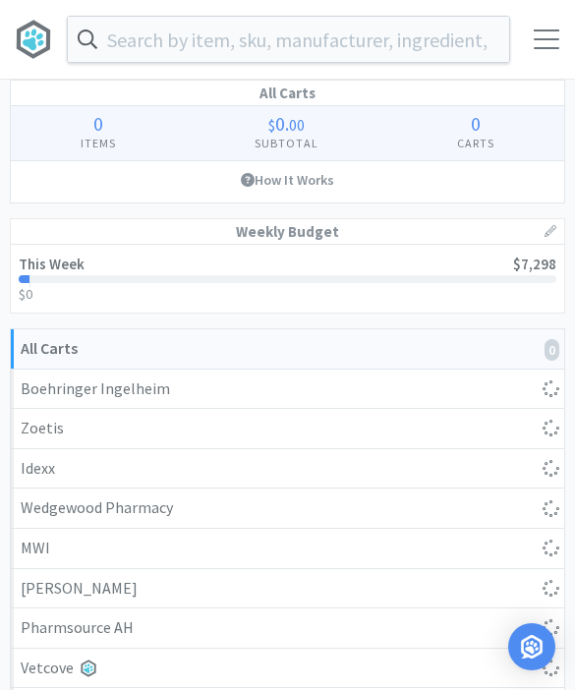
select select "1"
select select "10"
select select "2"
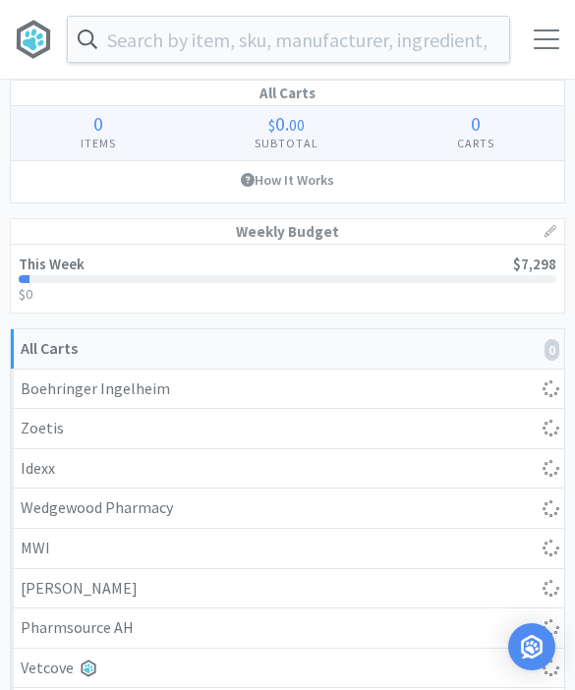
select select "2"
select select "1"
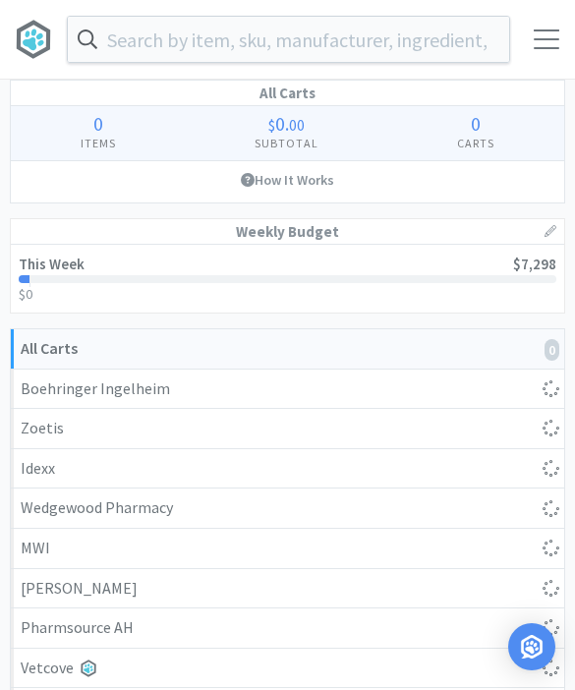
select select "1"
select select "3"
select select "1"
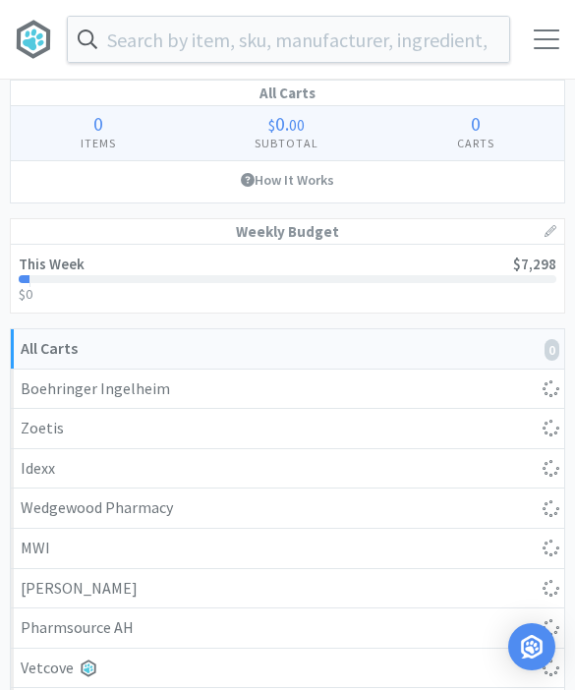
select select "2"
select select "1"
select select "2"
select select "1"
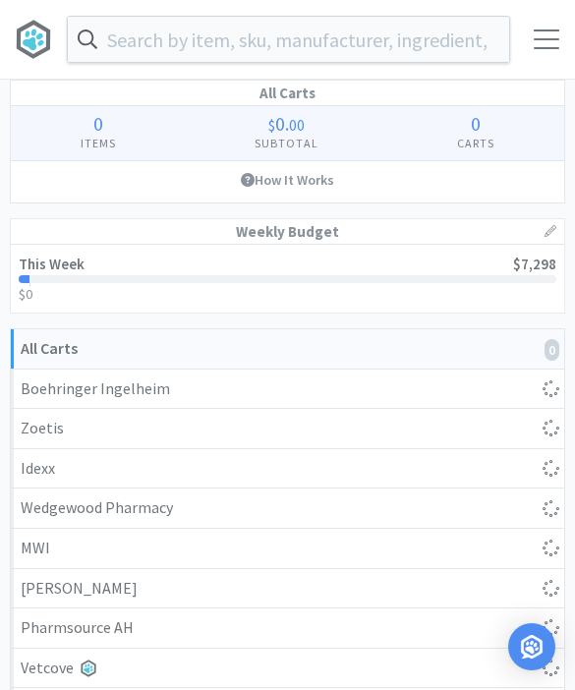
select select "1"
select select "2"
select select "1"
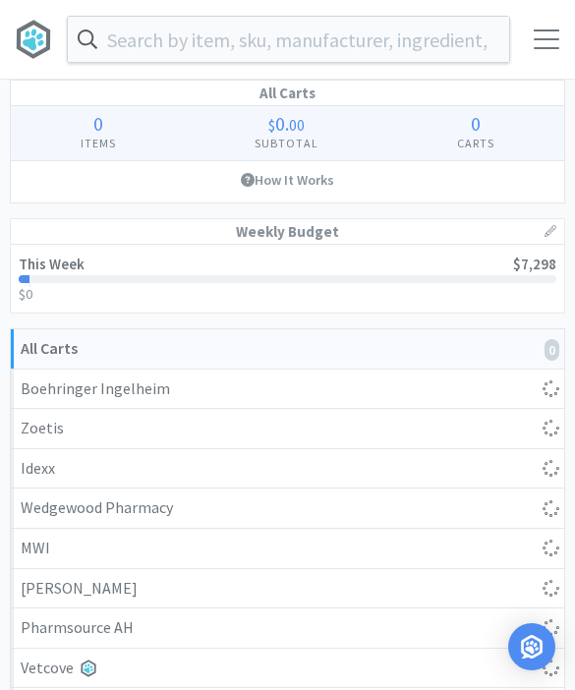
select select "1"
select select "3"
select select "4"
select select "3"
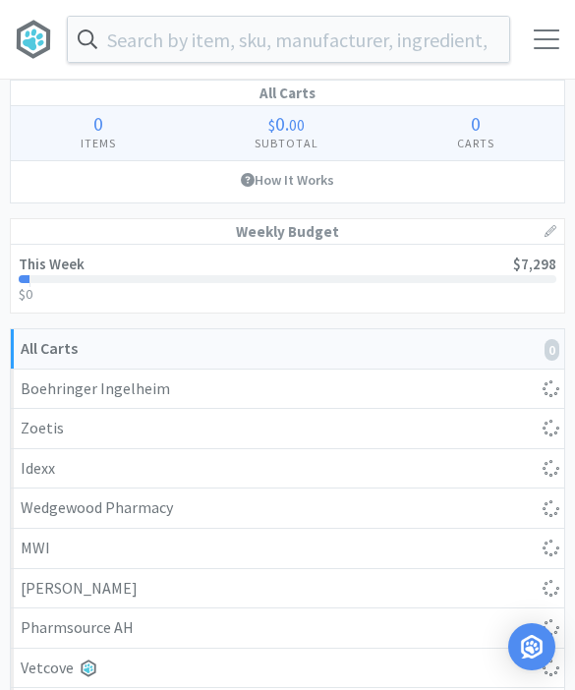
select select "1"
select select "3"
select select "1"
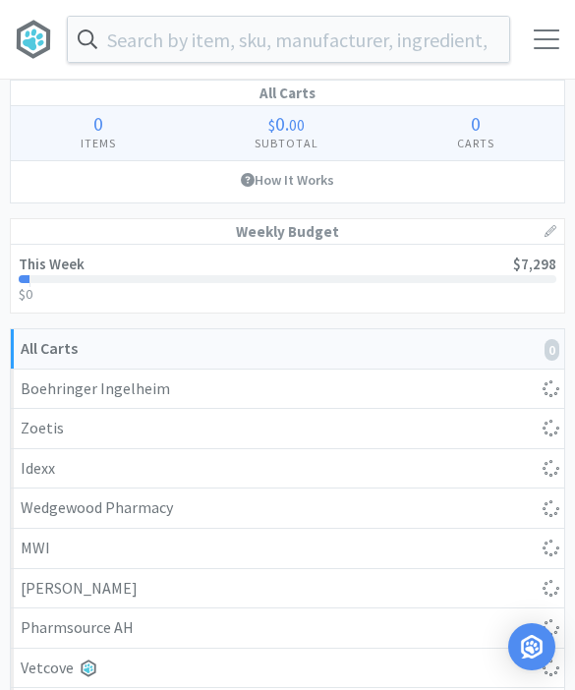
select select "1"
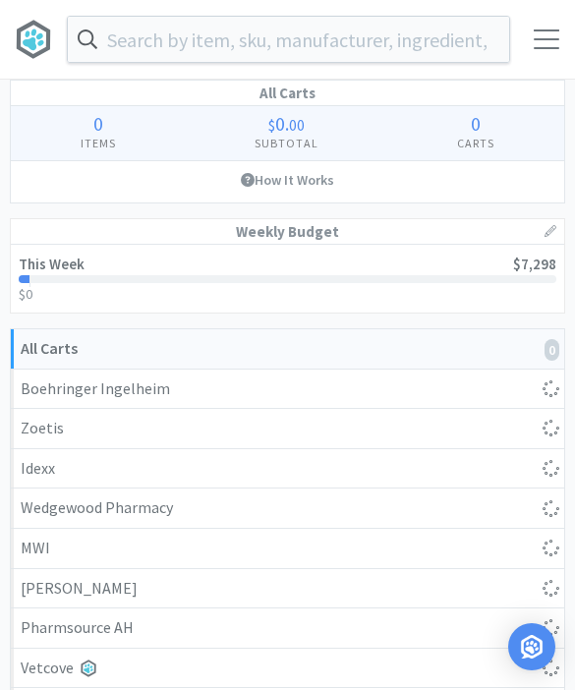
select select "1"
select select "3"
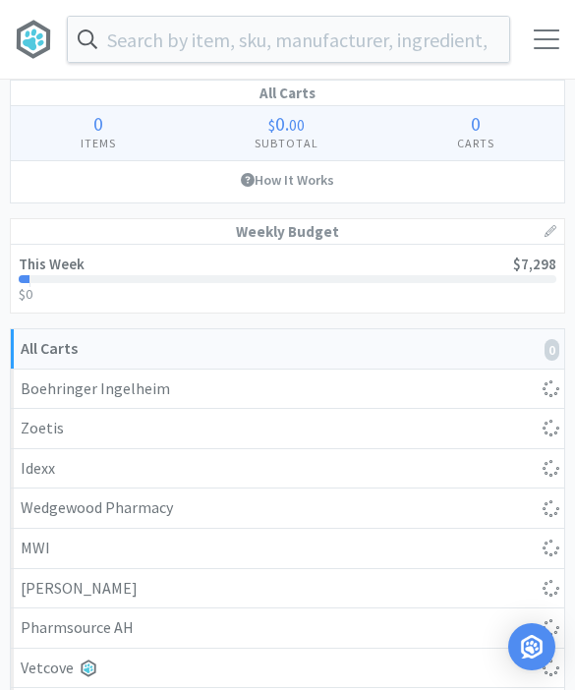
select select "1"
select select "50"
select select "2"
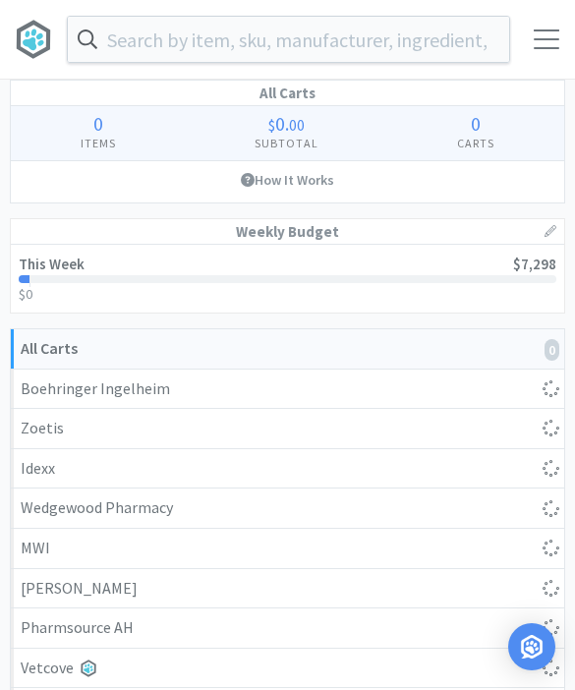
select select "1"
select select "4"
select select "2"
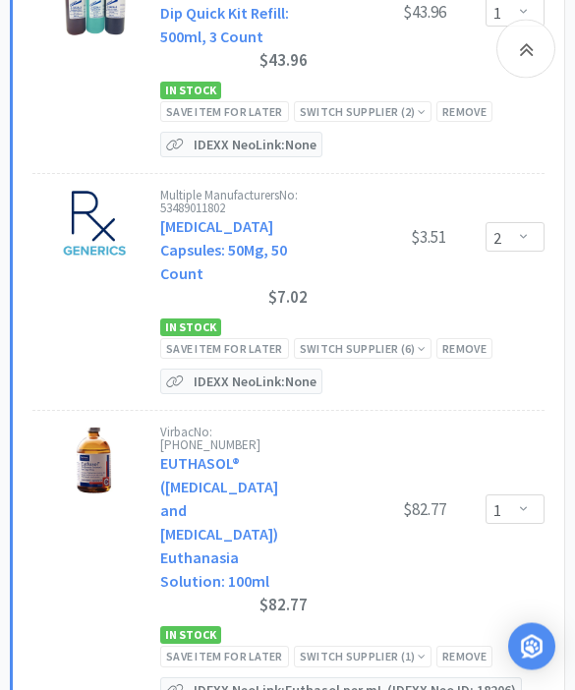
scroll to position [9407, 0]
click at [183, 646] on div "Save item for later" at bounding box center [224, 656] width 129 height 21
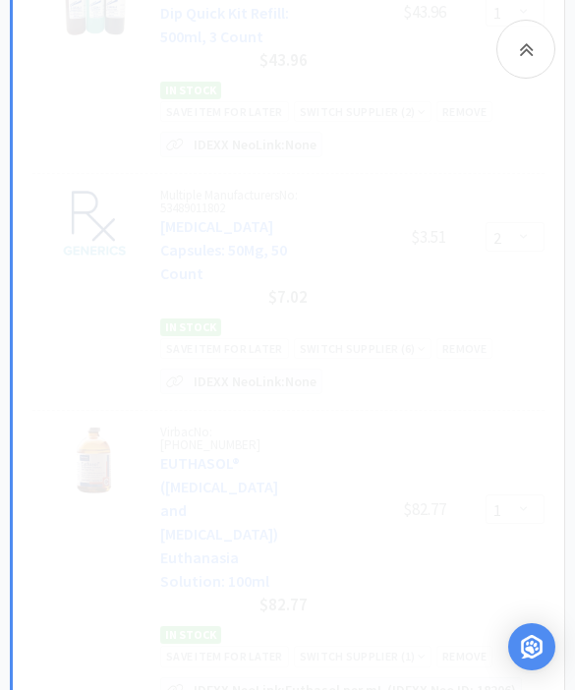
select select "2"
select select "1"
select select "2"
select select "1"
select select "3"
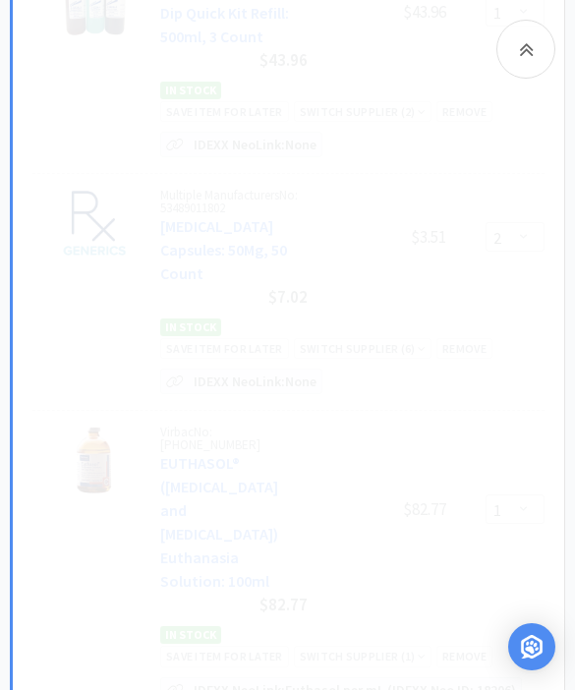
select select "4"
select select "3"
select select "1"
select select "3"
select select "1"
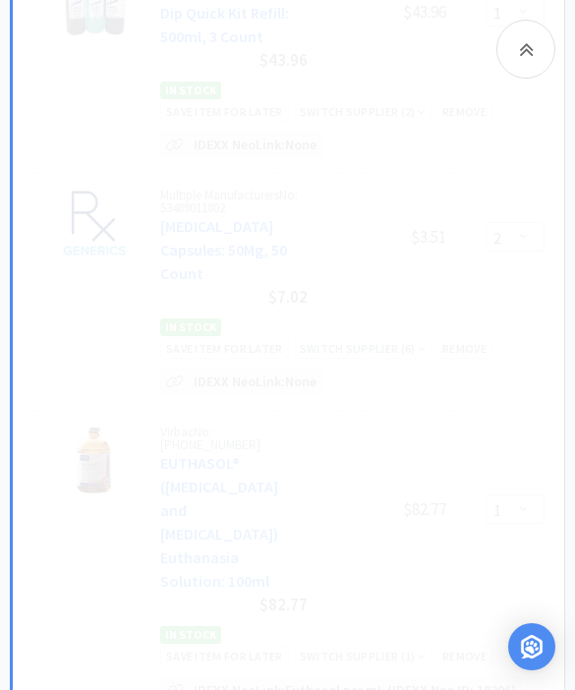
select select "3"
select select "1"
select select "2"
select select "1"
select select "4"
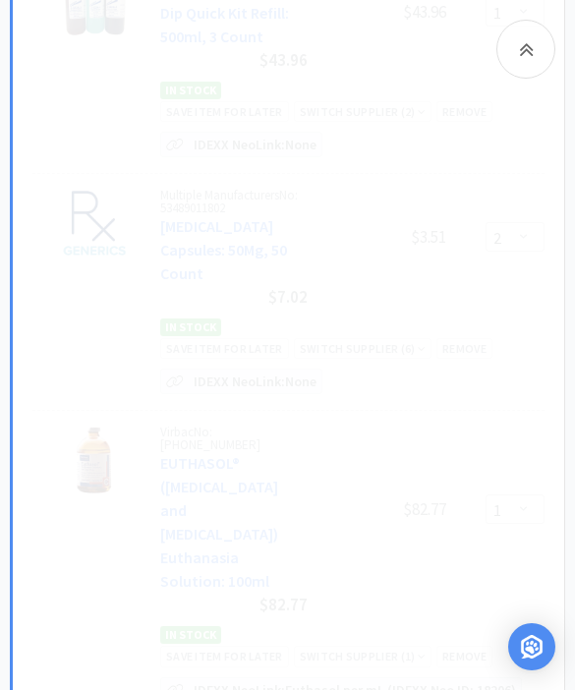
select select "2"
select select "50"
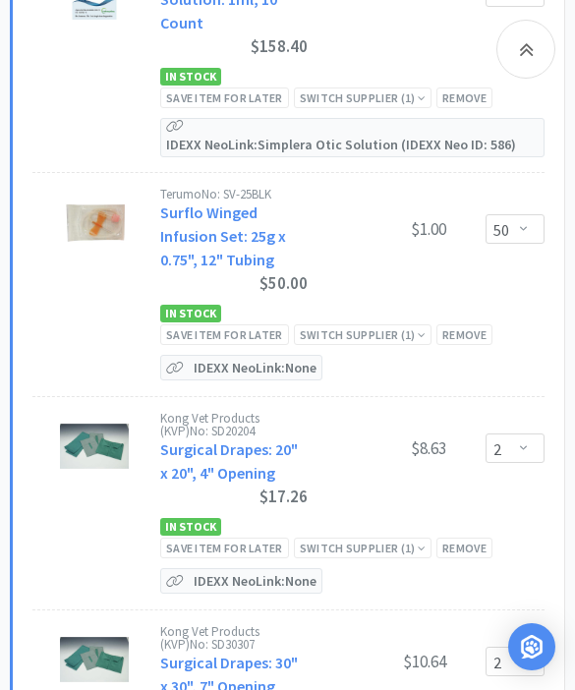
scroll to position [17630, 0]
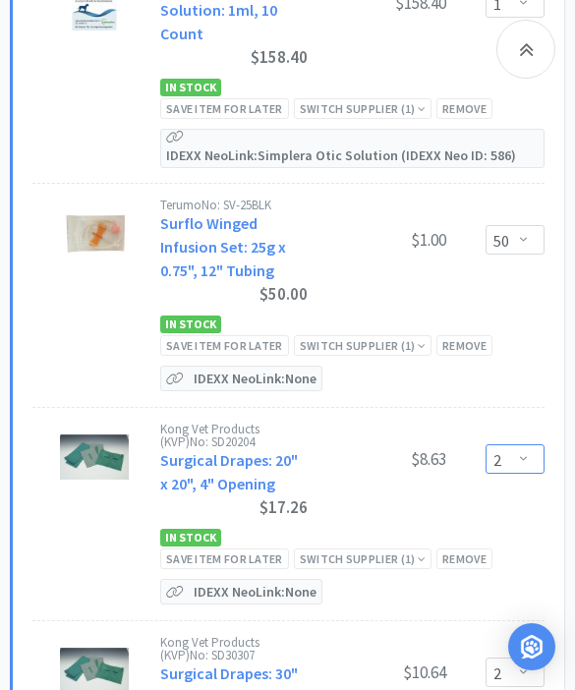
click at [515, 444] on select "Enter Quantity 1 2 3 4 5 6 7 8 9 10 11 12 13 14 15 16 17 18 19 20 Enter Quantity" at bounding box center [515, 458] width 59 height 29
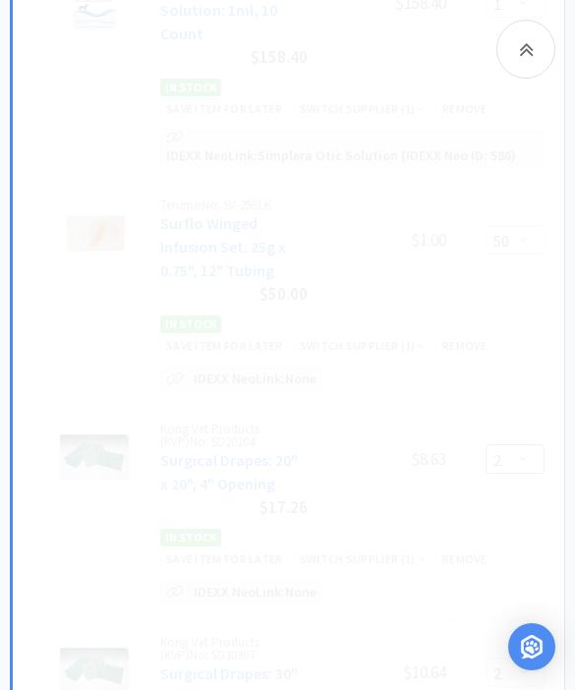
select select "1"
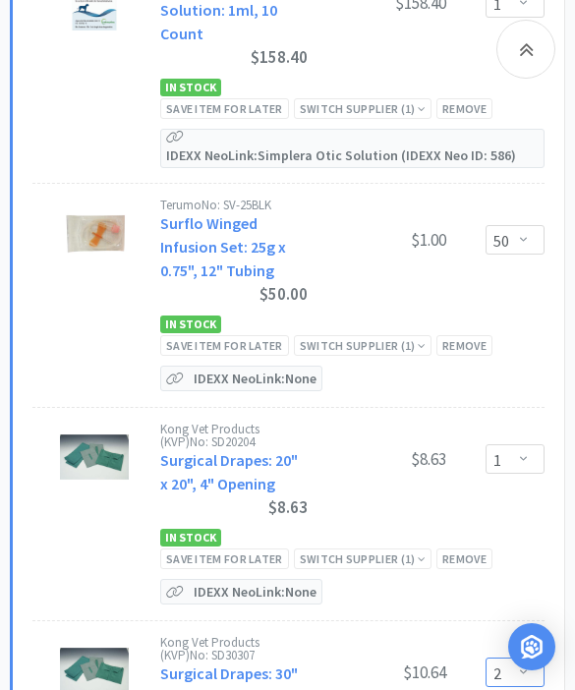
click at [513, 658] on select "Enter Quantity 1 2 3 4 5 6 7 8 9 10 11 12 13 14 15 16 17 18 19 20 Enter Quantity" at bounding box center [515, 672] width 59 height 29
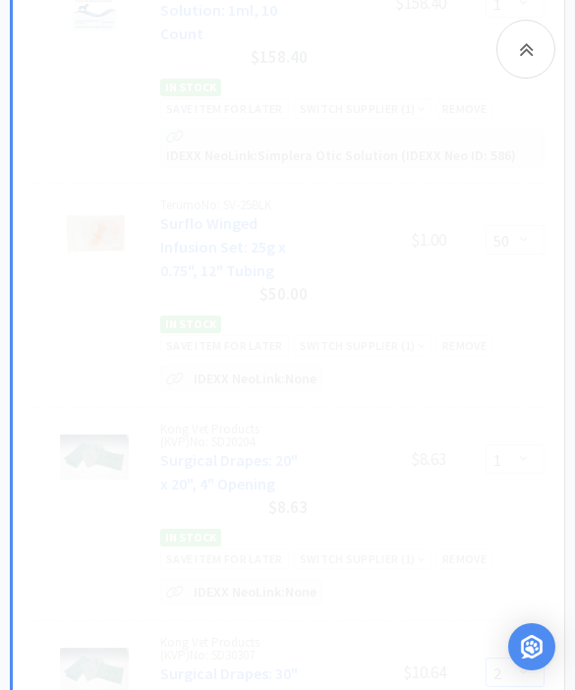
select select "1"
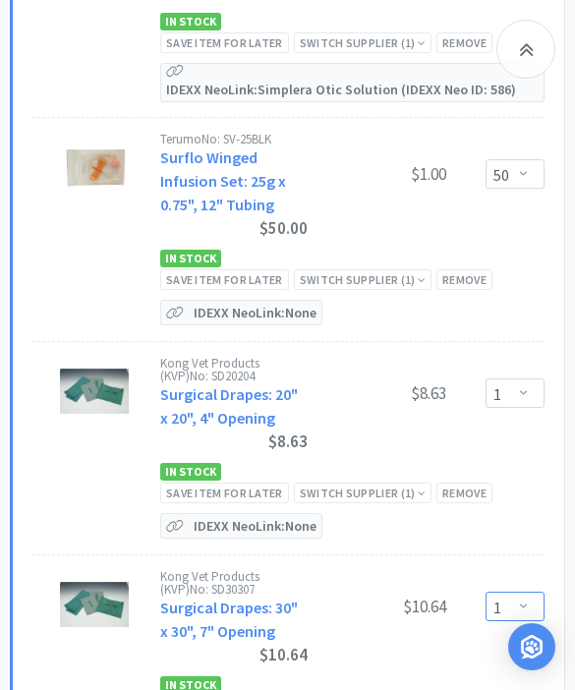
scroll to position [17714, 0]
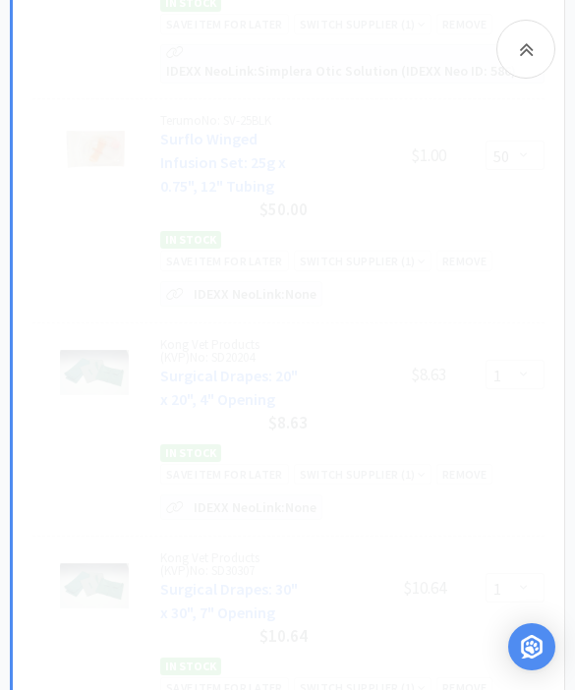
select select "1"
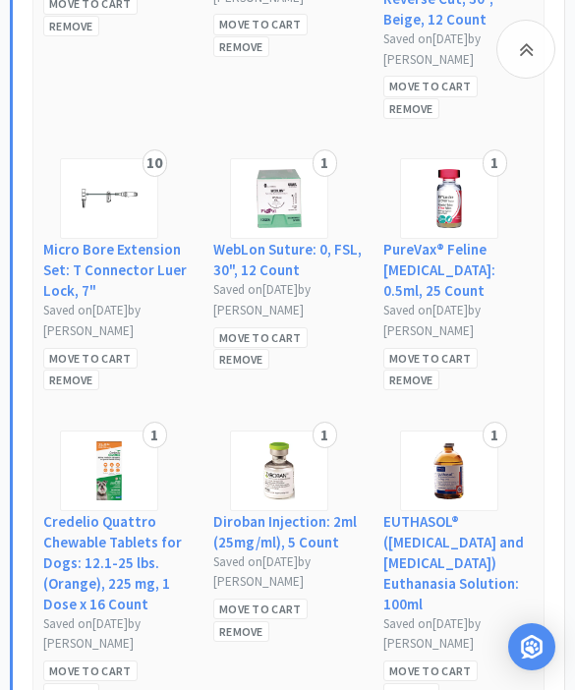
scroll to position [21287, 0]
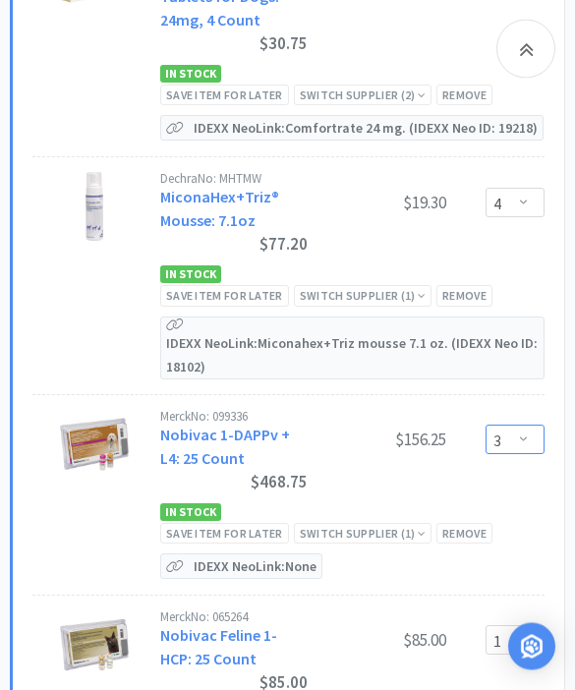
click at [530, 426] on select "Enter Quantity 1 2 3 4 5 6 7 8 9 10 11 12 13 14 15 16 17 18 19 20 Enter Quantity" at bounding box center [515, 440] width 59 height 29
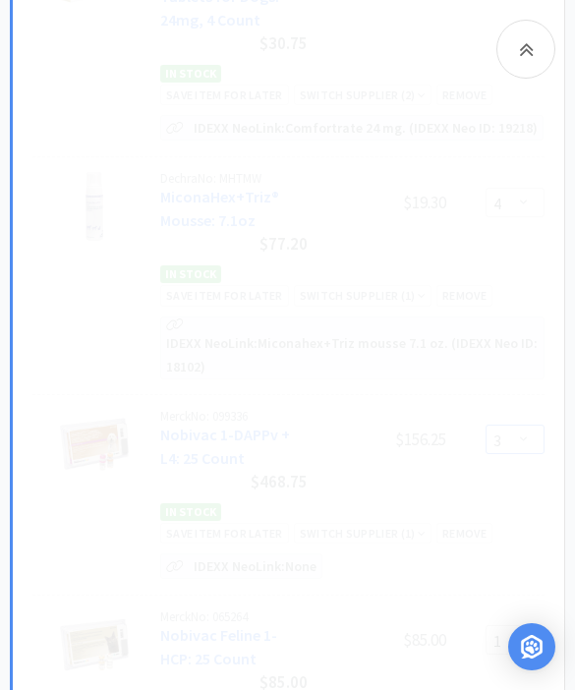
select select "2"
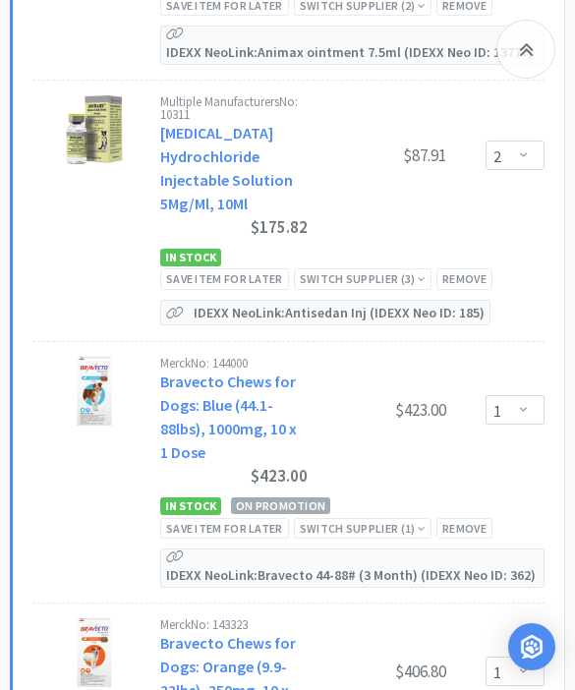
scroll to position [6793, 0]
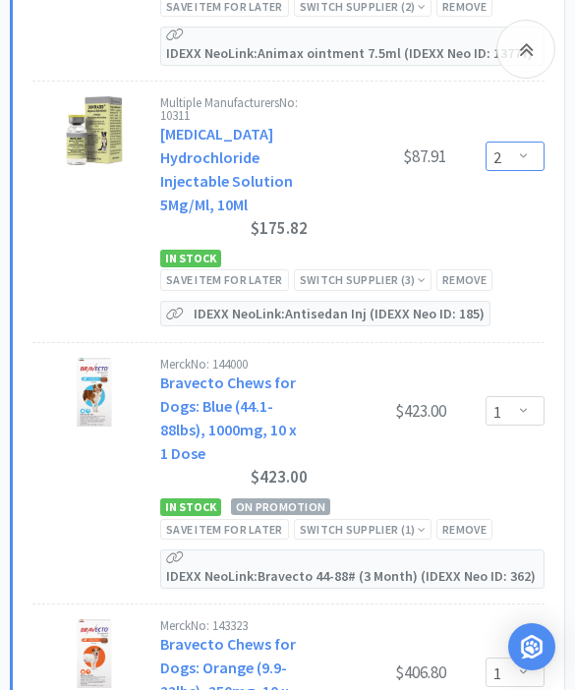
click at [518, 155] on select "Enter Quantity 1 2 3 4 5 6 7 8 9 10 11 12 13 14 15 16 17 18 19 20 Enter Quantity" at bounding box center [515, 156] width 59 height 29
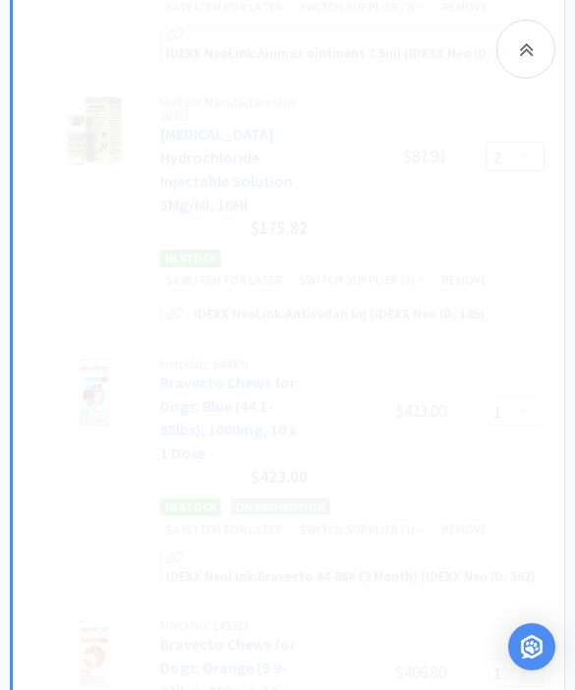
select select "1"
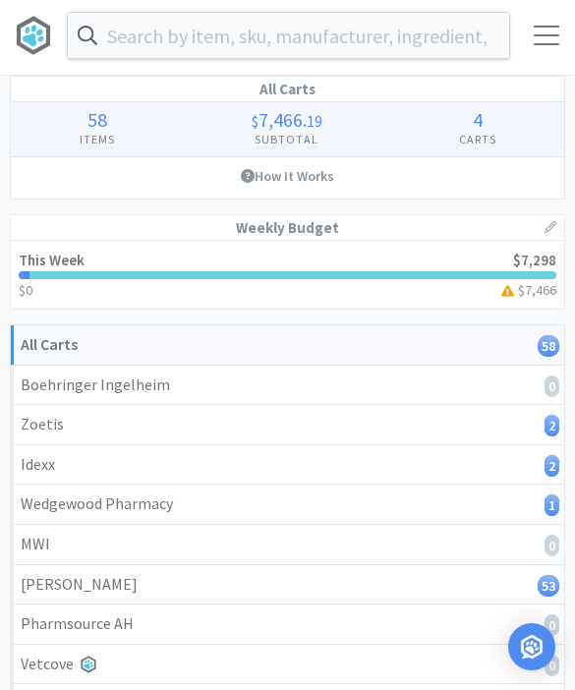
scroll to position [1, 0]
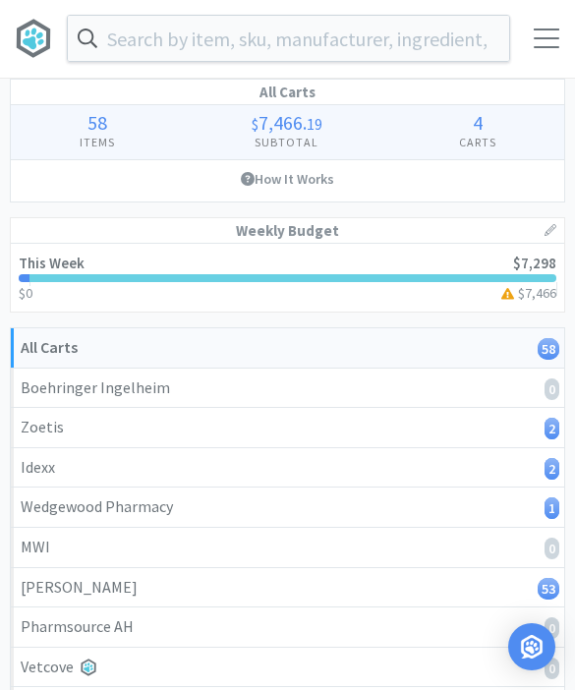
click at [201, 51] on input "text" at bounding box center [288, 38] width 441 height 45
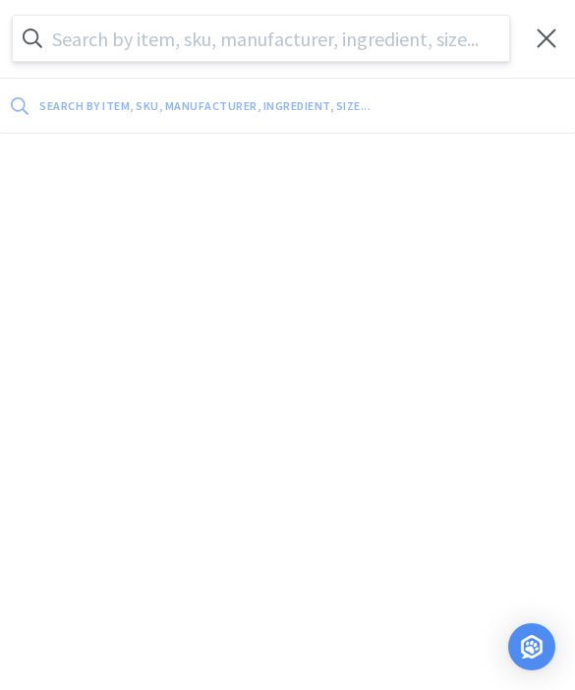
scroll to position [0, 0]
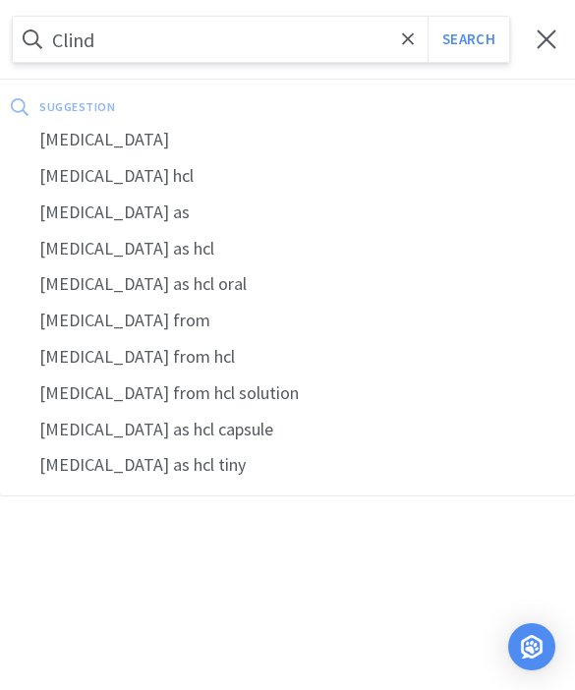
type input "Clind"
click at [70, 129] on div "clindamycin" at bounding box center [287, 140] width 575 height 36
select select "1"
select select "10"
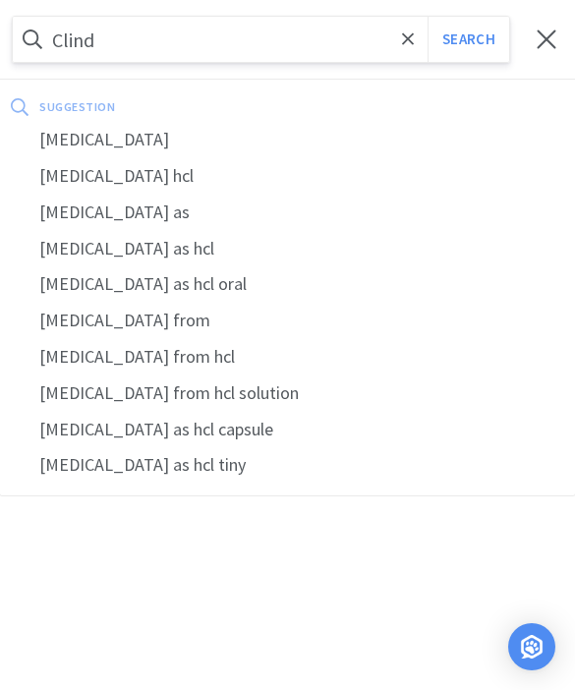
select select "2"
select select "1"
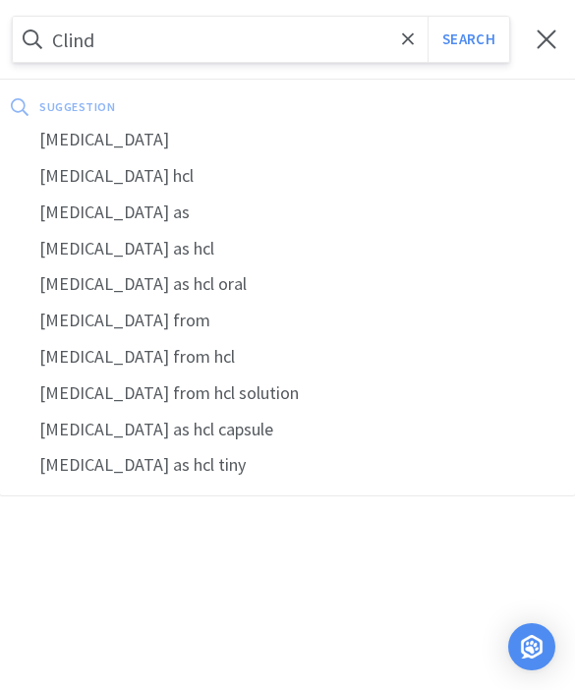
select select "1"
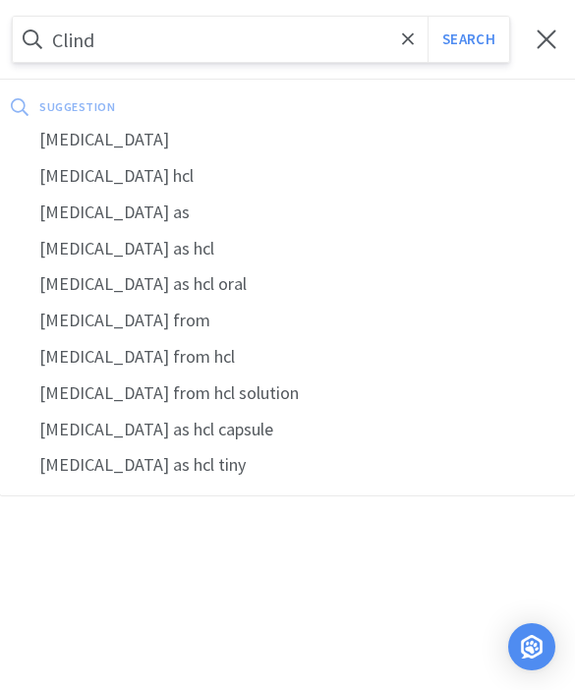
select select "3"
select select "1"
select select "2"
select select "1"
select select "2"
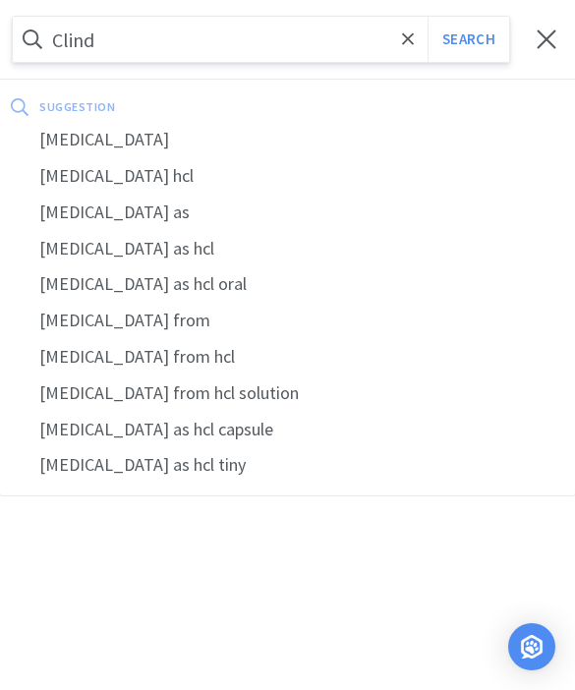
select select "1"
select select "2"
select select "1"
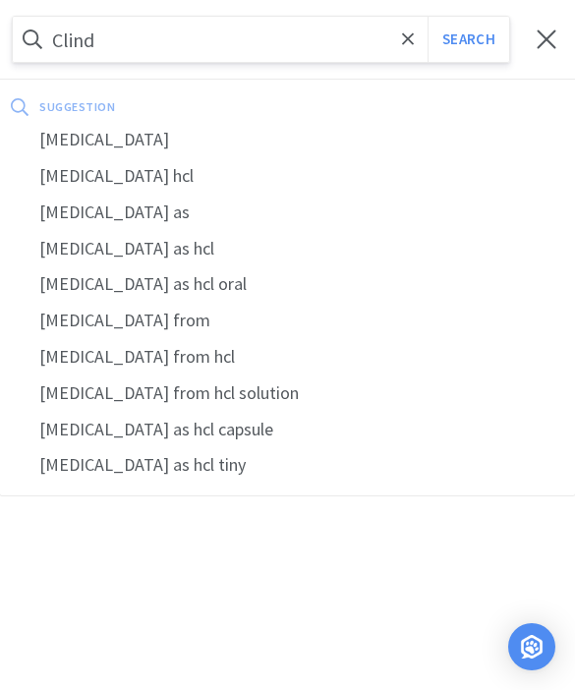
select select "1"
select select "3"
select select "4"
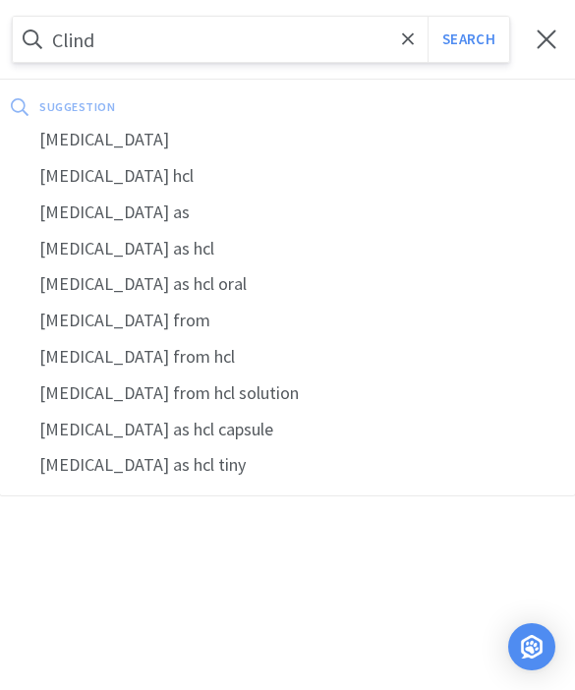
select select "2"
select select "1"
select select "3"
select select "1"
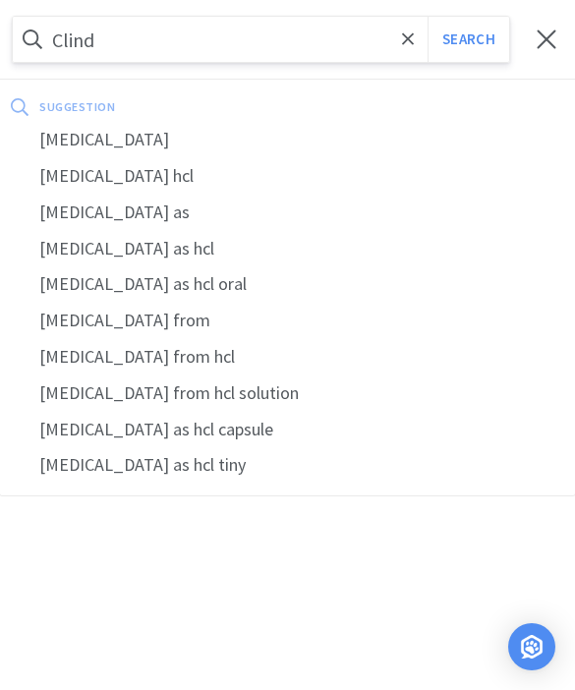
select select "1"
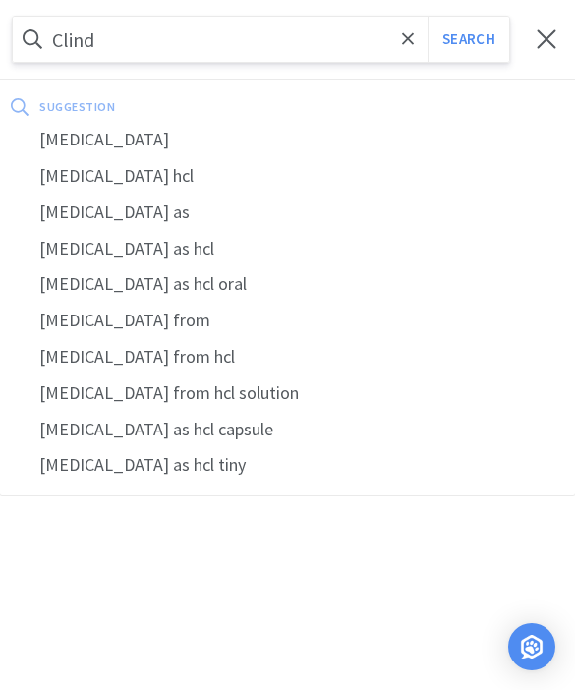
select select "1"
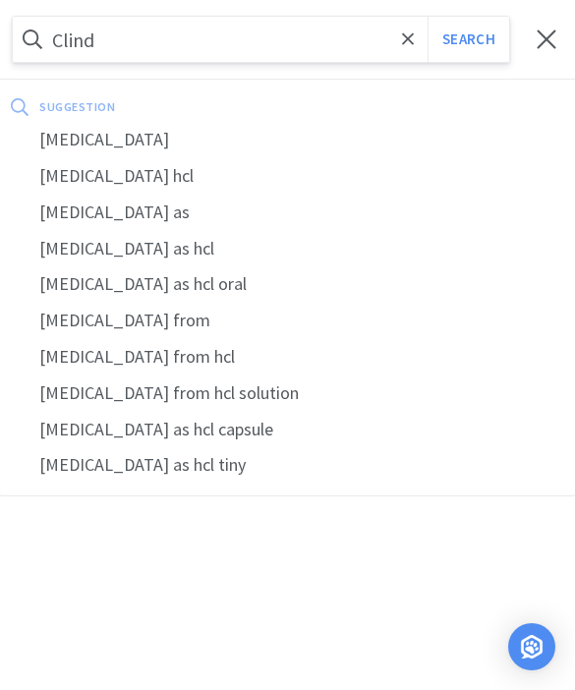
select select "3"
select select "1"
select select "50"
select select "1"
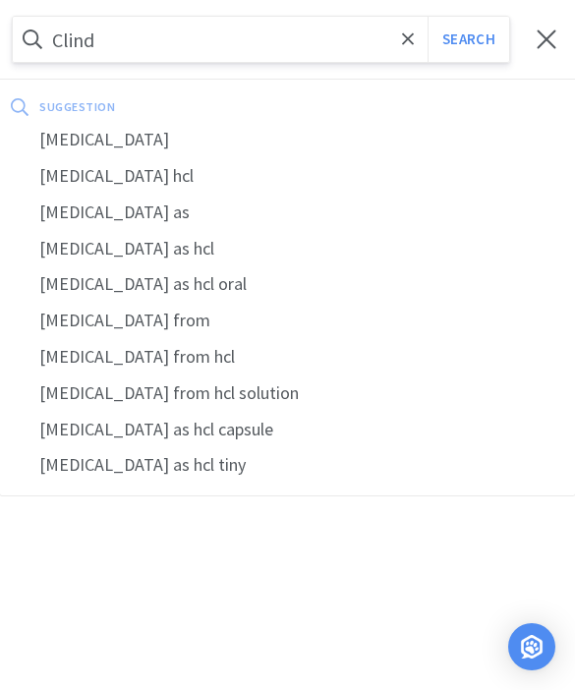
select select "1"
select select "4"
select select "2"
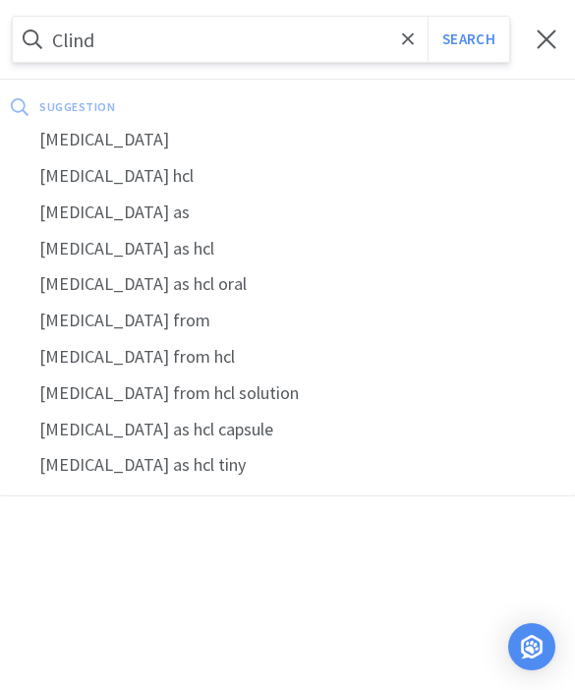
select select "1"
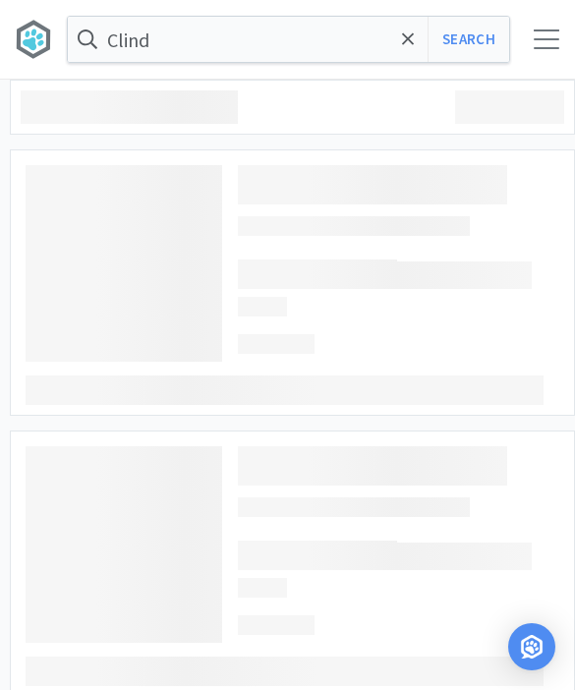
type input "clindamycin"
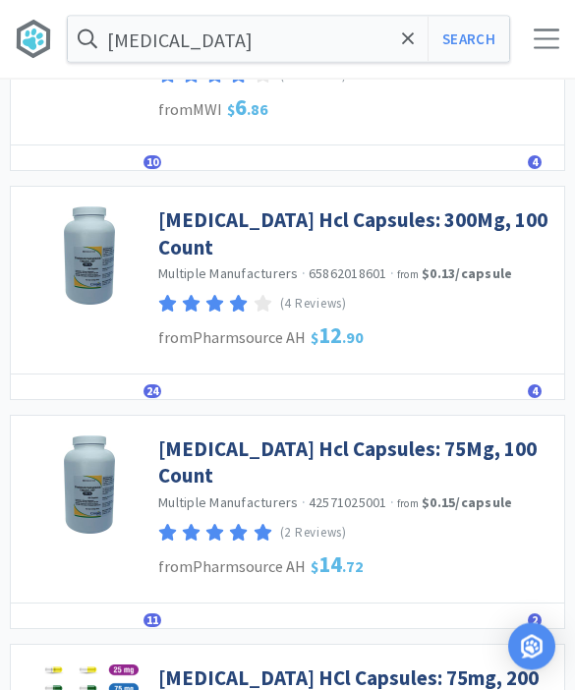
scroll to position [467, 0]
click at [180, 225] on link "[MEDICAL_DATA] Hcl Capsules: 300Mg, 100 Count" at bounding box center [356, 233] width 396 height 54
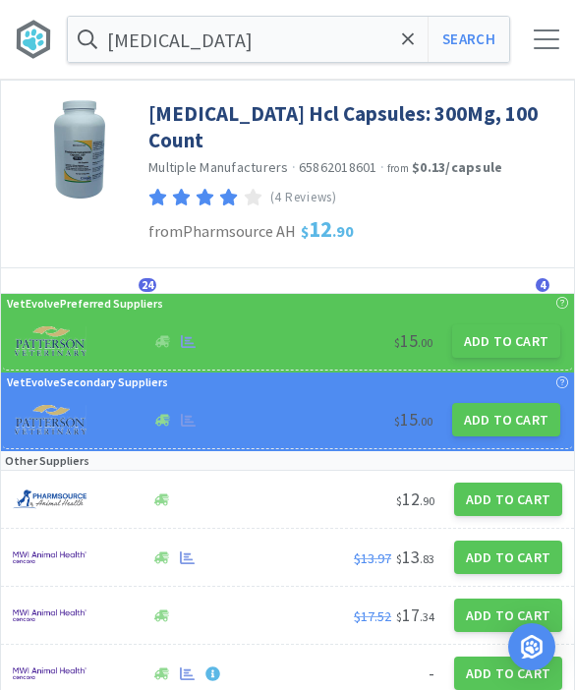
click at [508, 324] on button "Add to Cart" at bounding box center [506, 340] width 108 height 33
select select "1"
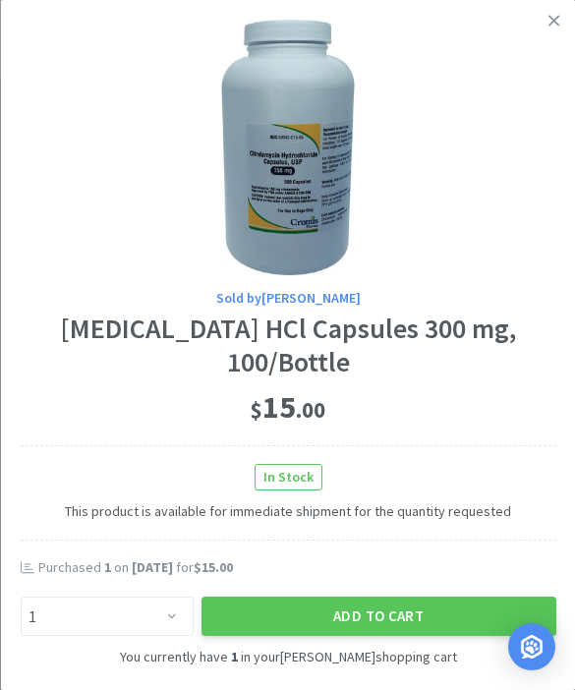
click at [547, 17] on link at bounding box center [554, 21] width 34 height 42
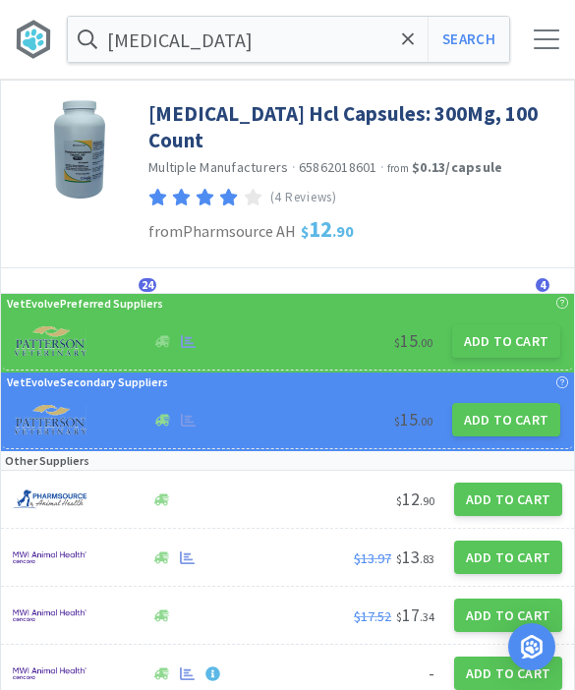
click at [542, 39] on div at bounding box center [547, 39] width 26 height 20
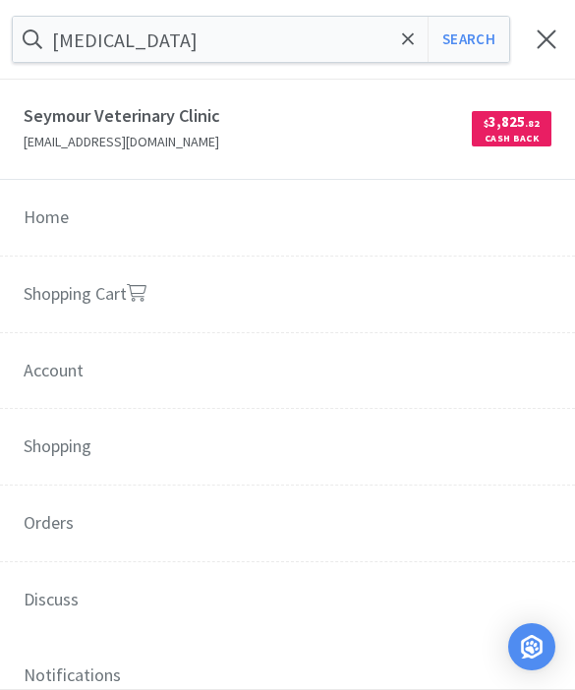
click at [54, 280] on link "Shopping Cart" at bounding box center [287, 296] width 575 height 78
select select "1"
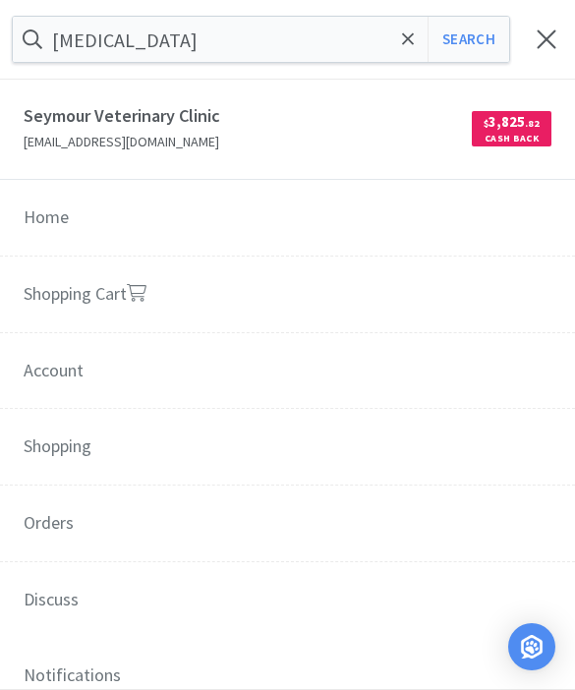
select select "1"
select select "10"
select select "2"
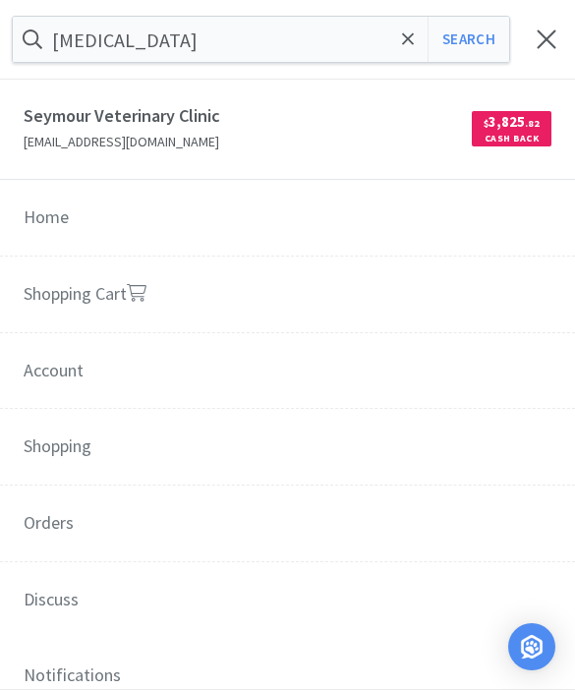
select select "2"
select select "1"
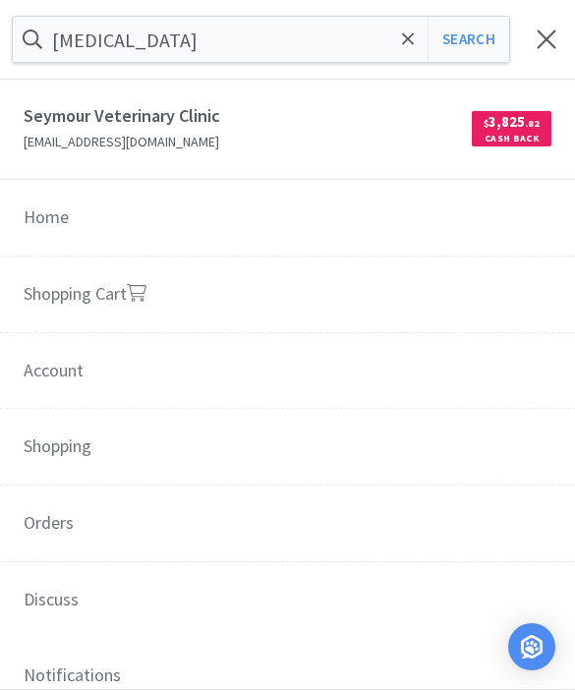
select select "1"
select select "3"
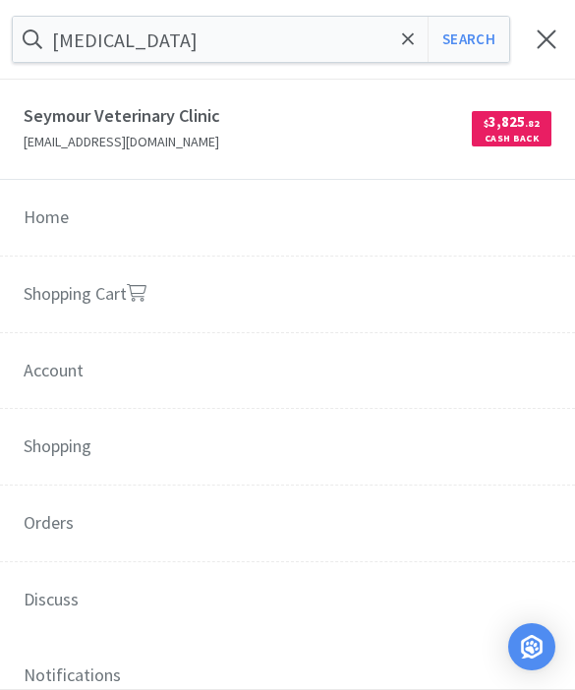
select select "1"
select select "2"
select select "1"
select select "2"
select select "1"
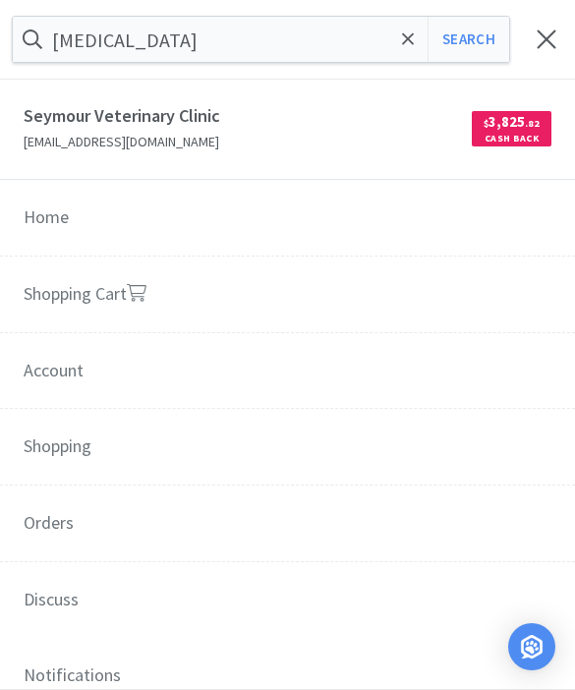
select select "1"
select select "2"
select select "1"
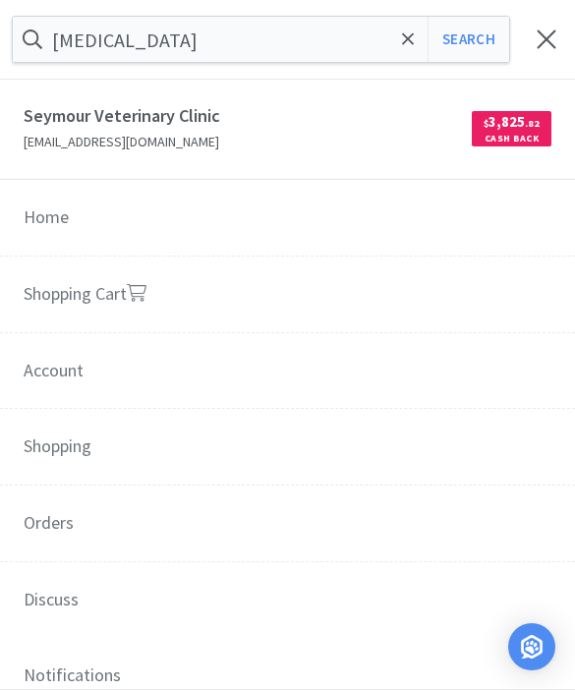
select select "1"
select select "3"
select select "4"
select select "2"
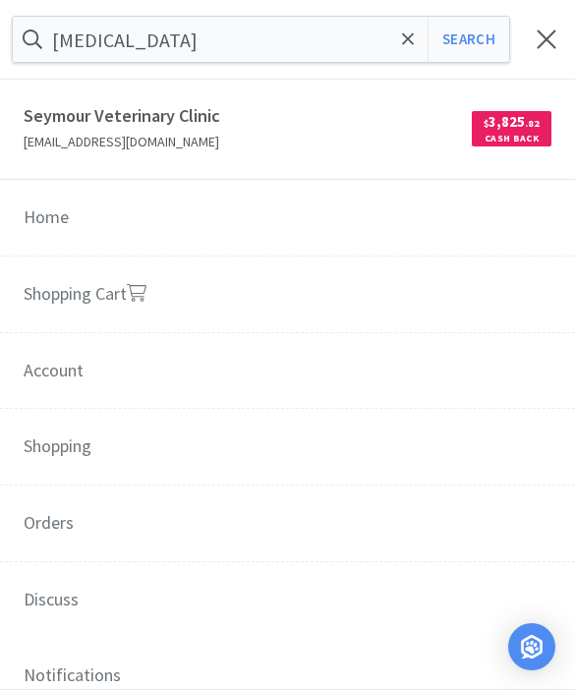
select select "1"
select select "3"
select select "1"
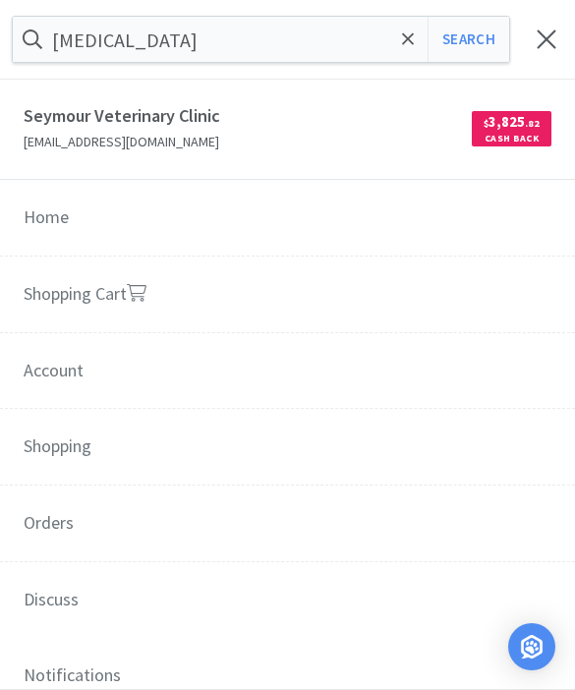
select select "1"
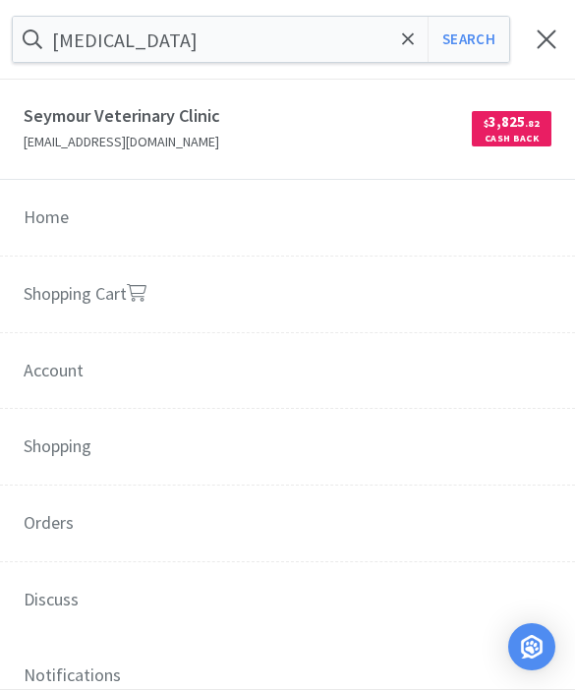
select select "1"
select select "3"
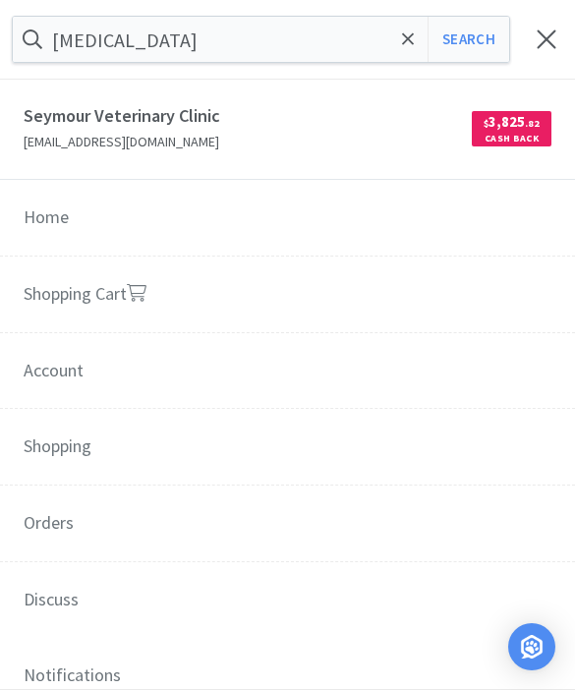
select select "1"
select select "50"
select select "1"
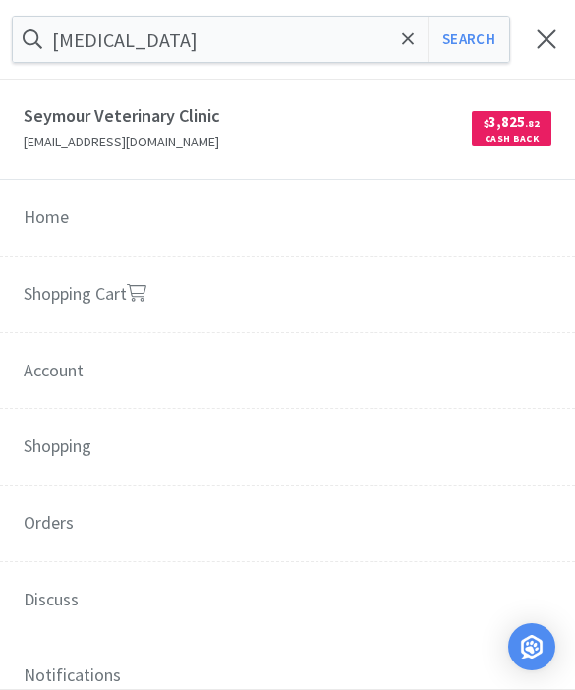
select select "1"
select select "4"
select select "2"
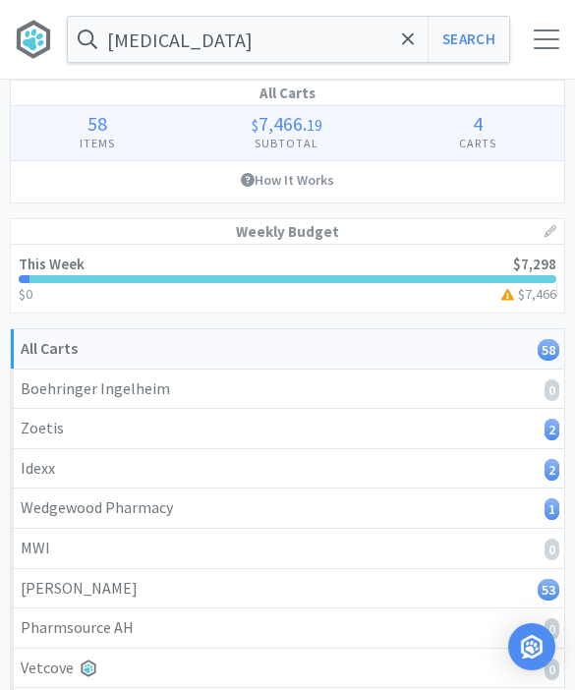
click at [407, 40] on icon at bounding box center [408, 38] width 12 height 12
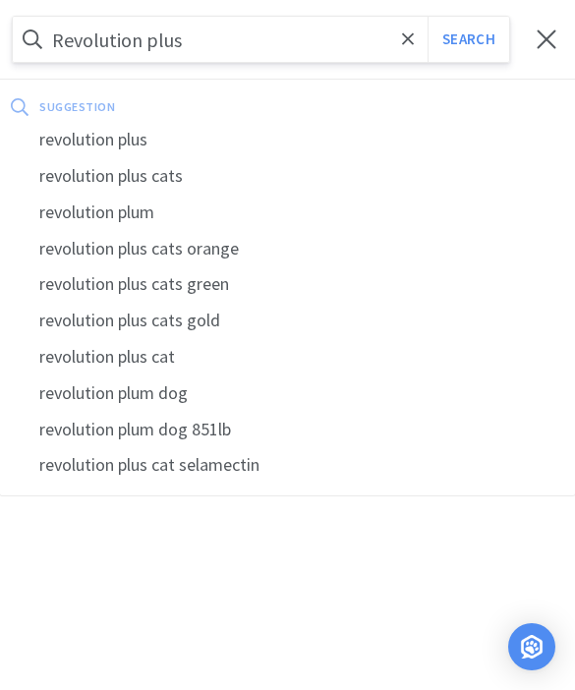
click at [468, 39] on button "Search" at bounding box center [469, 39] width 82 height 45
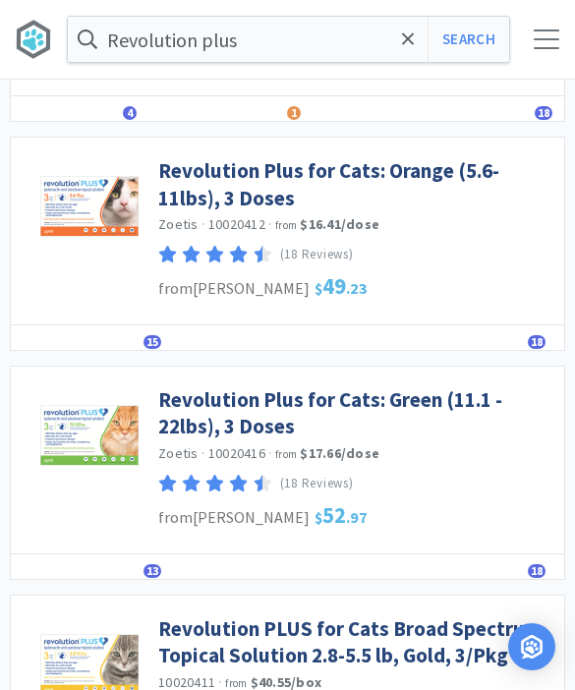
scroll to position [1301, 0]
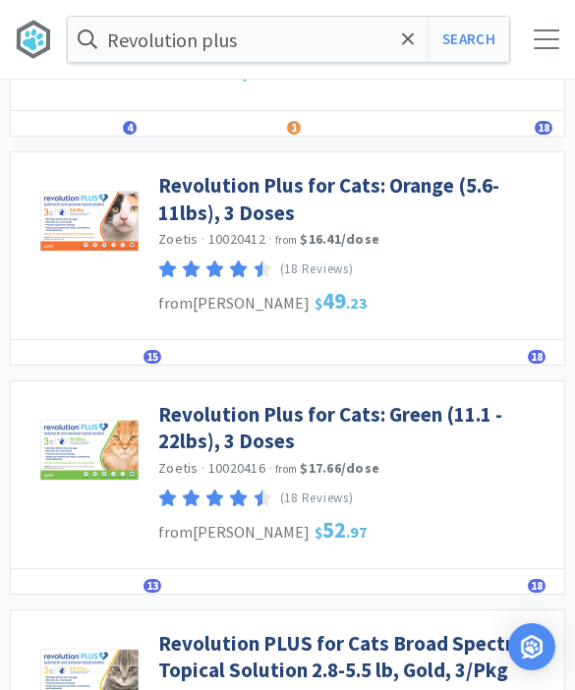
click at [179, 187] on link "Revolution Plus for Cats: Orange (5.6-11lbs), 3 Doses" at bounding box center [356, 199] width 396 height 54
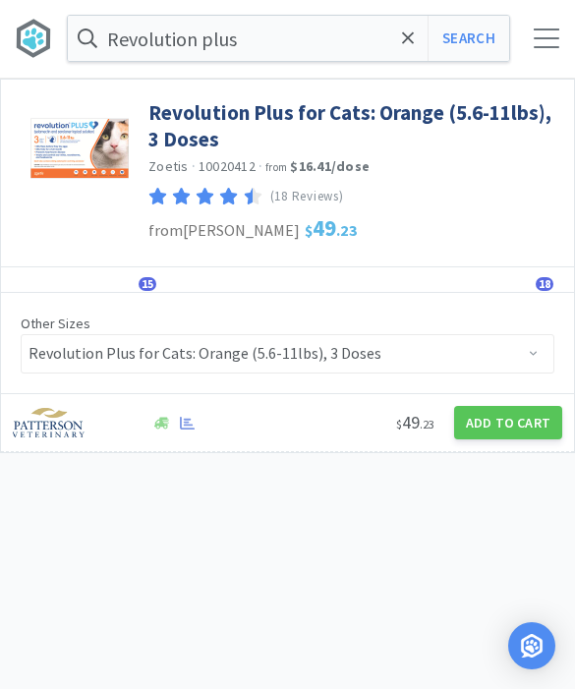
click at [485, 423] on button "Add to Cart" at bounding box center [508, 423] width 108 height 33
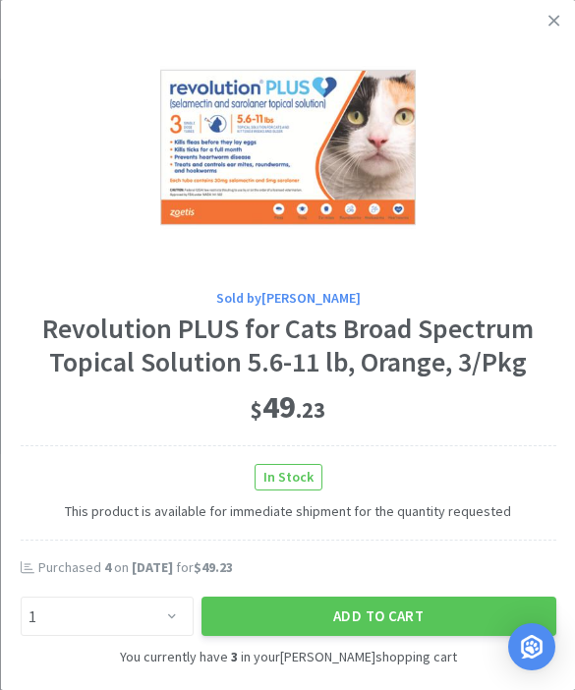
click at [543, 28] on link at bounding box center [554, 21] width 34 height 42
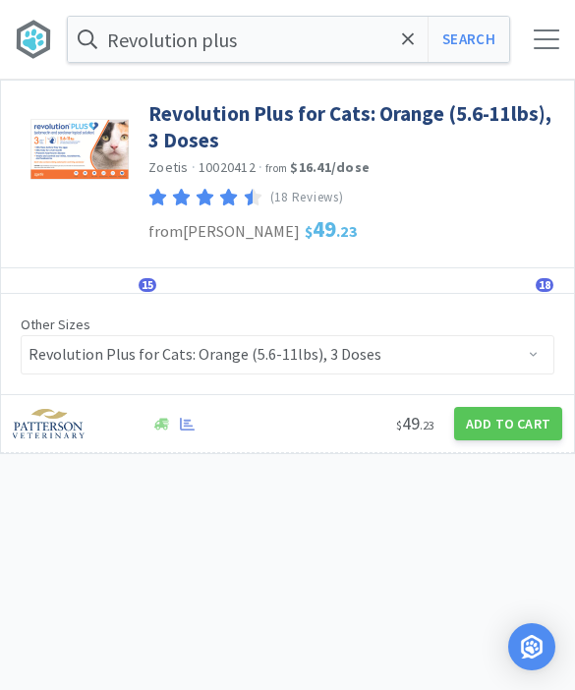
click at [407, 40] on icon at bounding box center [408, 38] width 12 height 12
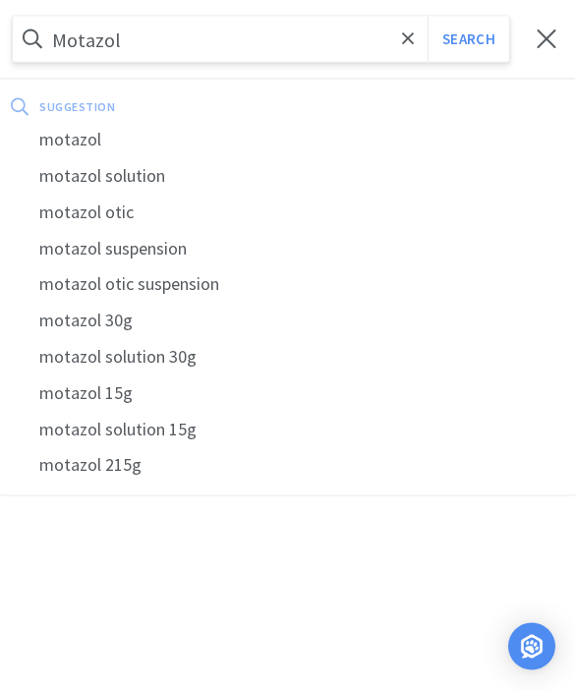
click at [468, 39] on button "Search" at bounding box center [469, 39] width 82 height 45
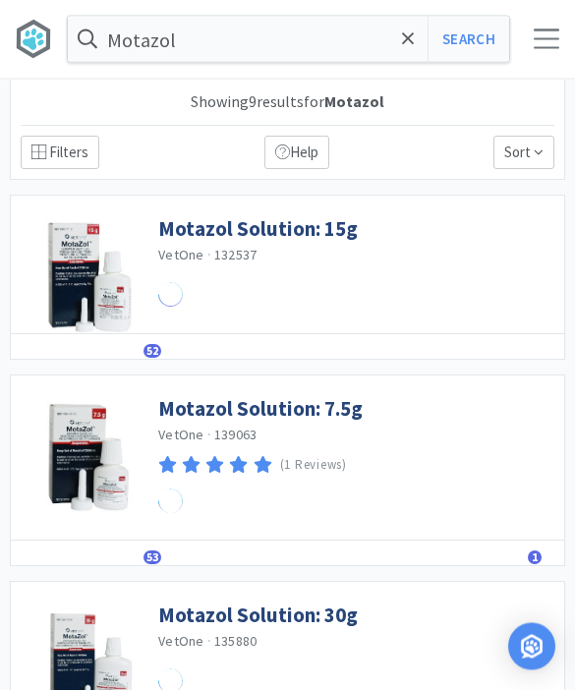
scroll to position [1, 0]
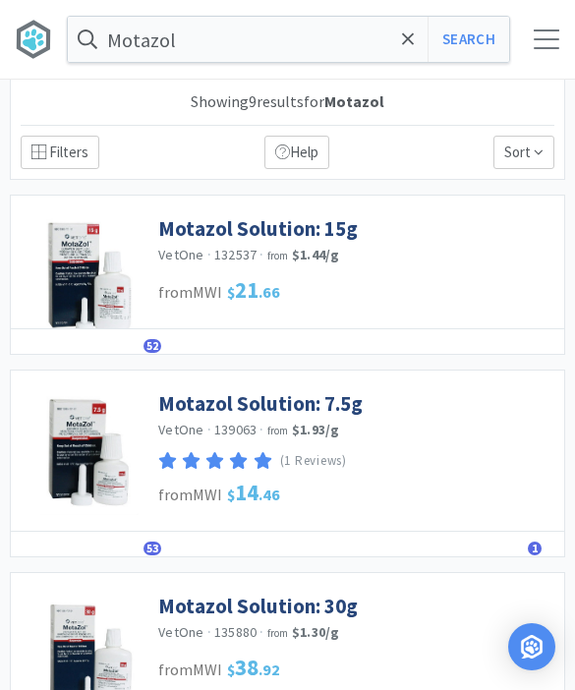
click at [198, 409] on link "Motazol Solution: 7.5g" at bounding box center [260, 403] width 205 height 27
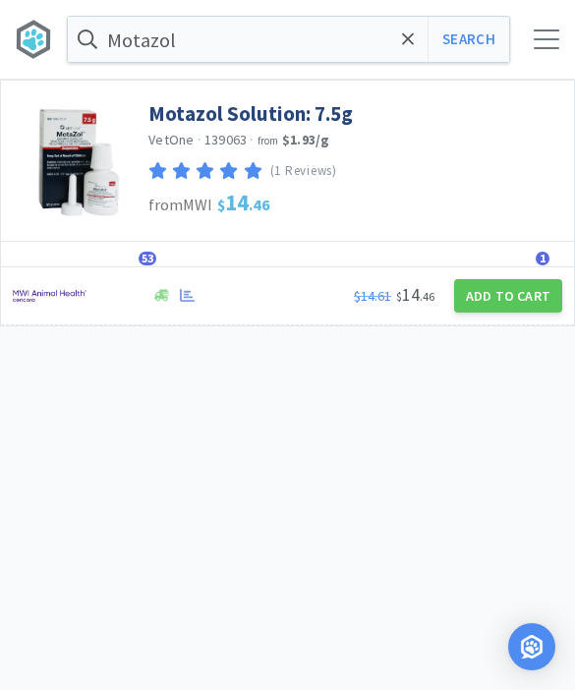
click at [483, 299] on button "Add to Cart" at bounding box center [508, 295] width 108 height 33
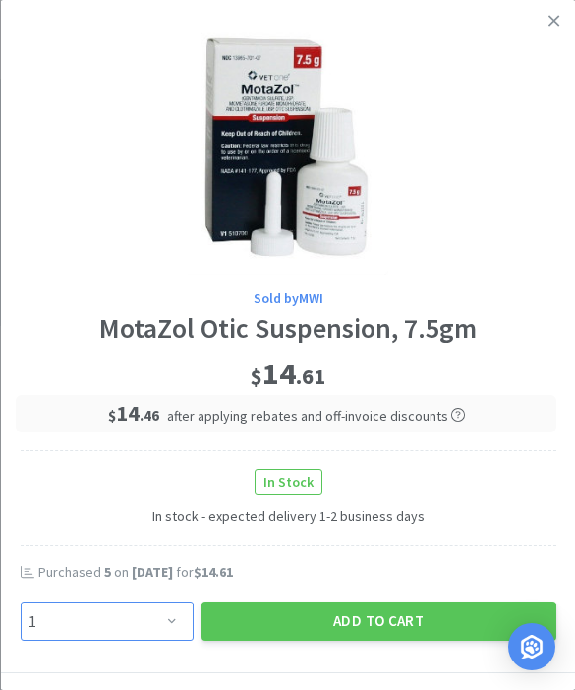
click at [158, 618] on select "Enter Quantity 1 2 3 4 5 6 7 8 9 10 11 12 13 14 15 16 17 18 19 20 Enter Quantity" at bounding box center [106, 621] width 173 height 39
click at [107, 619] on select "Enter Quantity 1 2 3 4 5 6 7 8 9 10 11 12 13 14 15 16 17 18 19 20 Enter Quantity" at bounding box center [106, 621] width 173 height 39
click at [263, 623] on button "Add to Cart" at bounding box center [378, 621] width 355 height 39
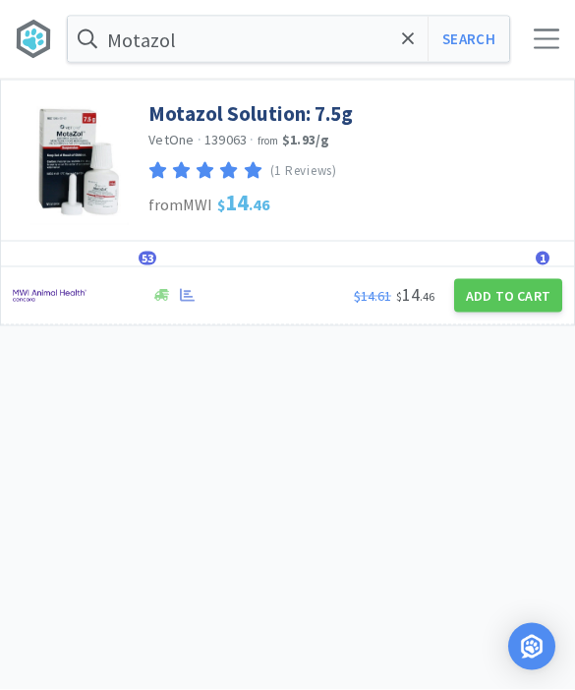
click at [547, 50] on div "Motazol Search Orders Shopping Discuss Discuss 59 59" at bounding box center [287, 39] width 575 height 79
click at [545, 37] on div at bounding box center [547, 39] width 26 height 20
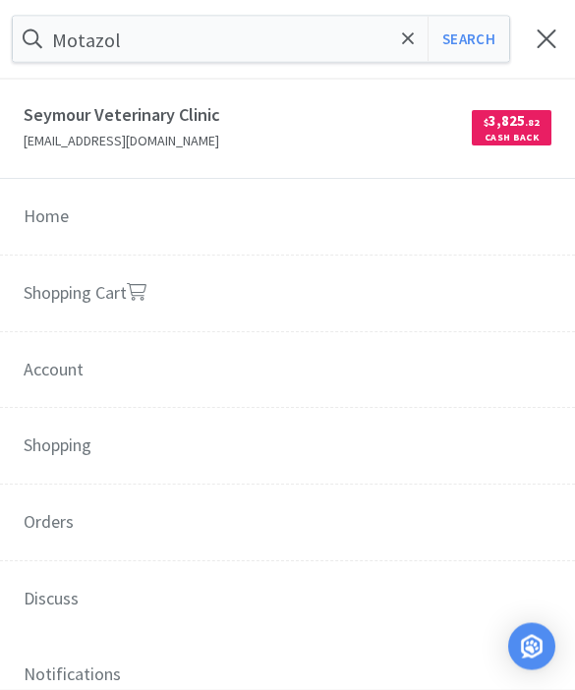
click at [74, 288] on link "Shopping Cart" at bounding box center [287, 296] width 575 height 78
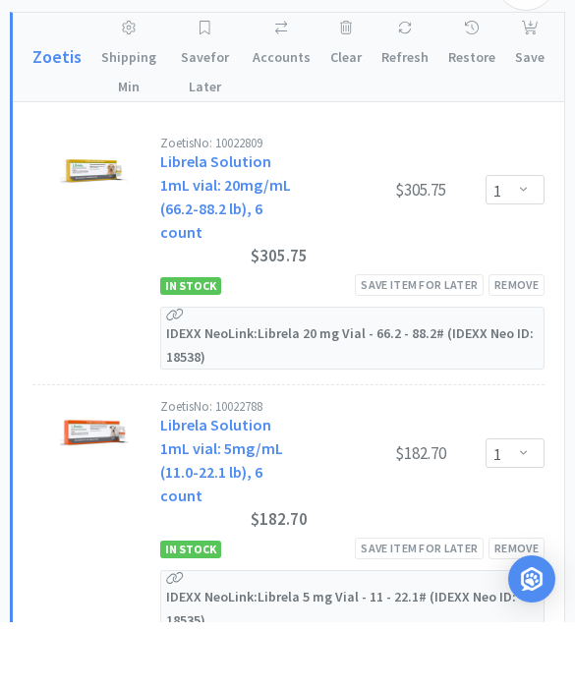
scroll to position [794, 0]
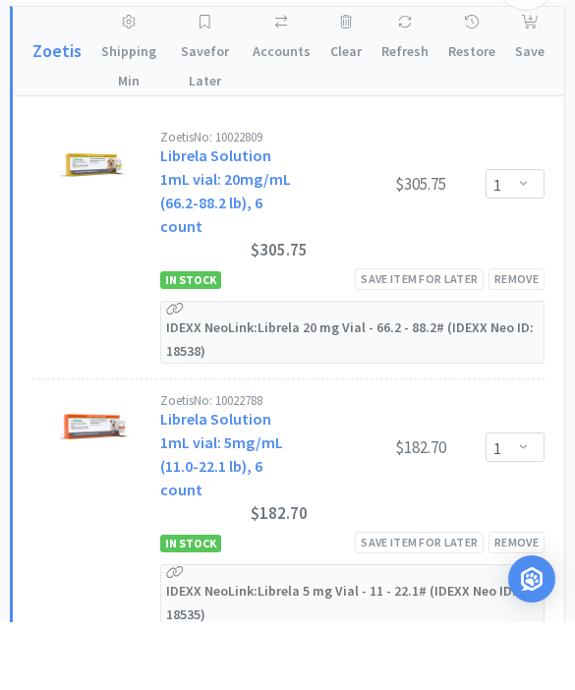
click at [411, 336] on div "Save item for later" at bounding box center [419, 346] width 129 height 21
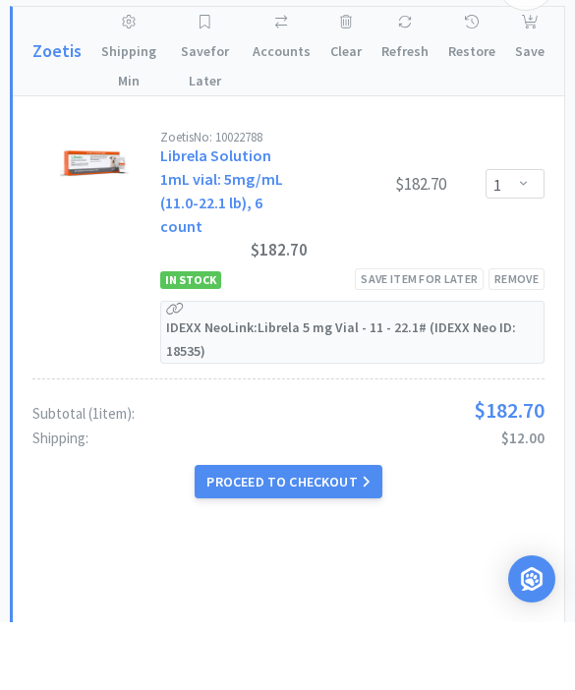
click at [386, 336] on div "Save item for later" at bounding box center [419, 346] width 129 height 21
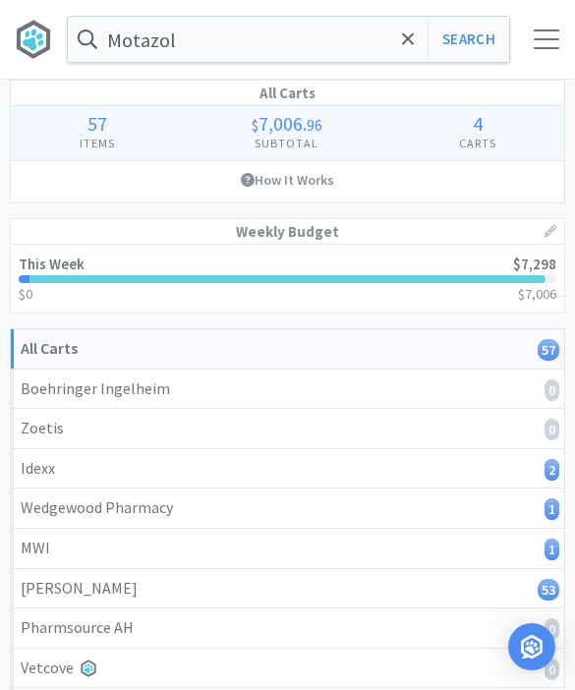
scroll to position [0, 0]
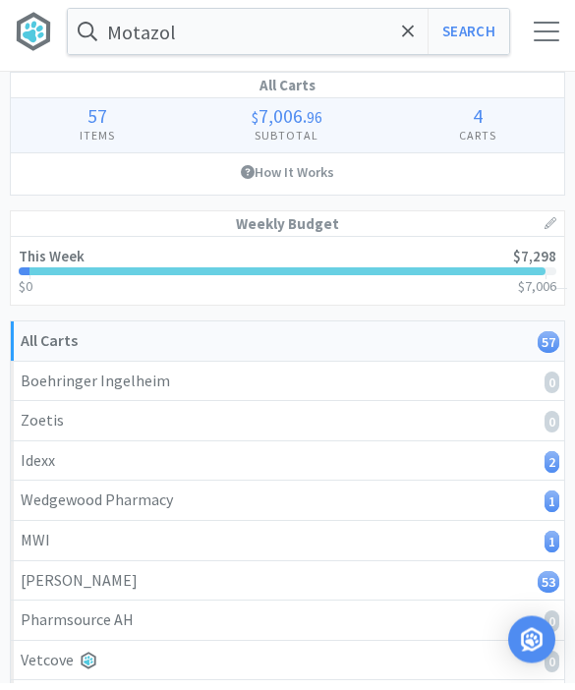
click at [409, 49] on span at bounding box center [408, 39] width 23 height 41
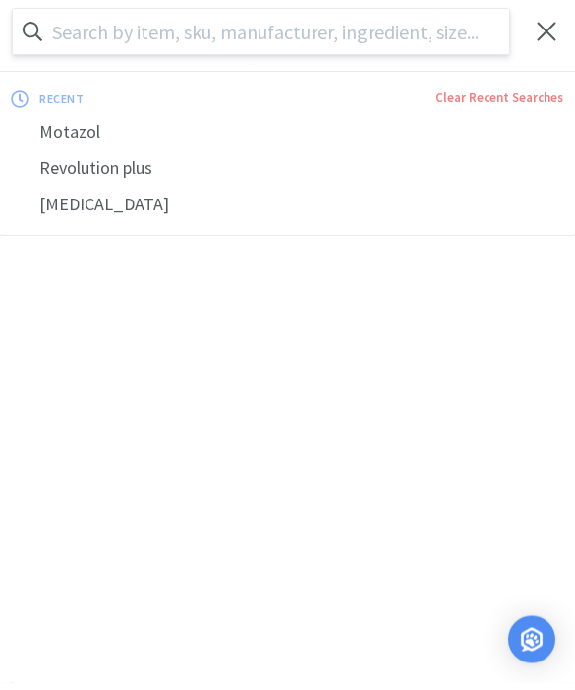
click at [437, 53] on input "text" at bounding box center [261, 39] width 497 height 45
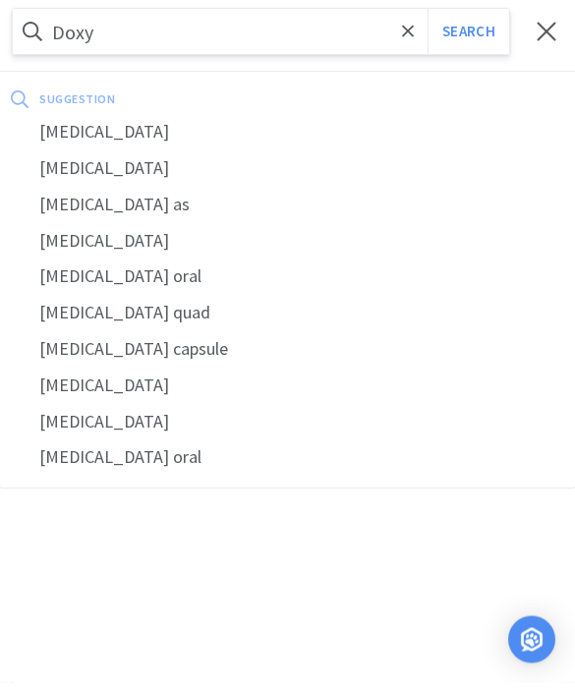
click at [53, 136] on div "doxycycline" at bounding box center [287, 140] width 575 height 36
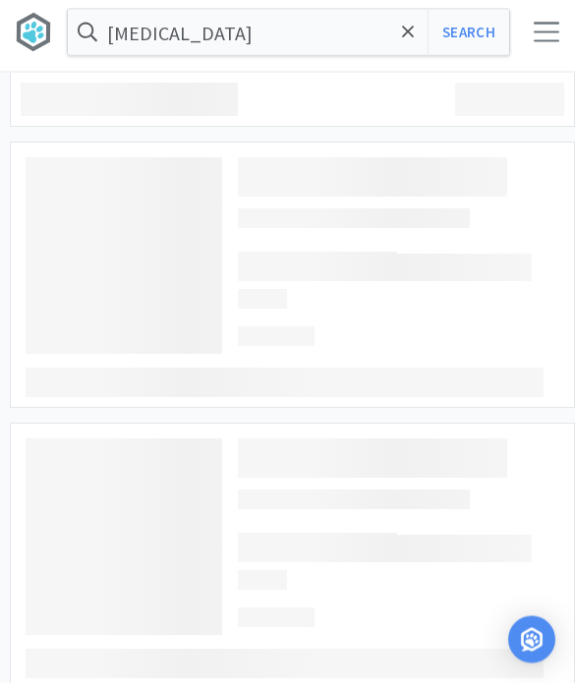
scroll to position [8, 0]
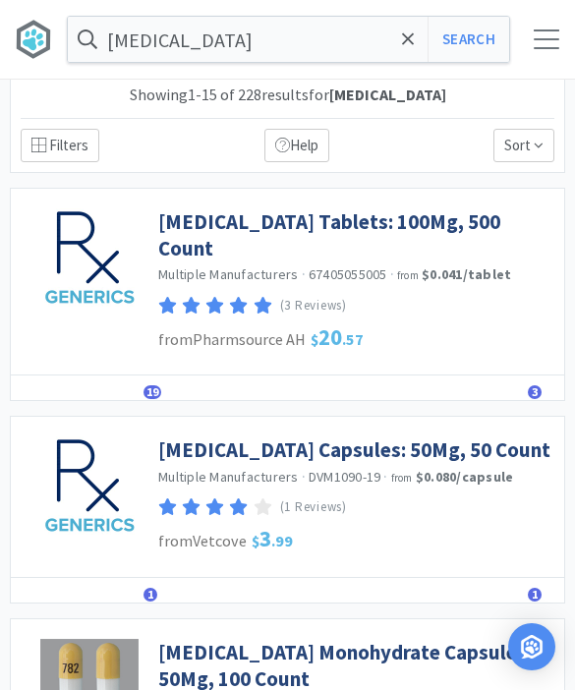
click at [384, 463] on link "[MEDICAL_DATA] Capsules: 50Mg, 50 Count" at bounding box center [354, 450] width 392 height 27
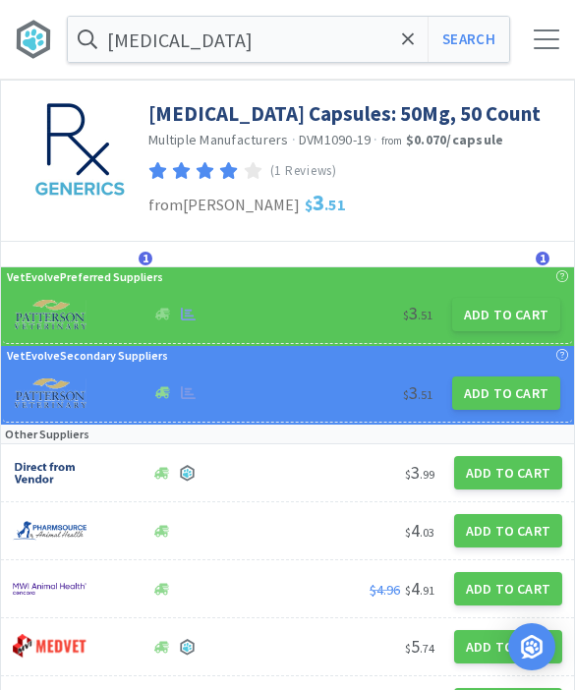
click at [497, 331] on button "Add to Cart" at bounding box center [506, 314] width 108 height 33
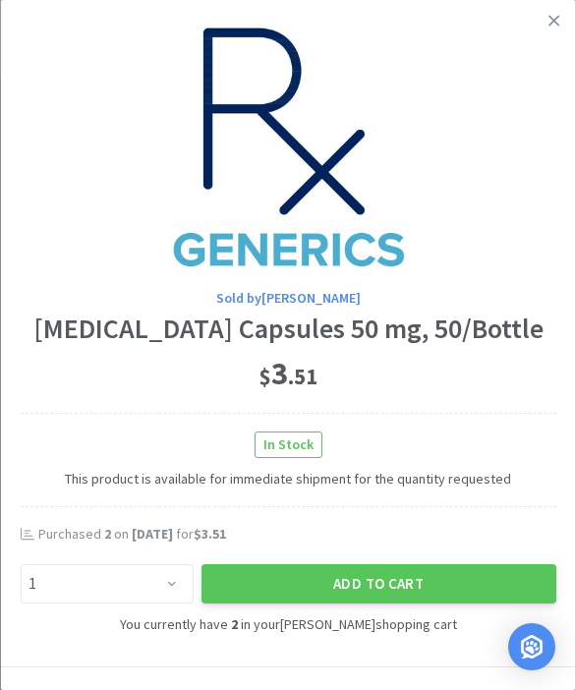
click at [551, 29] on icon at bounding box center [554, 21] width 11 height 18
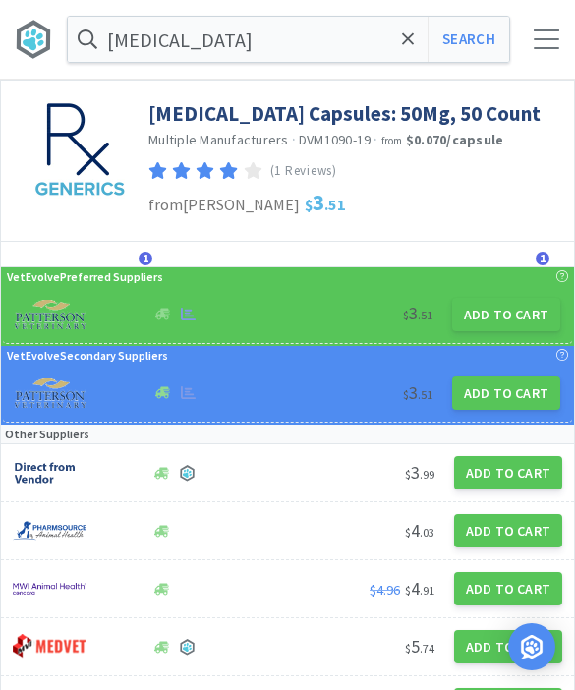
click at [405, 51] on span at bounding box center [408, 39] width 23 height 41
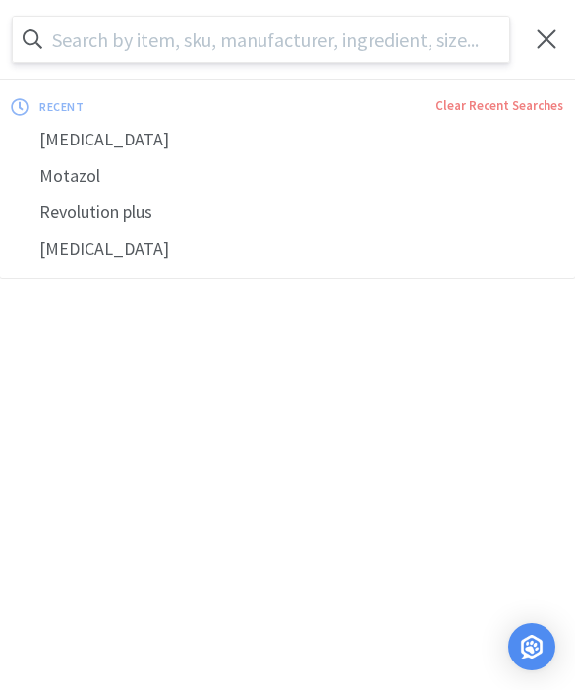
scroll to position [7, 0]
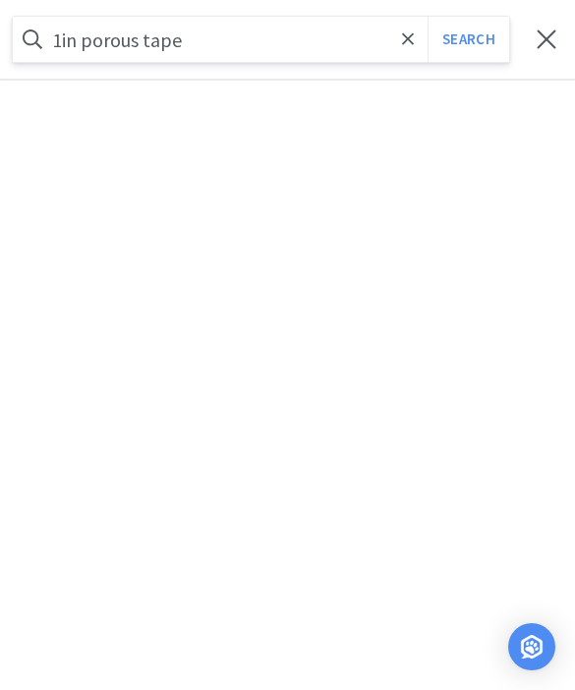
click at [468, 38] on button "Search" at bounding box center [469, 39] width 82 height 45
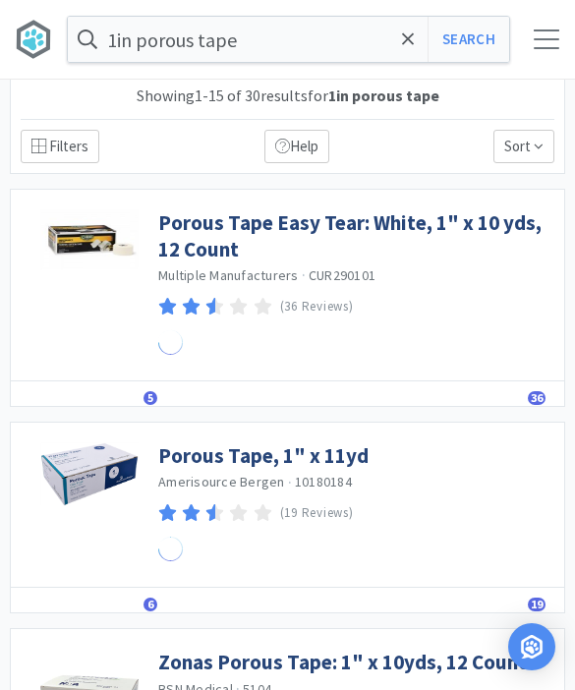
scroll to position [8, 0]
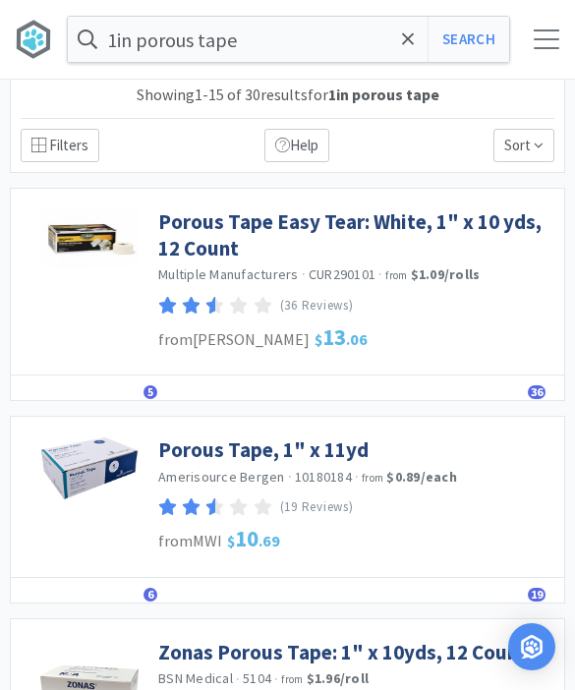
click at [216, 454] on link "Porous Tape, 1" x 11yd" at bounding box center [263, 450] width 210 height 27
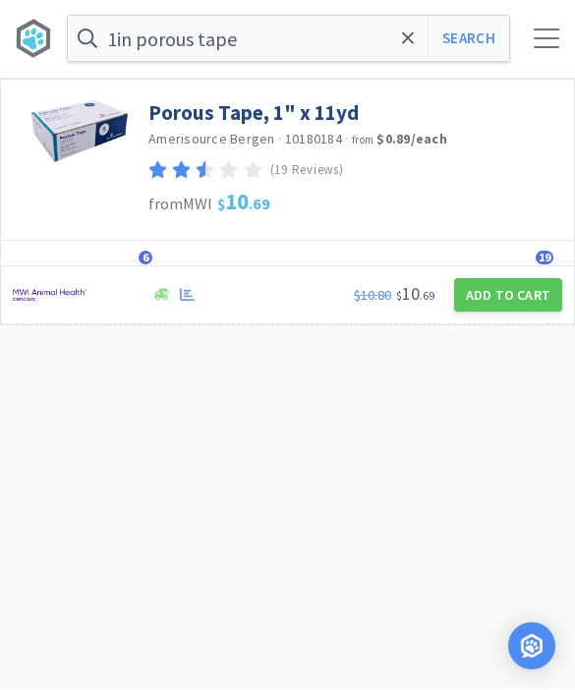
click at [478, 301] on button "Add to Cart" at bounding box center [508, 295] width 108 height 33
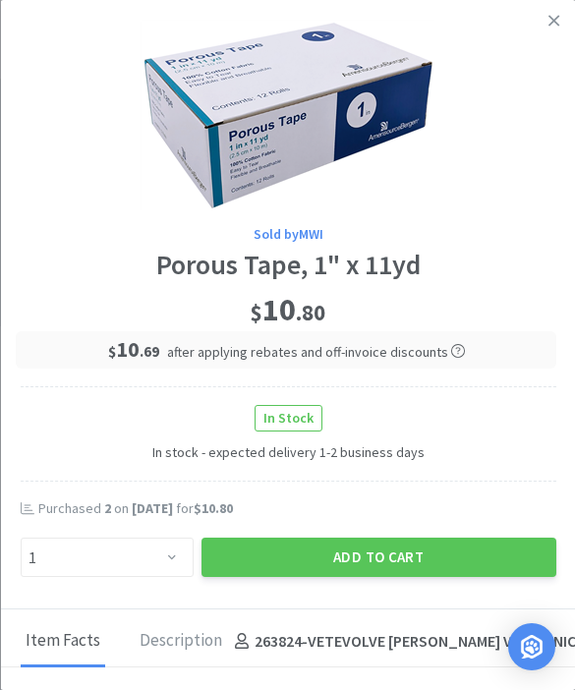
click at [354, 550] on button "Add to Cart" at bounding box center [378, 557] width 355 height 39
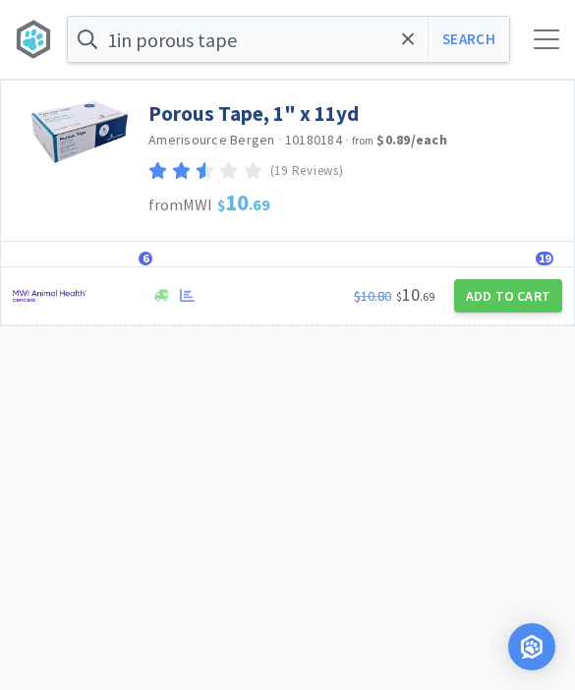
click at [559, 58] on div "1in porous tape Search Orders Shopping Discuss Discuss 58 58" at bounding box center [287, 39] width 575 height 79
click at [544, 51] on div "1in porous tape Search Orders Shopping Discuss Discuss 58 58" at bounding box center [287, 39] width 575 height 79
click at [554, 31] on div at bounding box center [547, 39] width 26 height 20
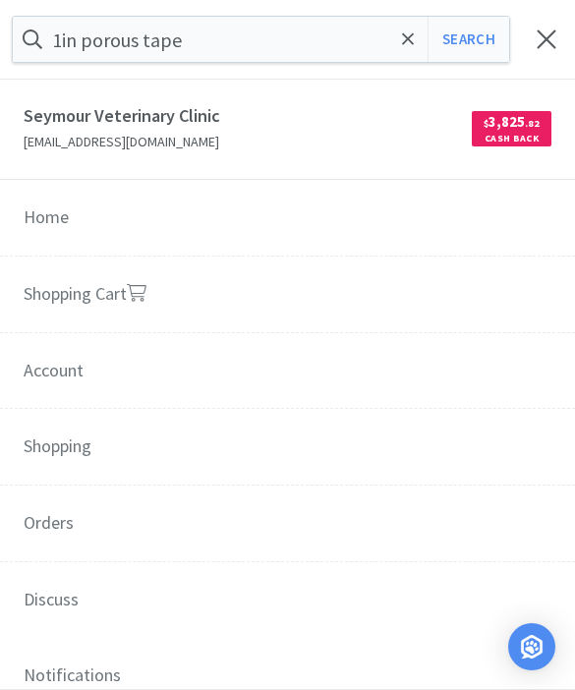
click at [185, 293] on link "Shopping Cart" at bounding box center [287, 296] width 575 height 78
